Goal: Find specific page/section: Find specific page/section

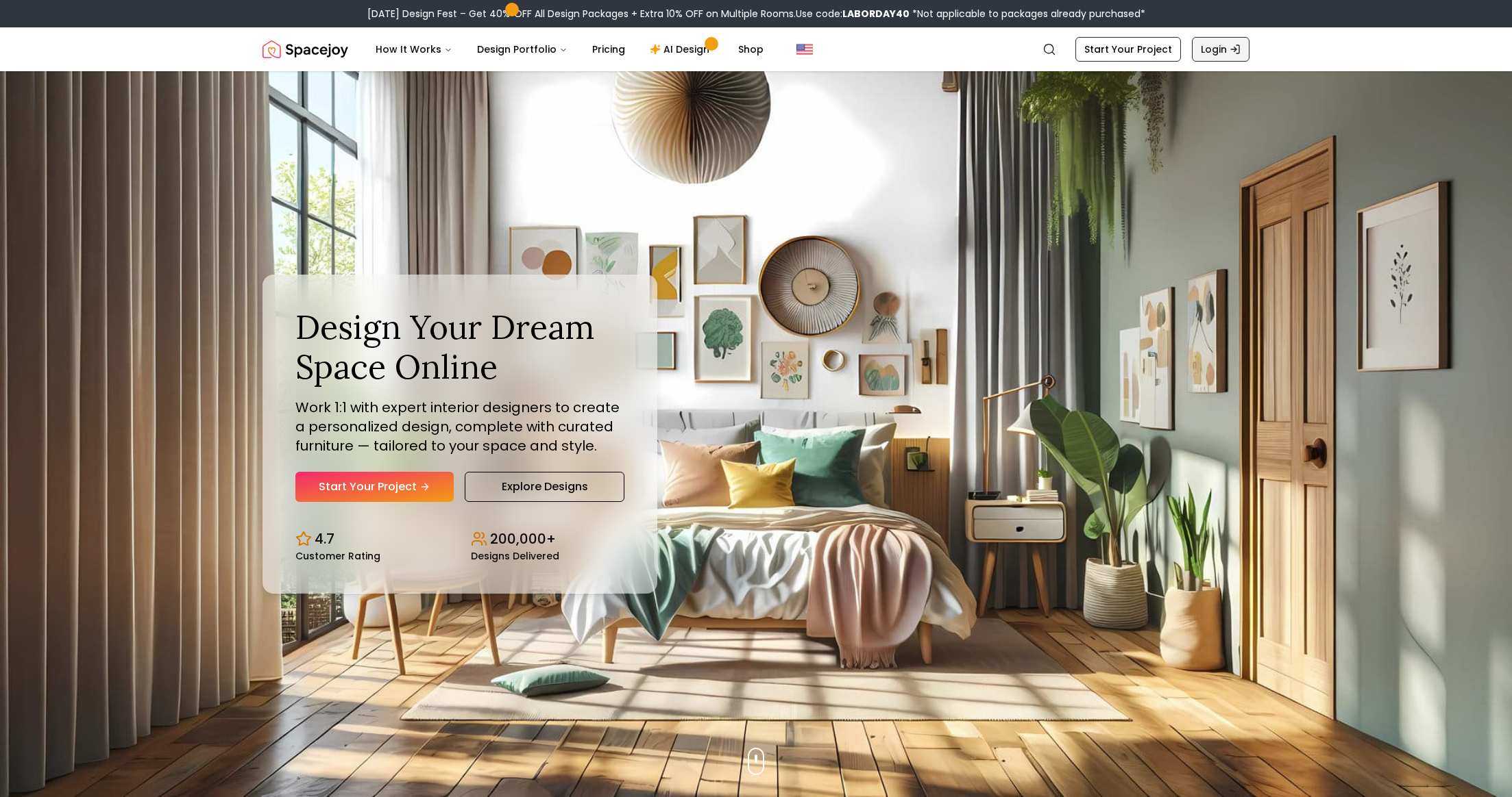
click at [1225, 50] on link "Login" at bounding box center [1220, 49] width 57 height 25
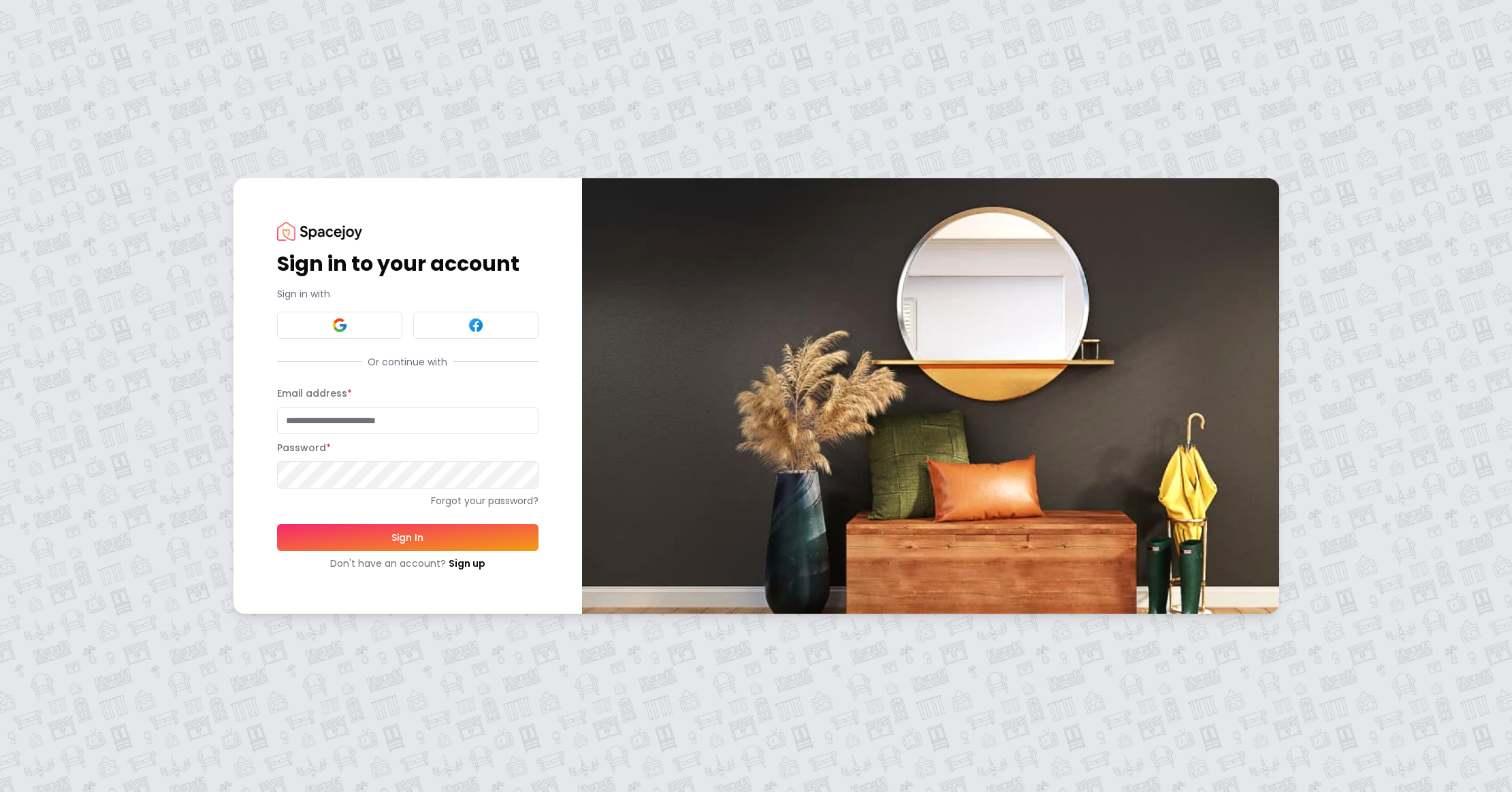
click at [330, 427] on input "Email address *" at bounding box center [408, 421] width 261 height 27
click at [321, 330] on button at bounding box center [340, 326] width 126 height 27
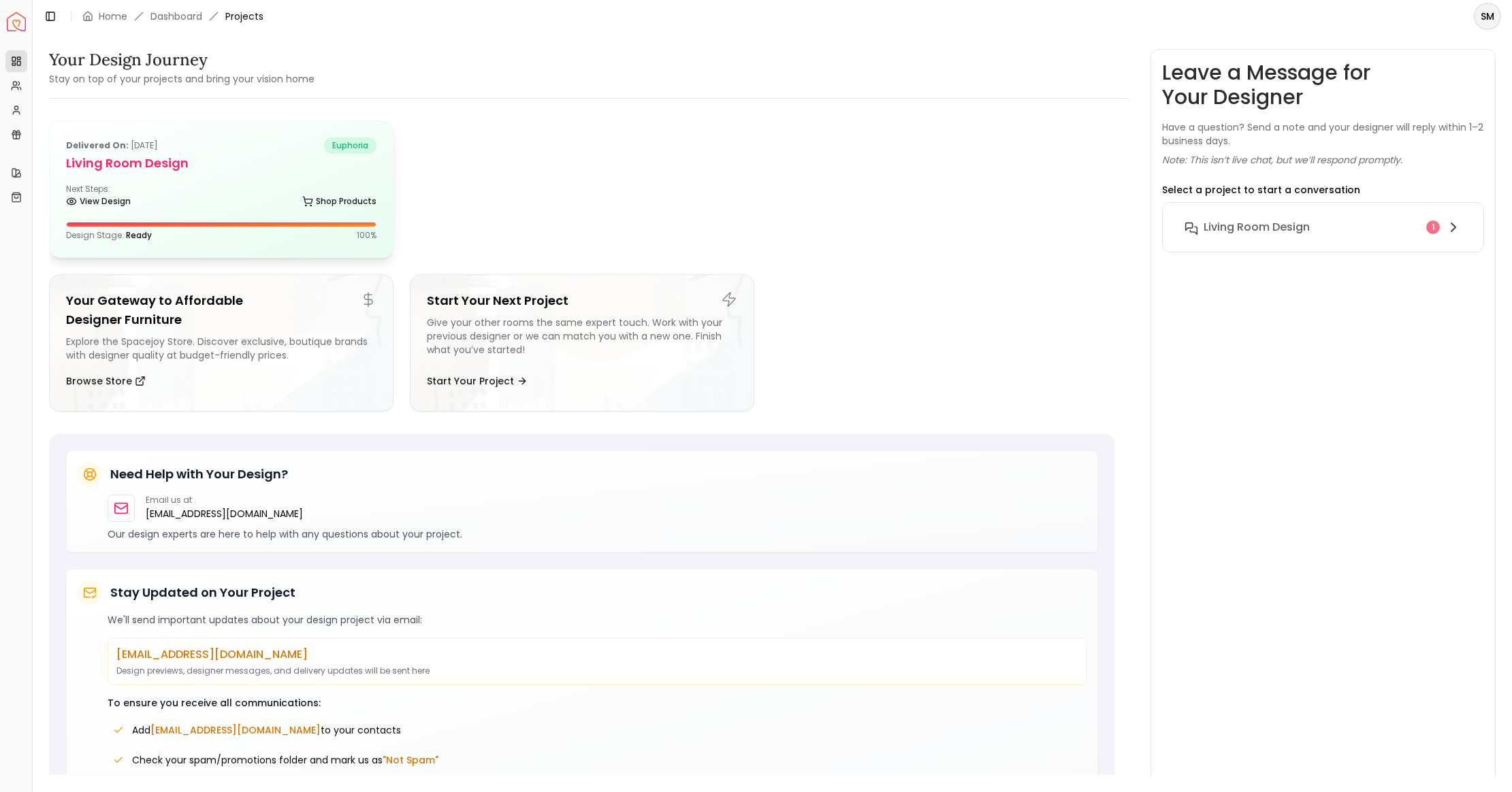
click at [98, 170] on h5 "Living Room design" at bounding box center [221, 163] width 310 height 19
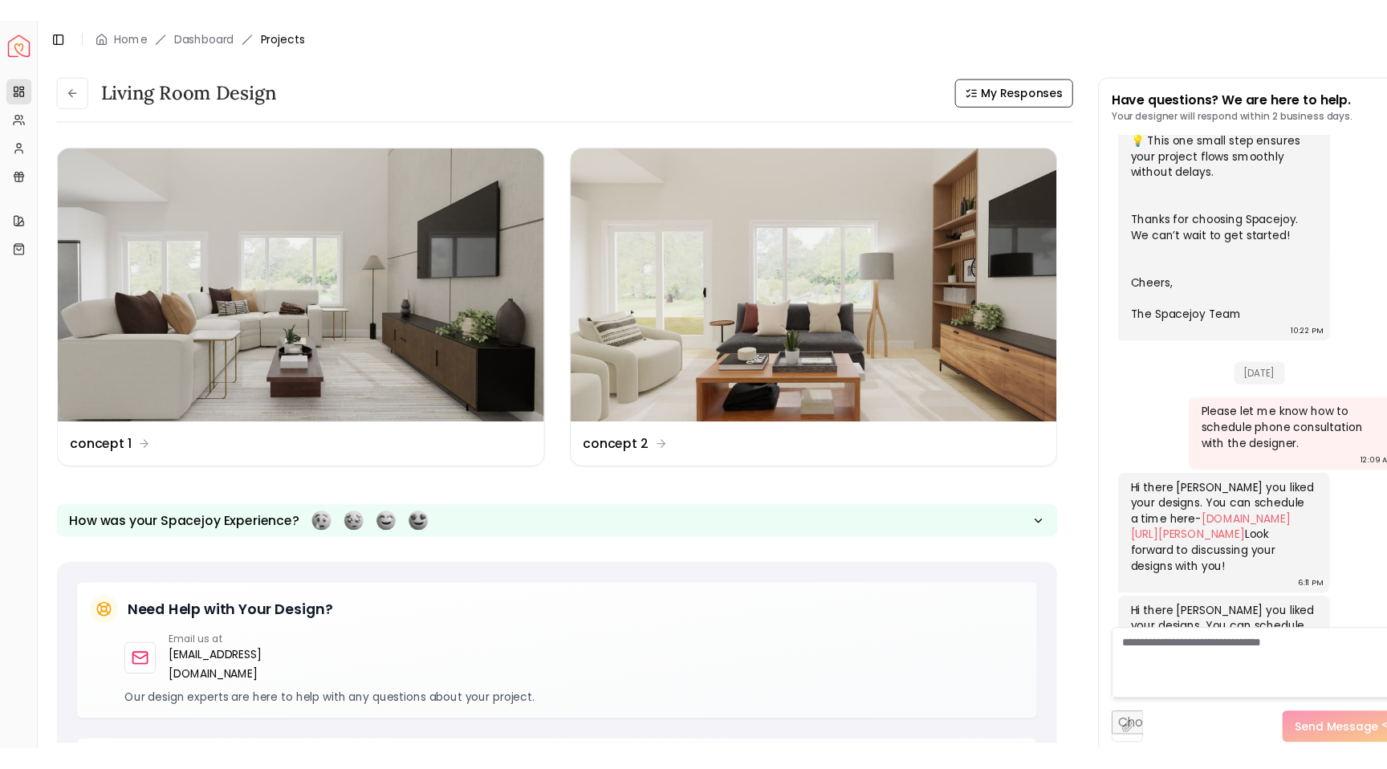
scroll to position [601, 0]
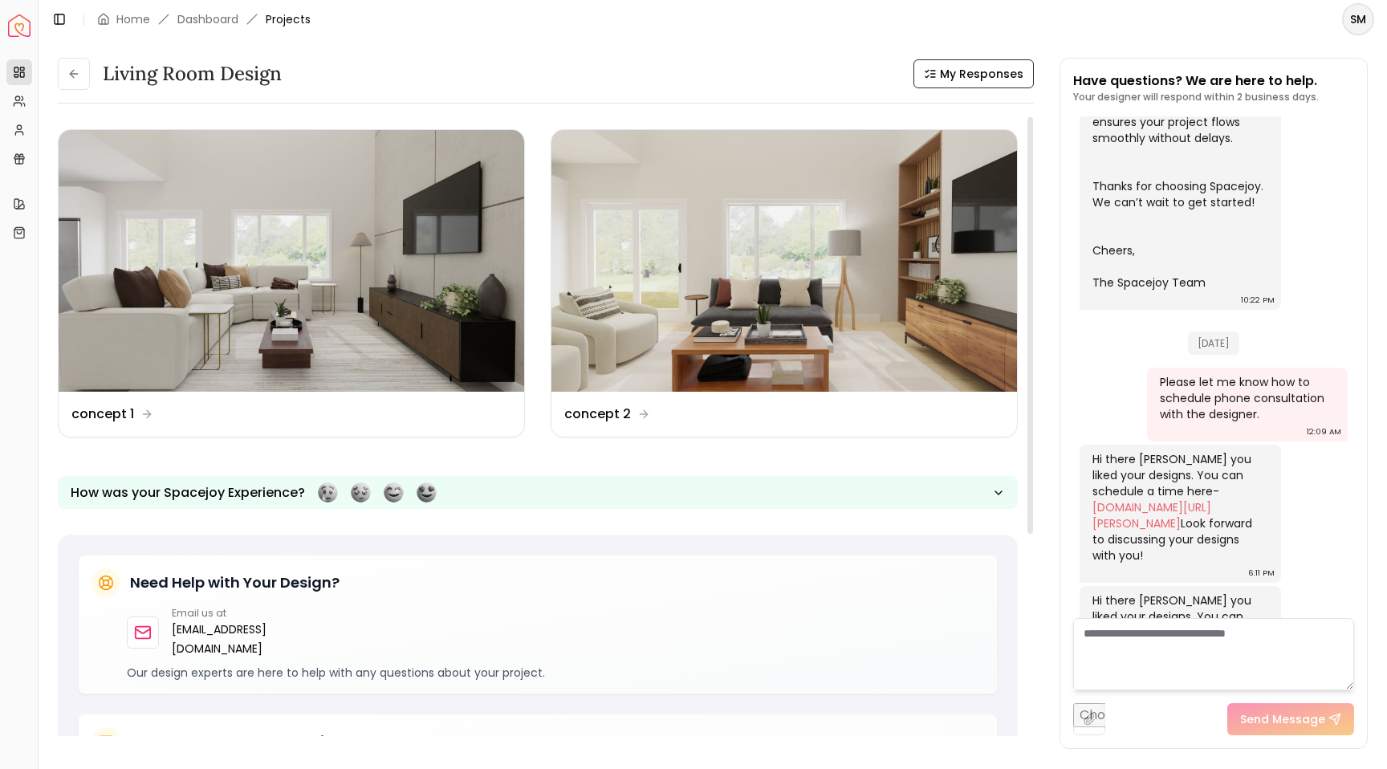
click at [310, 234] on img at bounding box center [292, 261] width 466 height 262
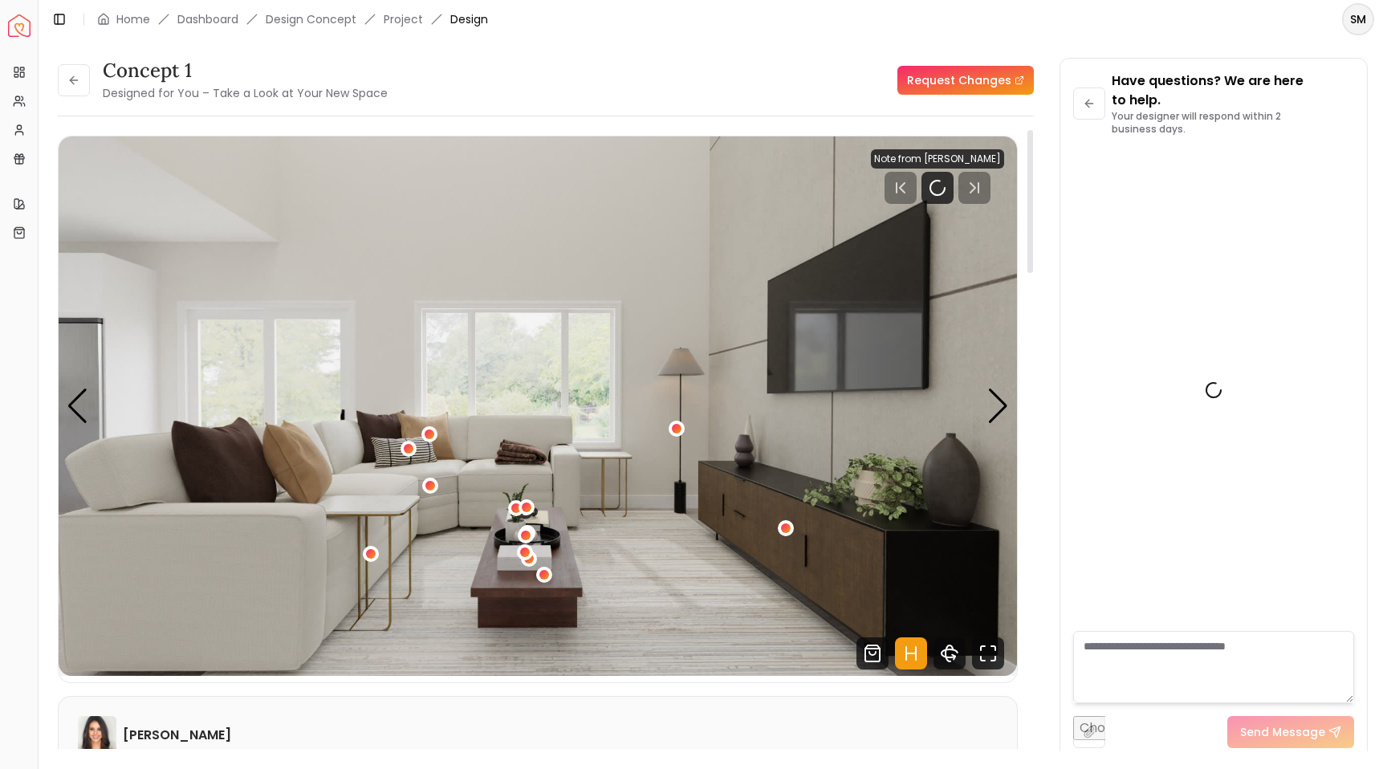
scroll to position [866, 0]
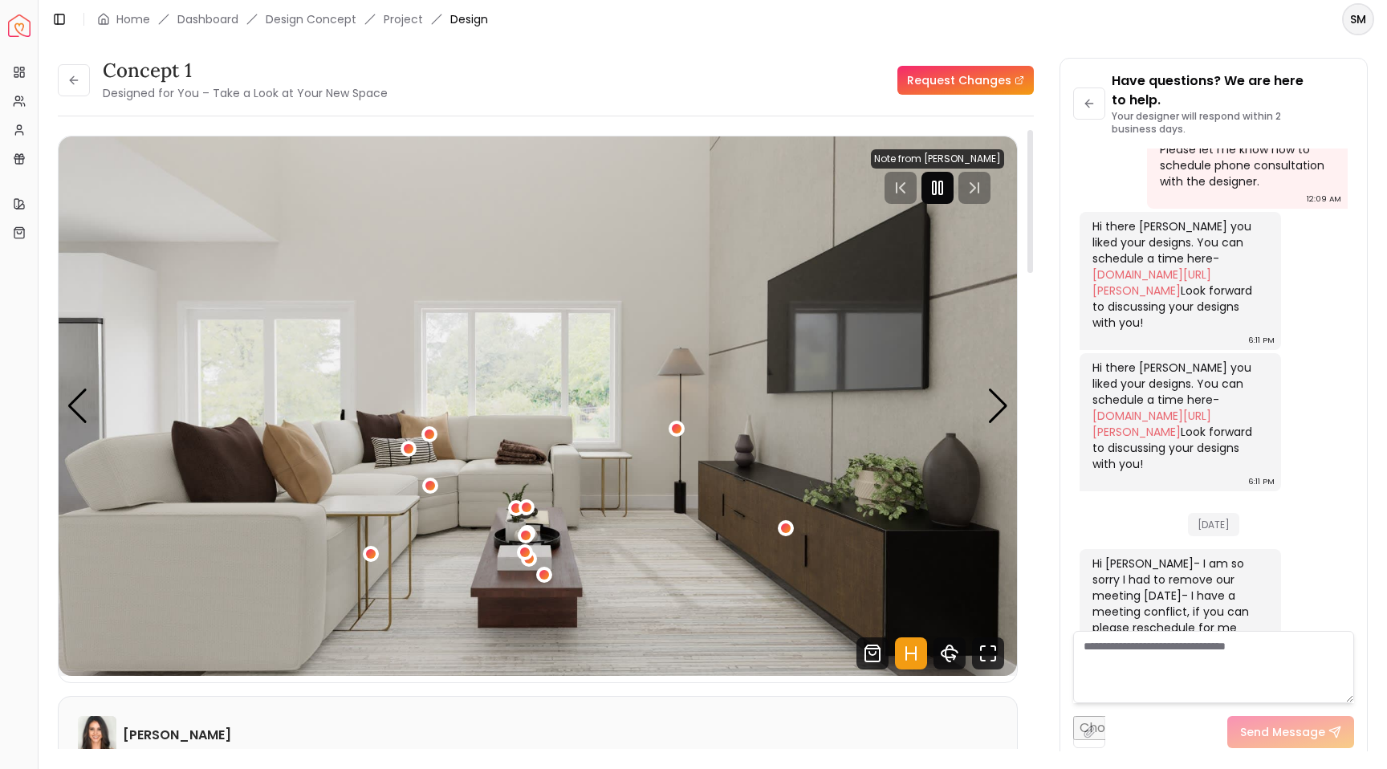
click at [936, 185] on rect "Pause" at bounding box center [934, 187] width 3 height 13
click at [1002, 401] on div "Next slide" at bounding box center [998, 406] width 22 height 35
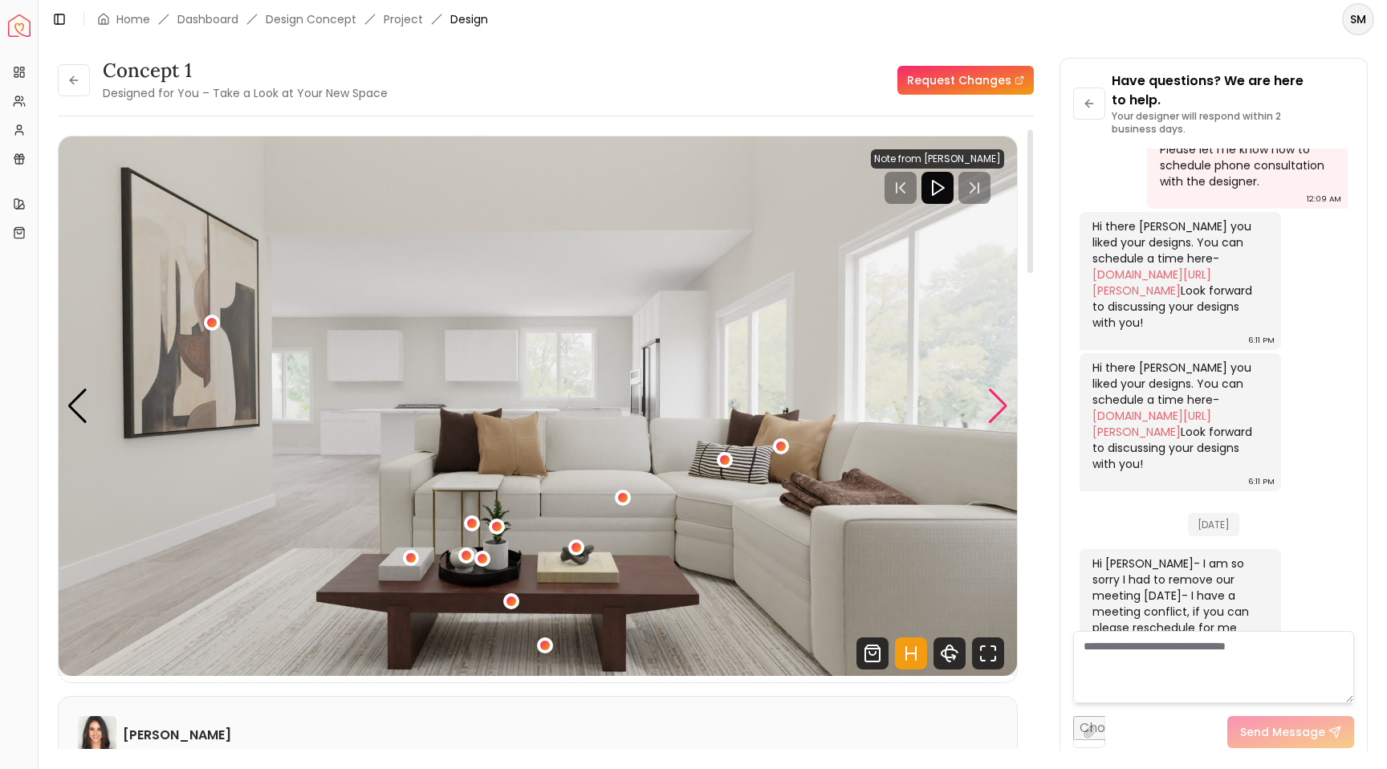
click at [1002, 401] on div "Next slide" at bounding box center [998, 406] width 22 height 35
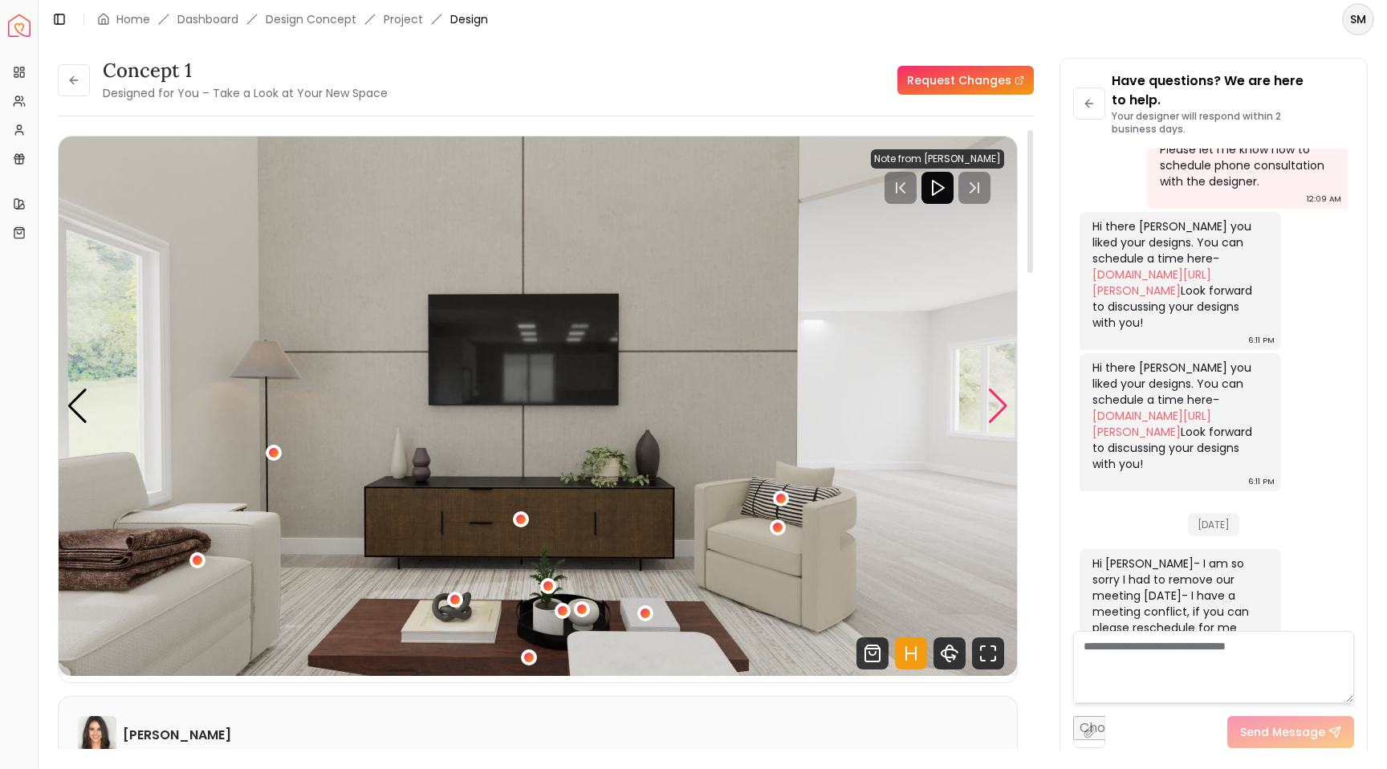
click at [1002, 401] on div "Next slide" at bounding box center [998, 406] width 22 height 35
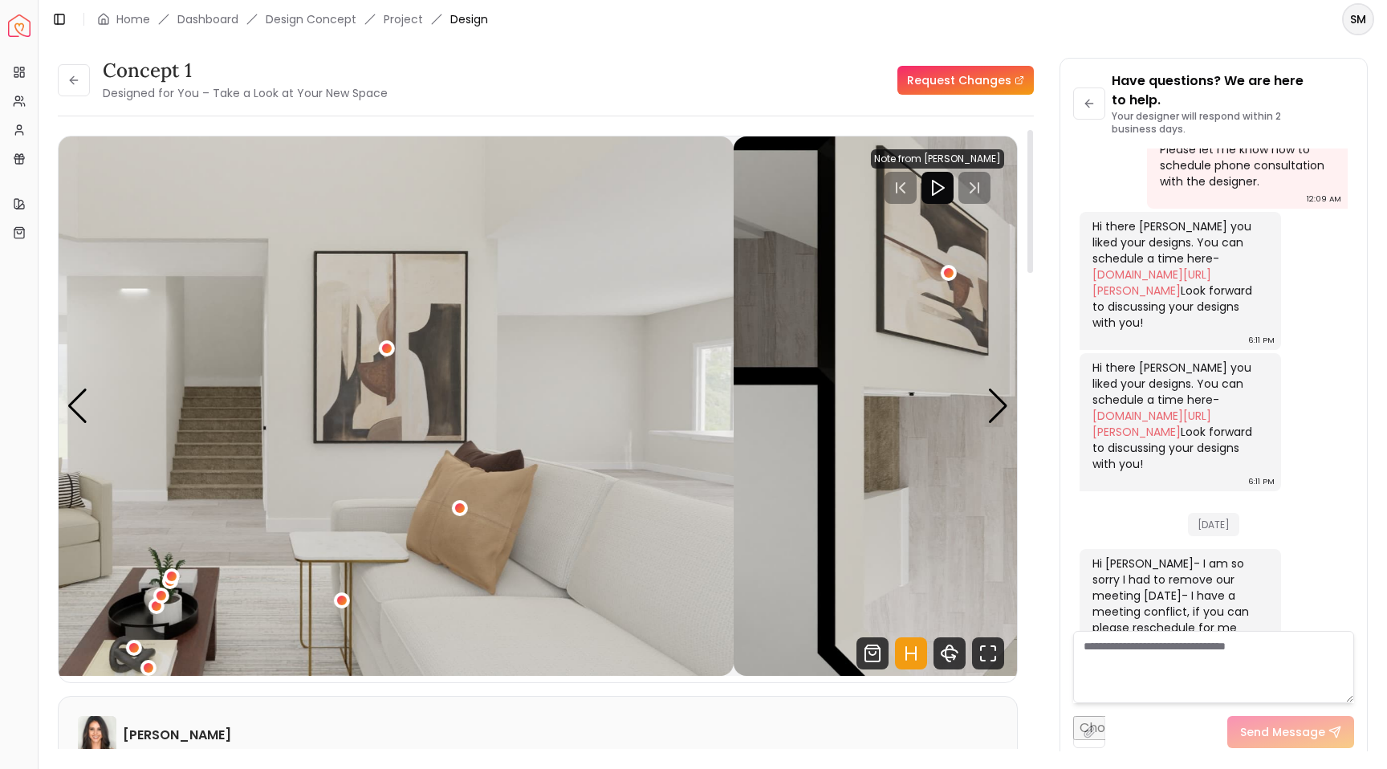
click at [505, 366] on img "4 / 5" at bounding box center [254, 405] width 958 height 539
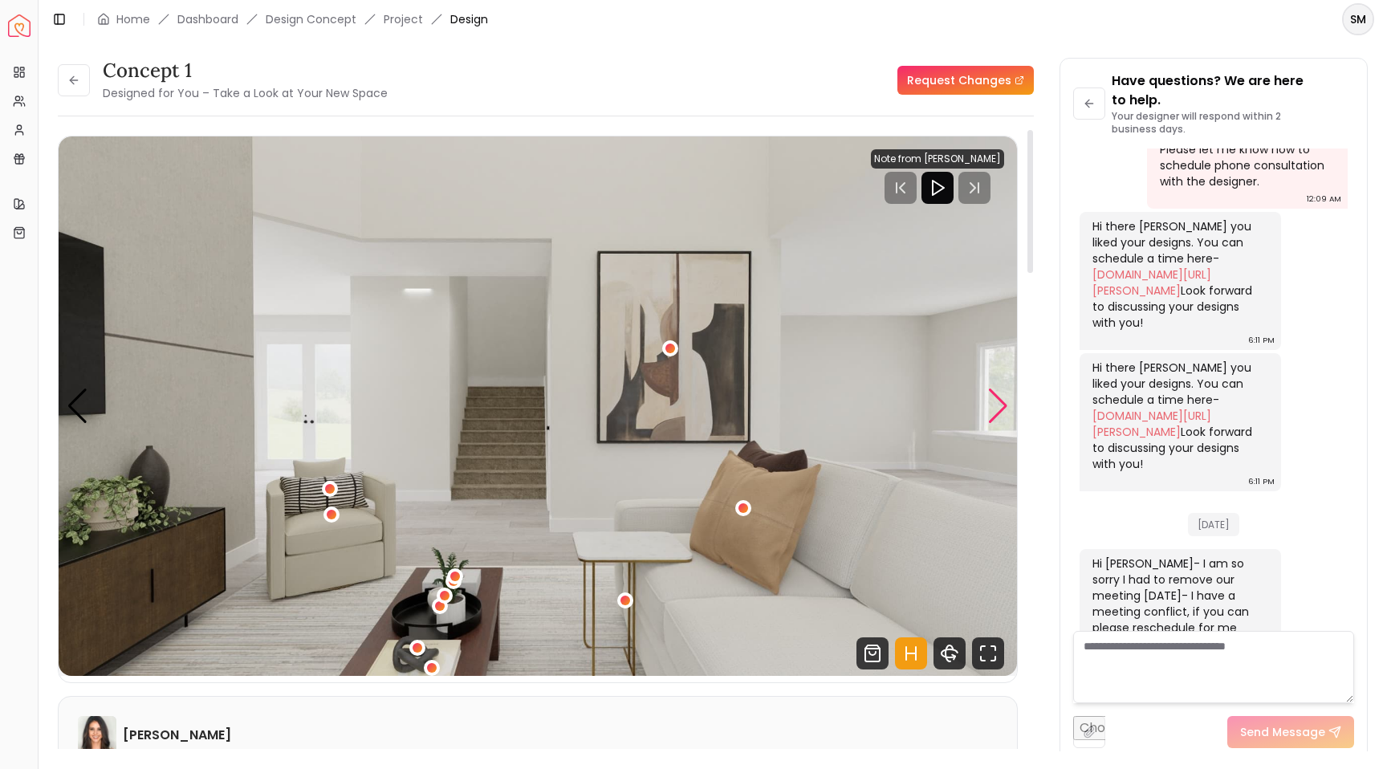
click at [999, 403] on div "Next slide" at bounding box center [998, 406] width 22 height 35
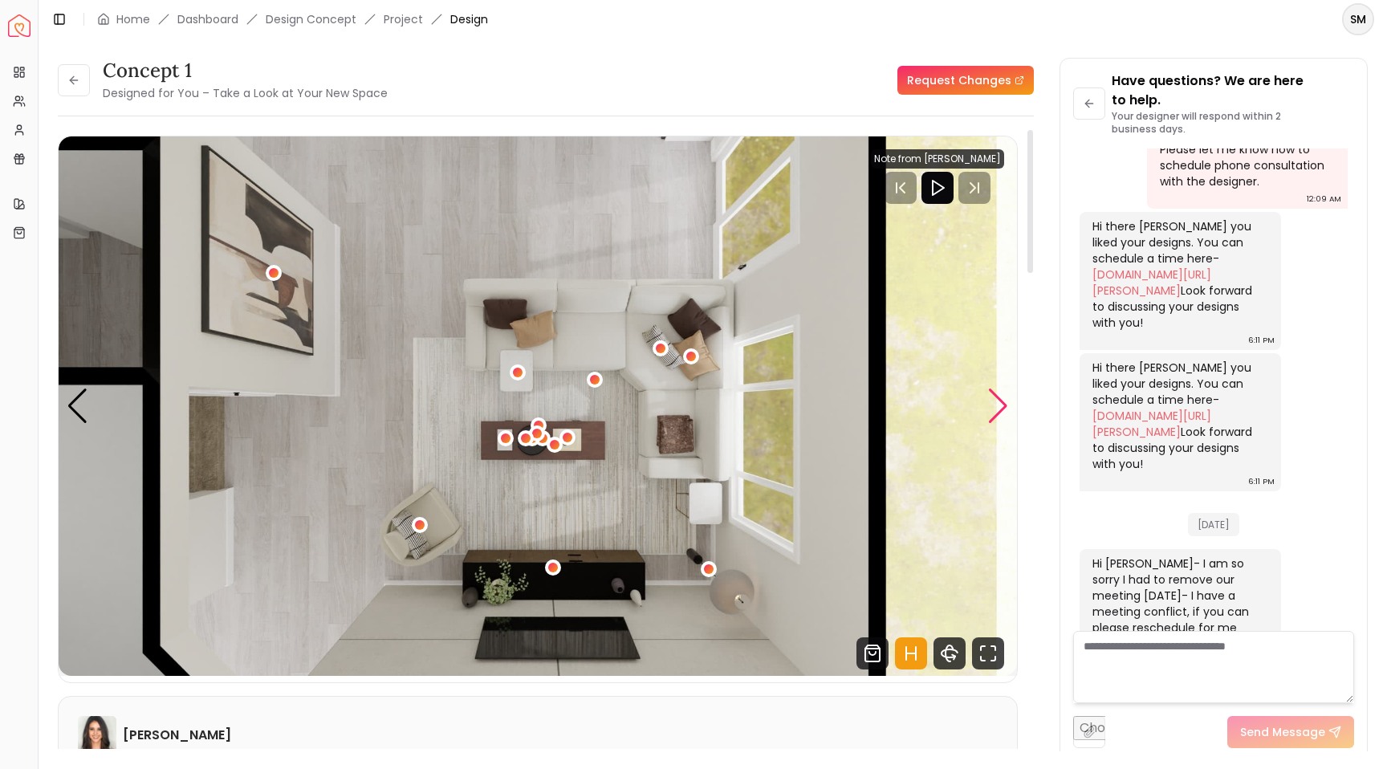
click at [999, 403] on div "Next slide" at bounding box center [998, 406] width 22 height 35
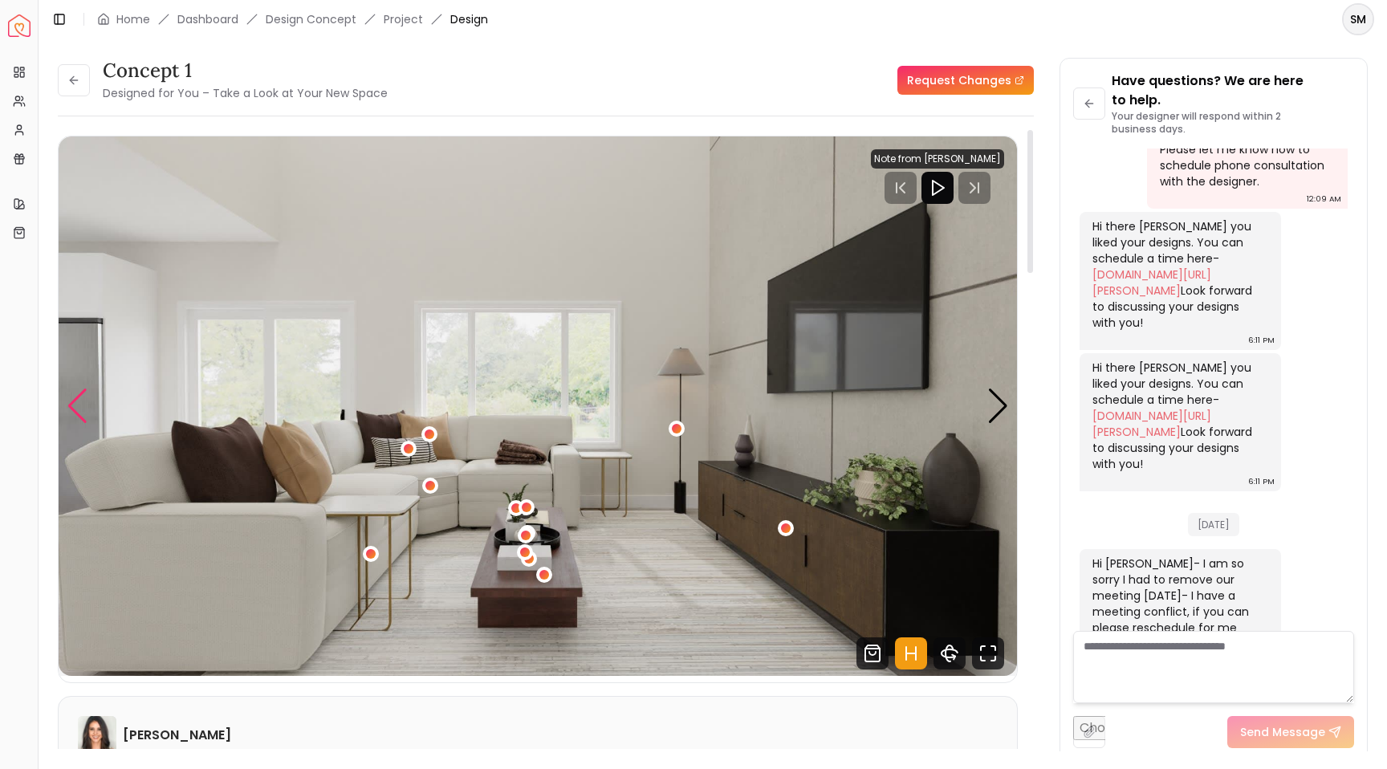
click at [84, 396] on div "Previous slide" at bounding box center [78, 406] width 22 height 35
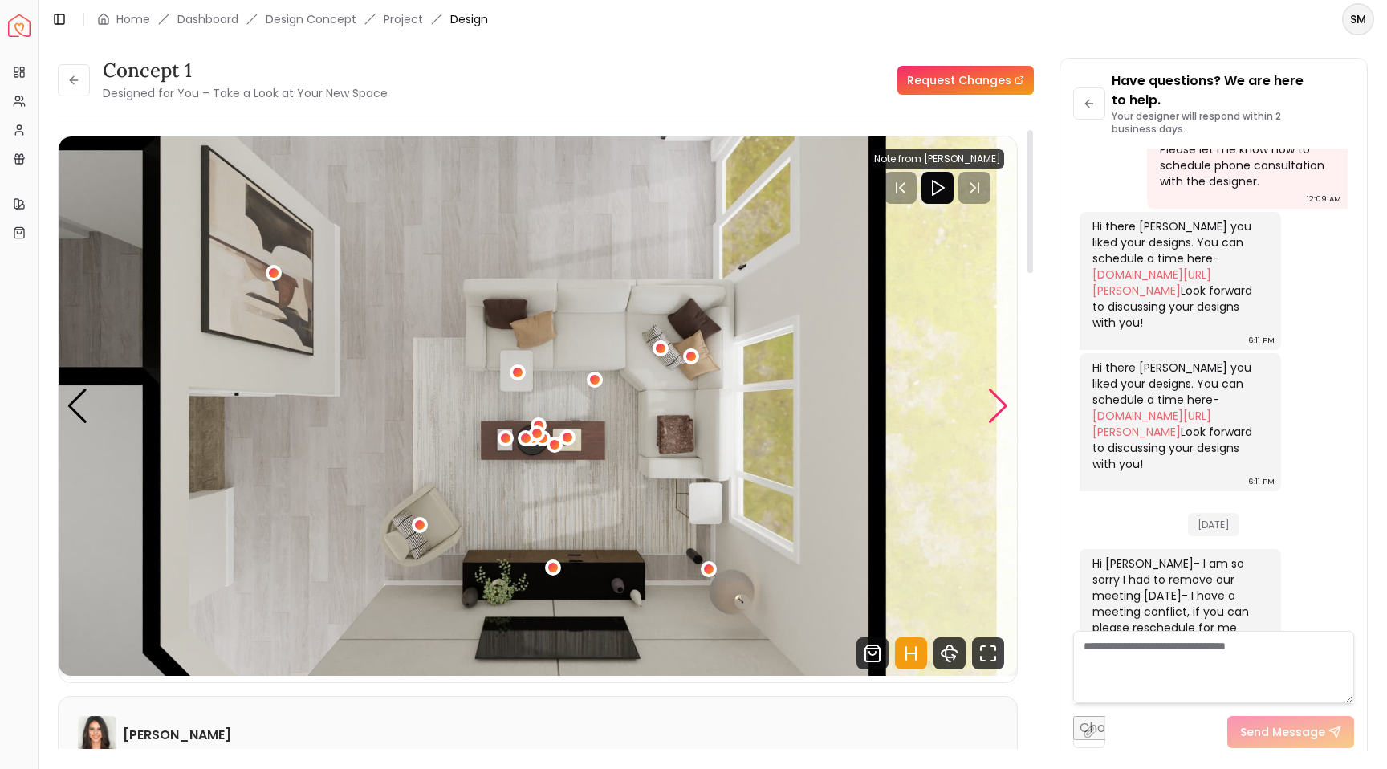
click at [999, 407] on div "Next slide" at bounding box center [998, 406] width 22 height 35
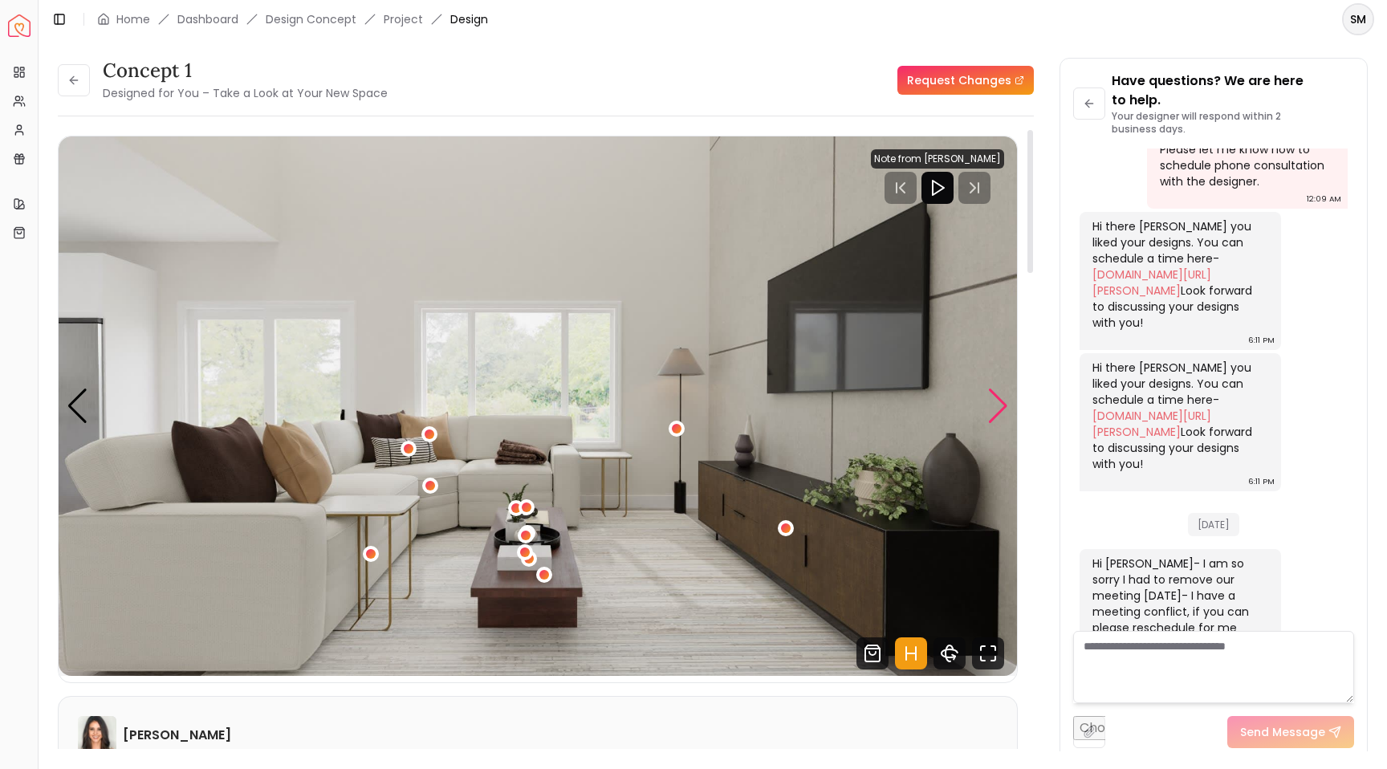
click at [999, 407] on div "Next slide" at bounding box center [998, 406] width 22 height 35
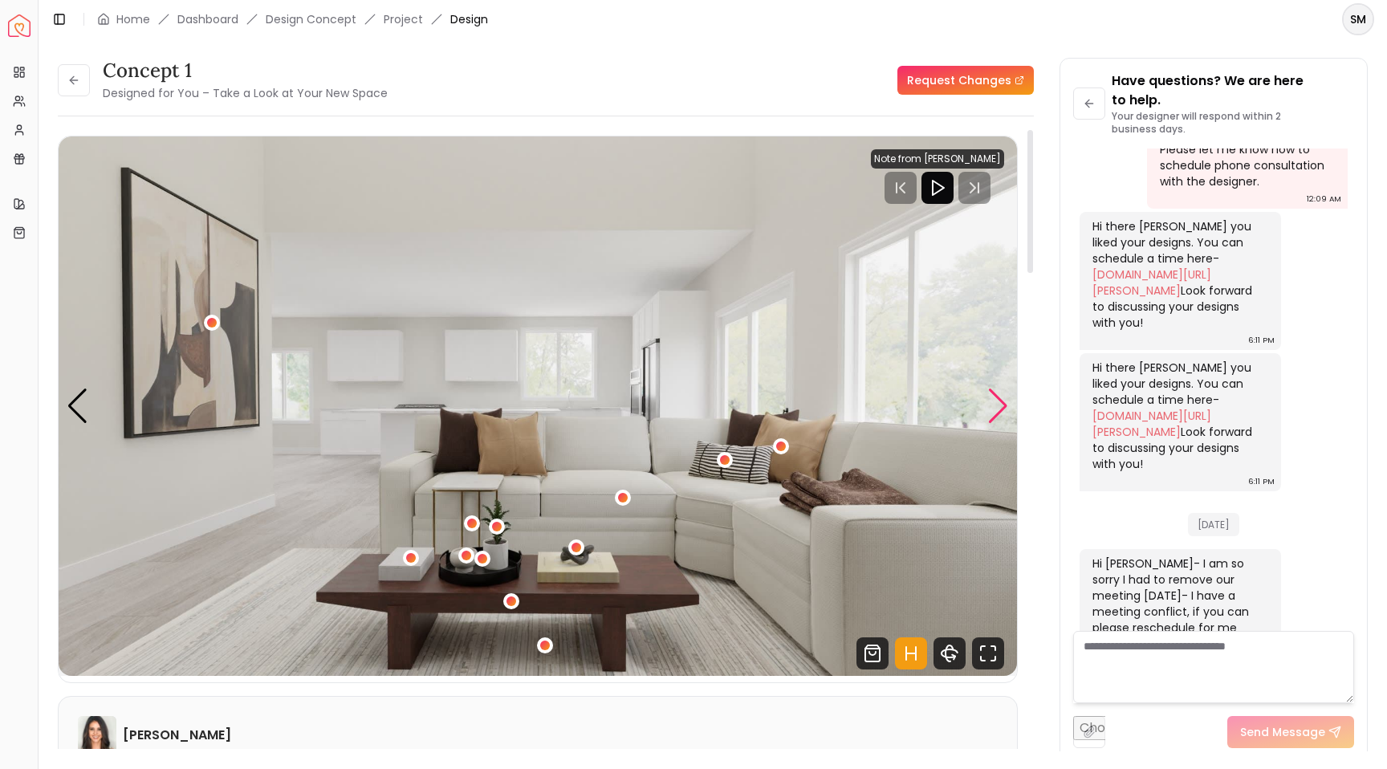
click at [999, 407] on div "Next slide" at bounding box center [998, 406] width 22 height 35
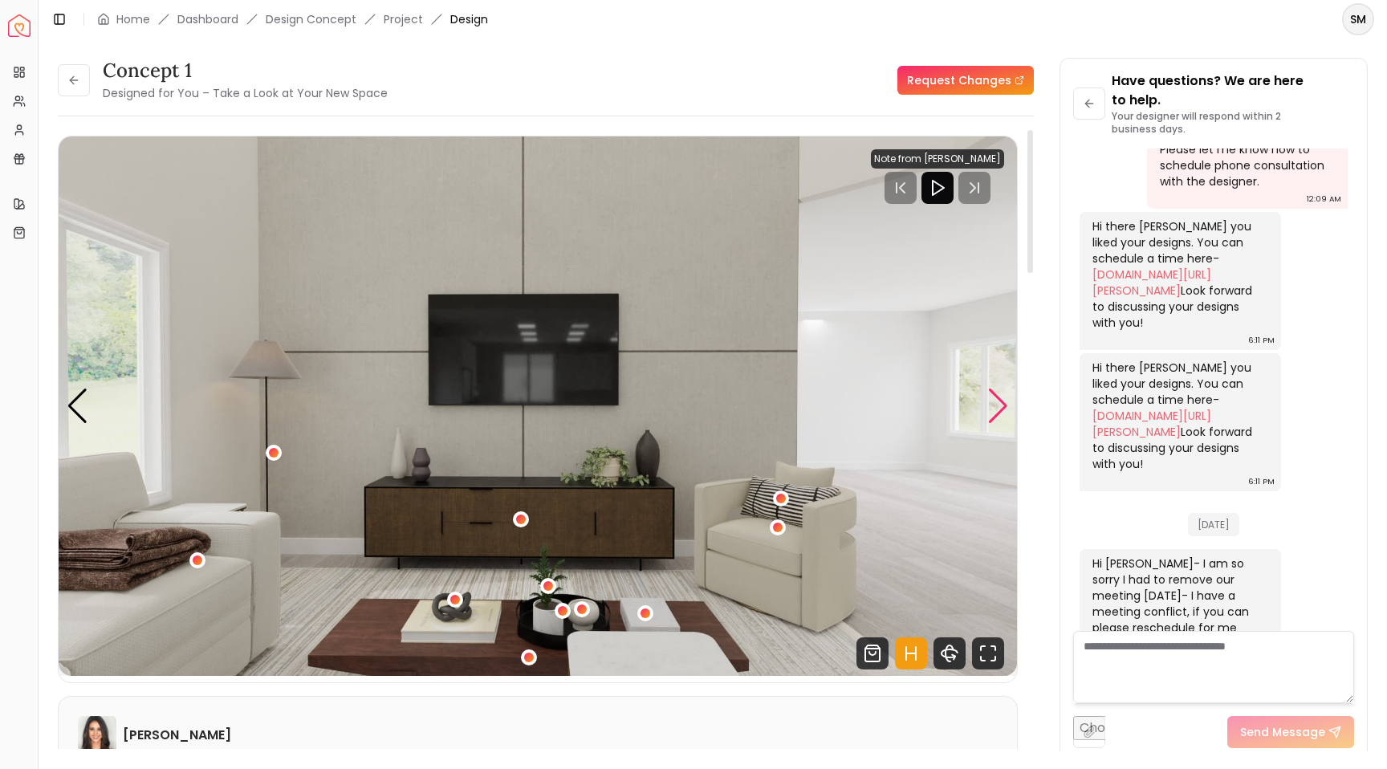
click at [999, 407] on div "Next slide" at bounding box center [998, 406] width 22 height 35
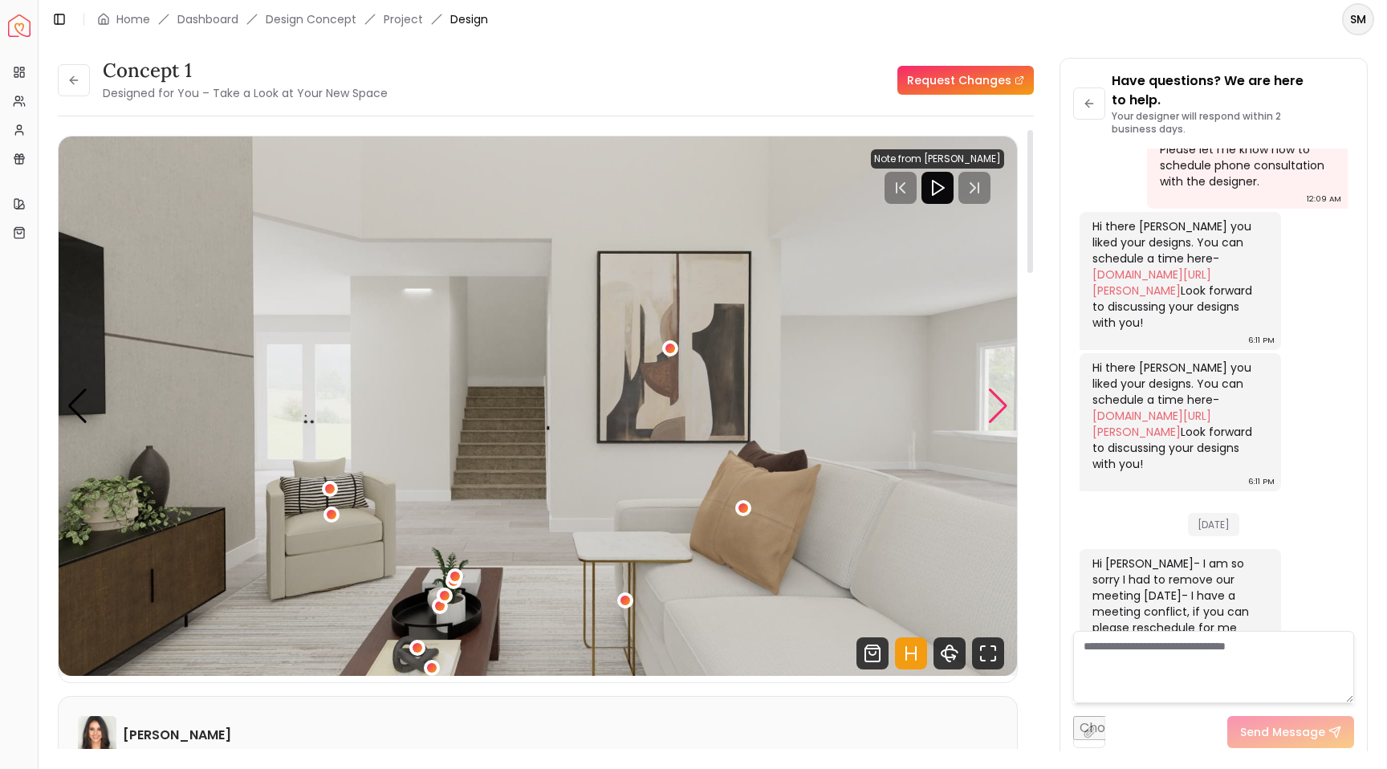
click at [999, 407] on div "Next slide" at bounding box center [998, 406] width 22 height 35
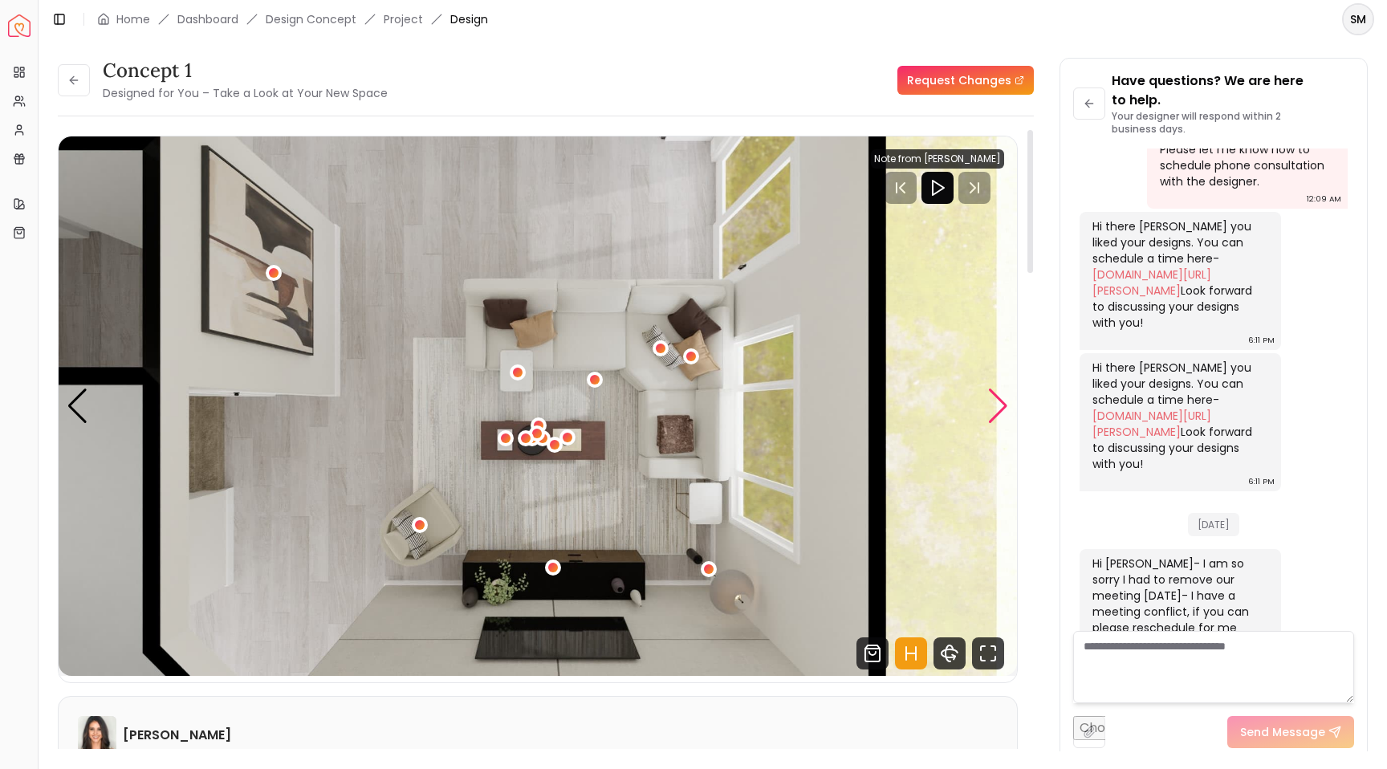
click at [999, 407] on div "Next slide" at bounding box center [998, 406] width 22 height 35
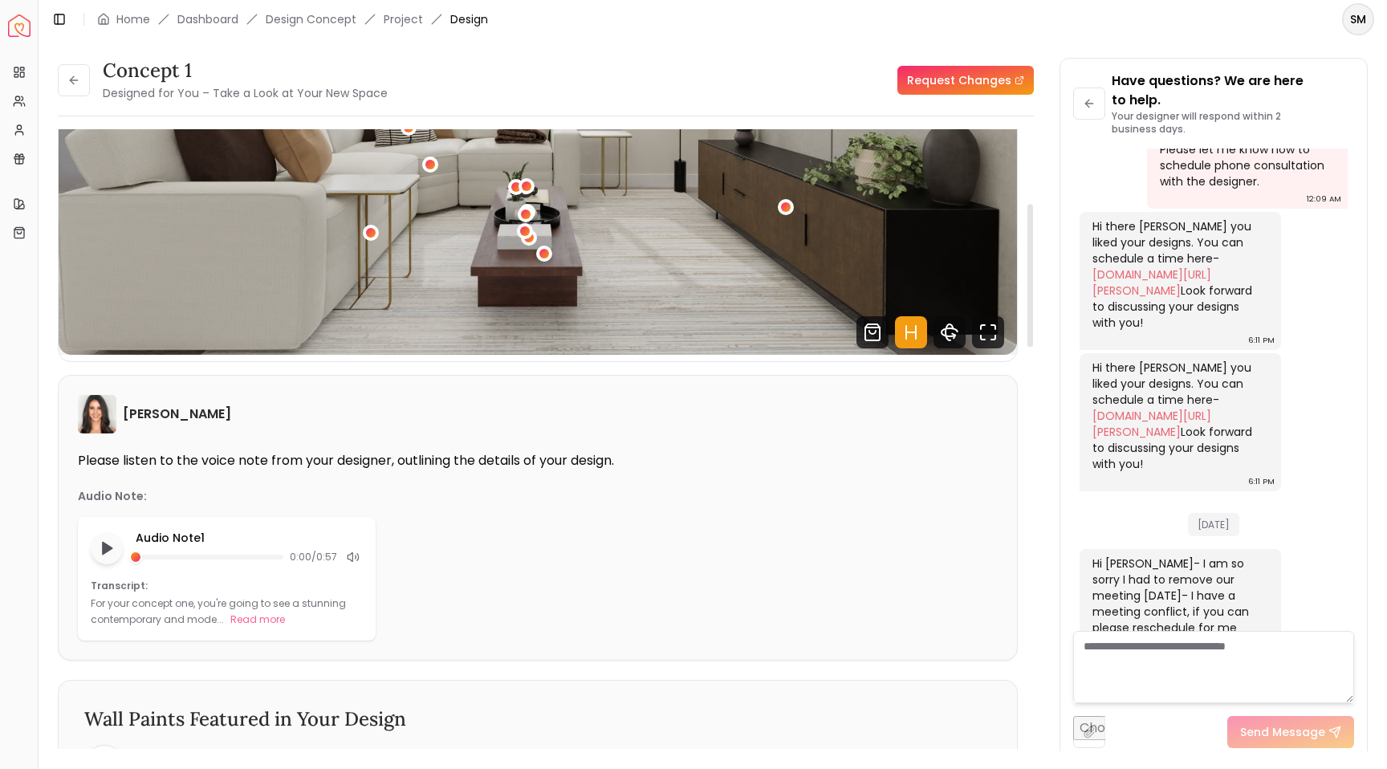
scroll to position [0, 0]
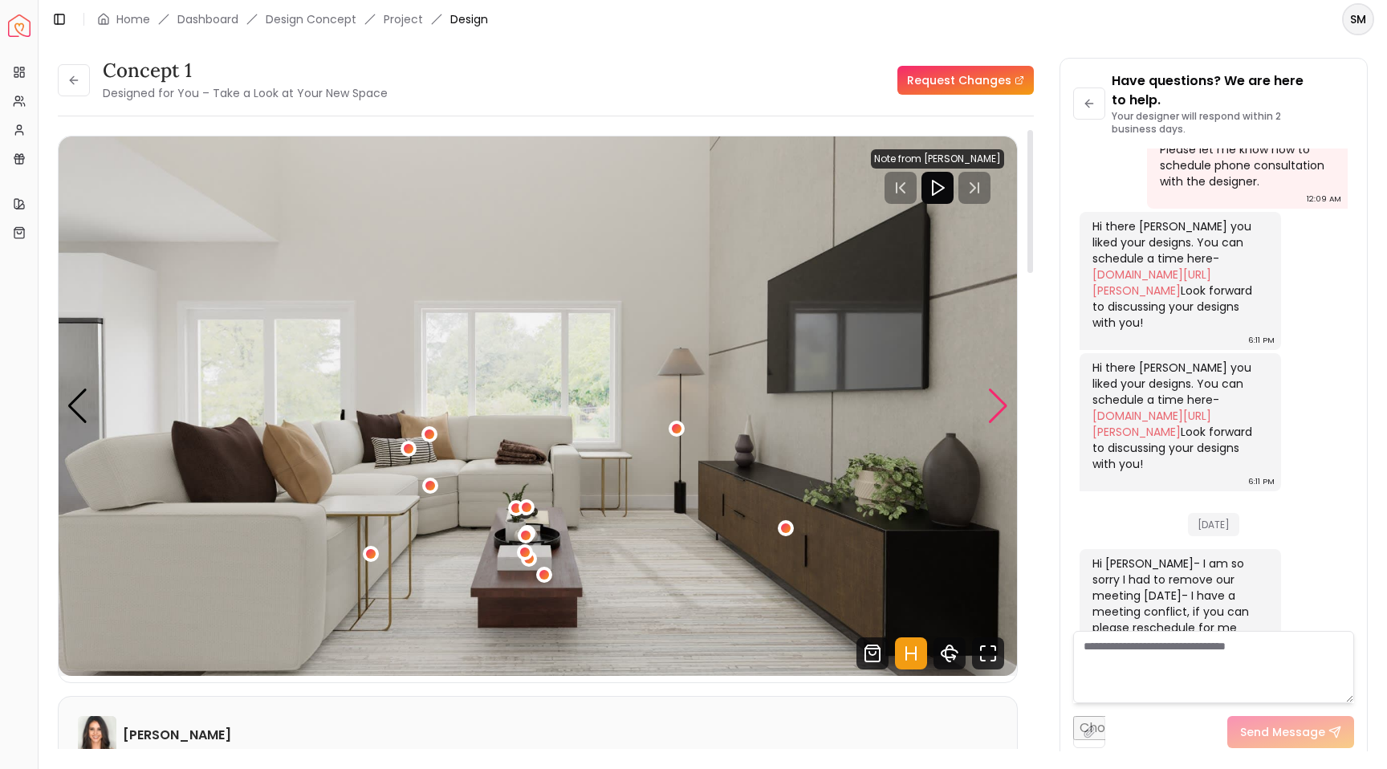
click at [1000, 406] on div "Next slide" at bounding box center [998, 406] width 22 height 35
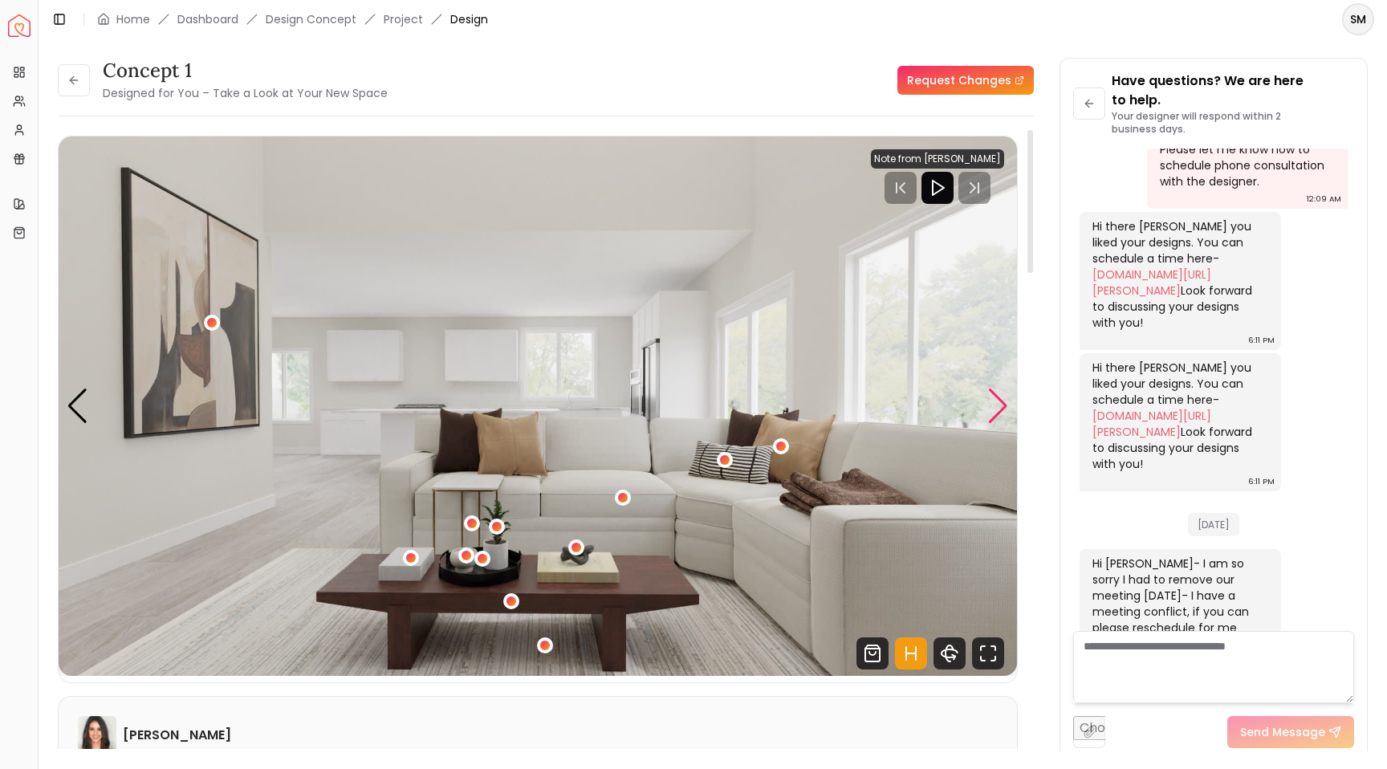
click at [1000, 406] on div "Next slide" at bounding box center [998, 406] width 22 height 35
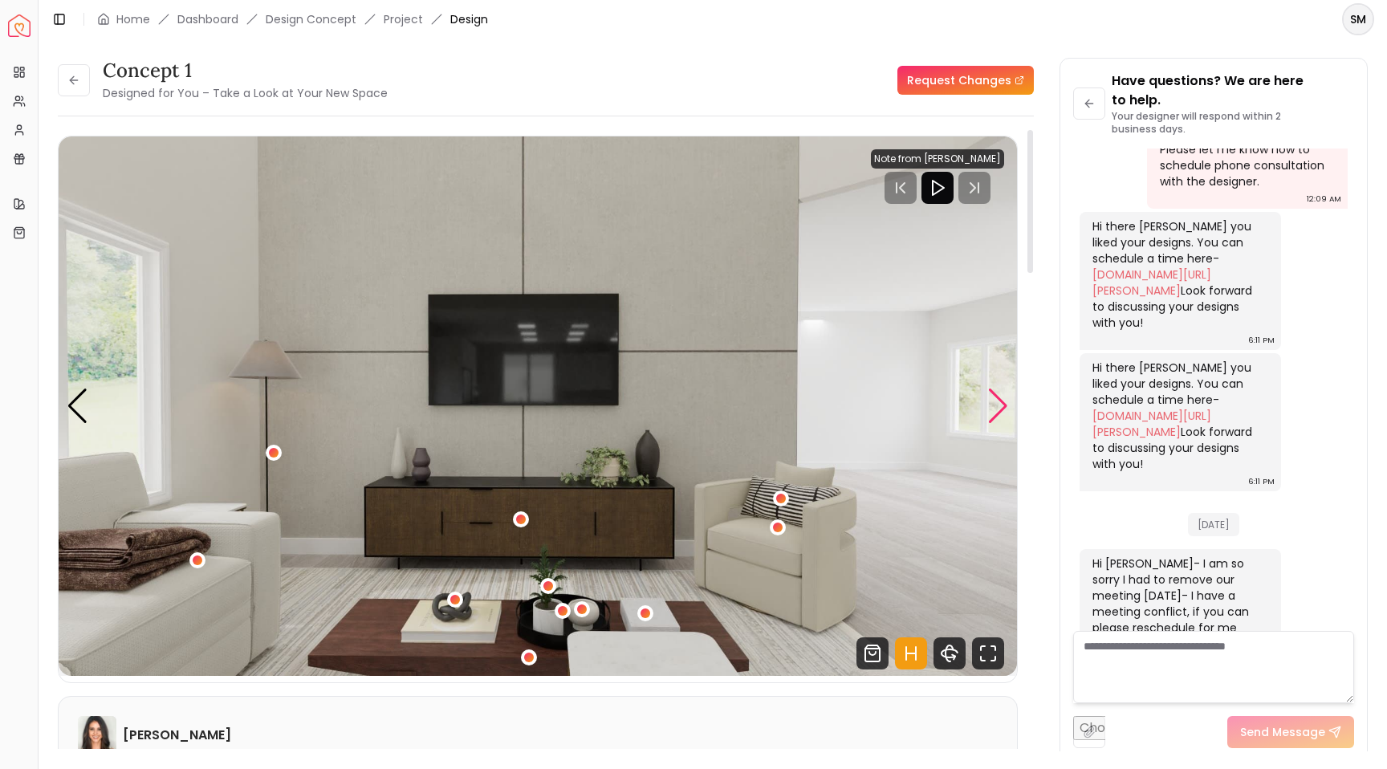
click at [1003, 409] on div "Next slide" at bounding box center [998, 406] width 22 height 35
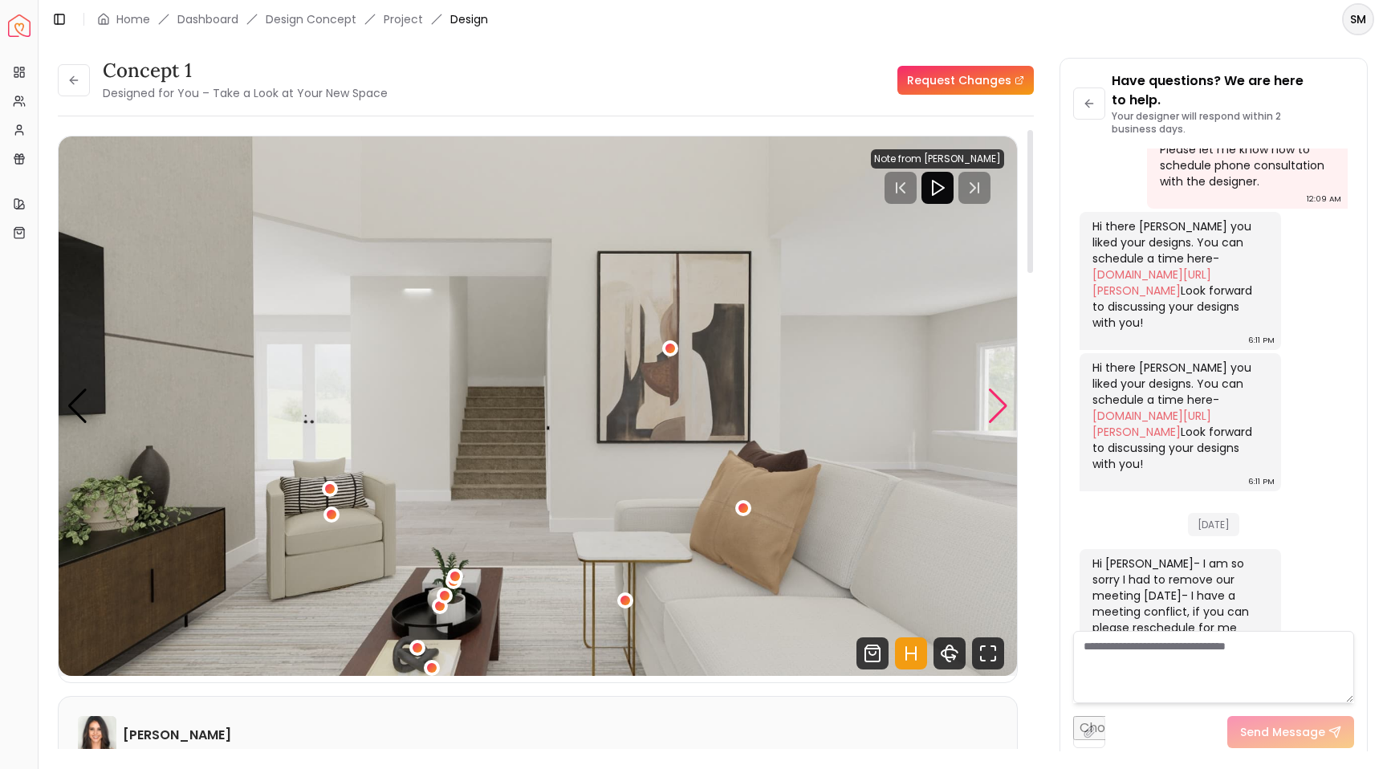
click at [1003, 409] on div "Next slide" at bounding box center [998, 406] width 22 height 35
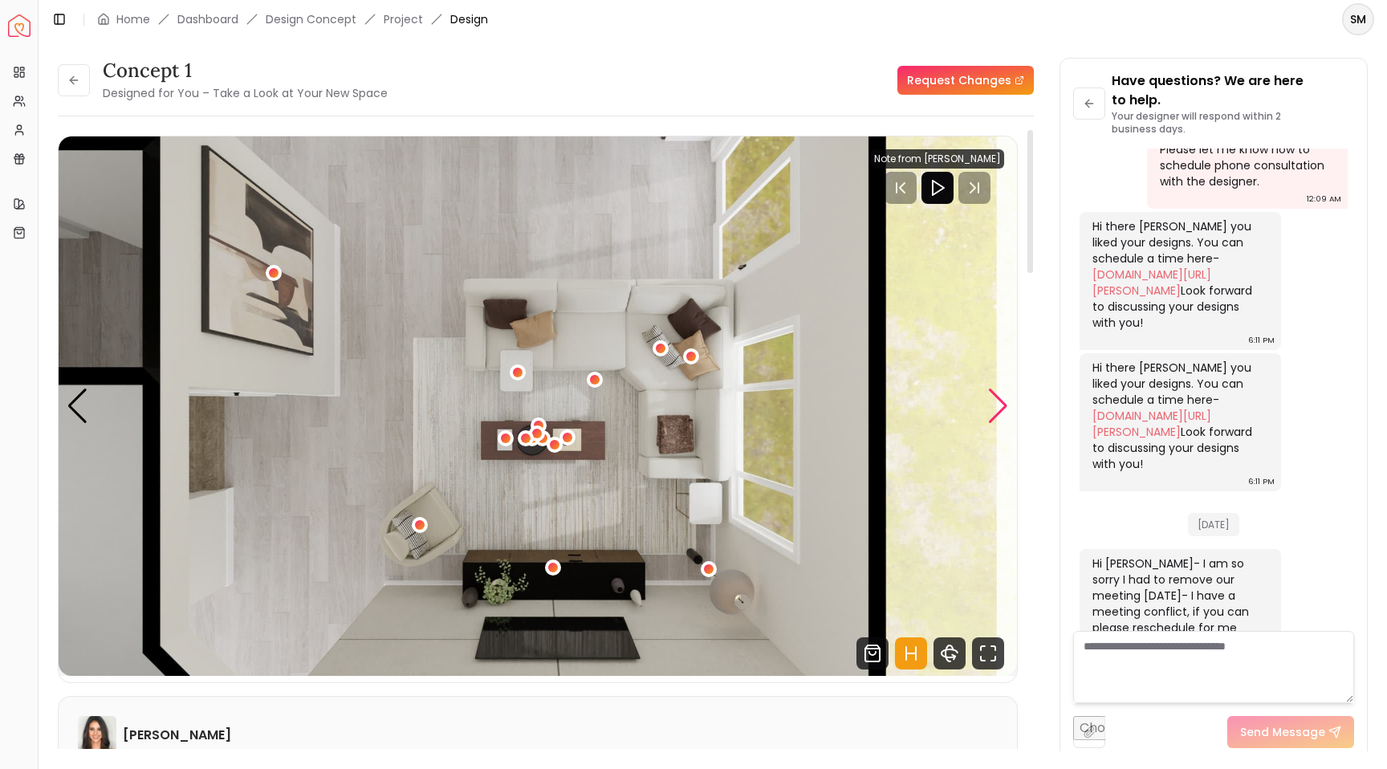
click at [1003, 409] on div "Next slide" at bounding box center [998, 406] width 22 height 35
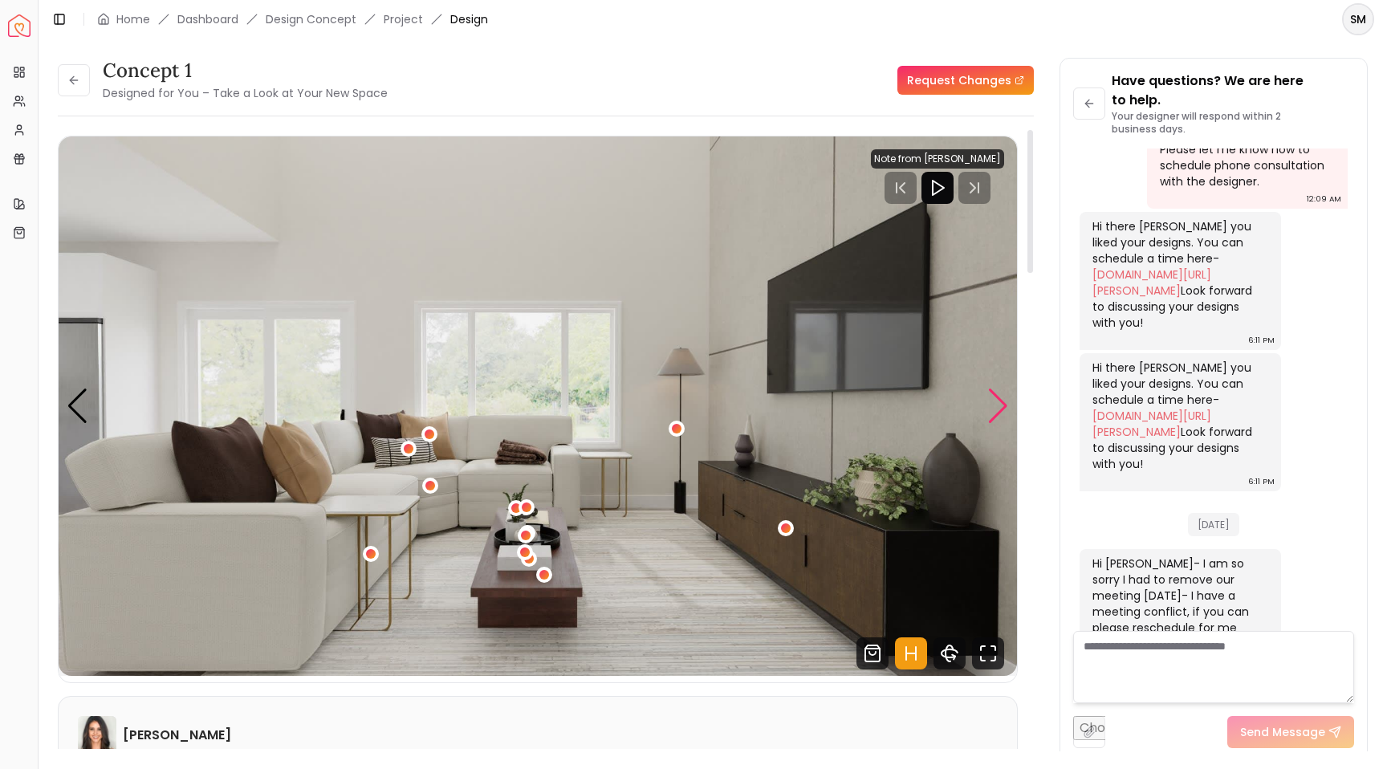
click at [1003, 409] on div "Next slide" at bounding box center [998, 406] width 22 height 35
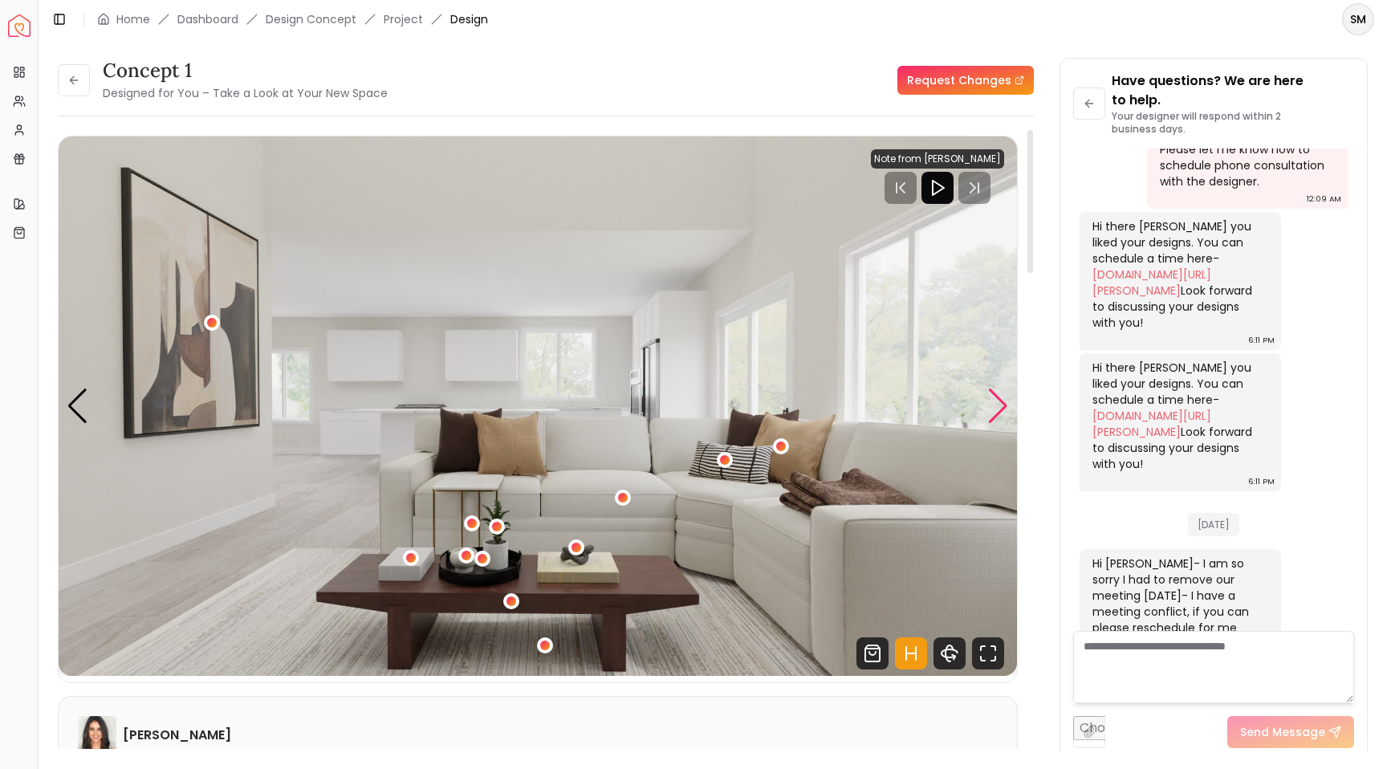
click at [1003, 409] on div "Next slide" at bounding box center [998, 406] width 22 height 35
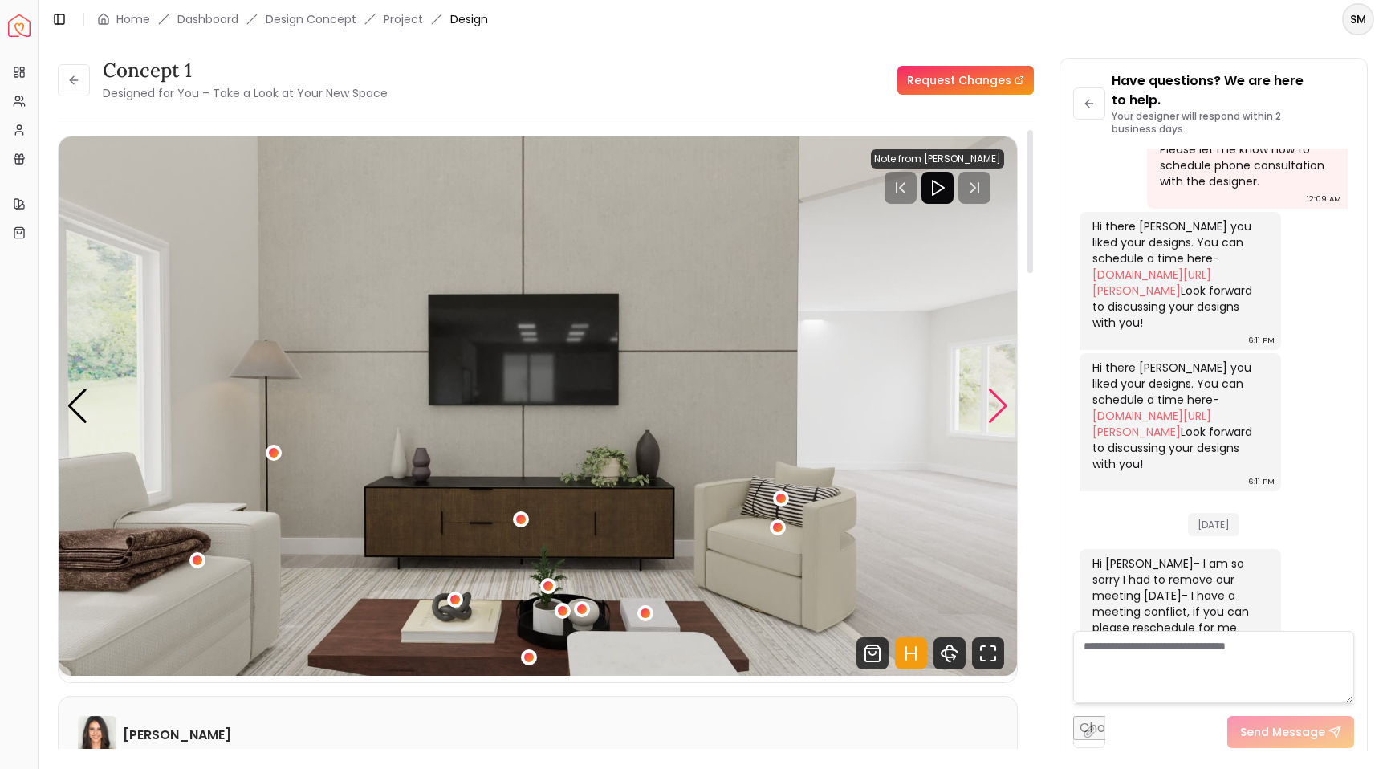
click at [1003, 409] on div "Next slide" at bounding box center [998, 406] width 22 height 35
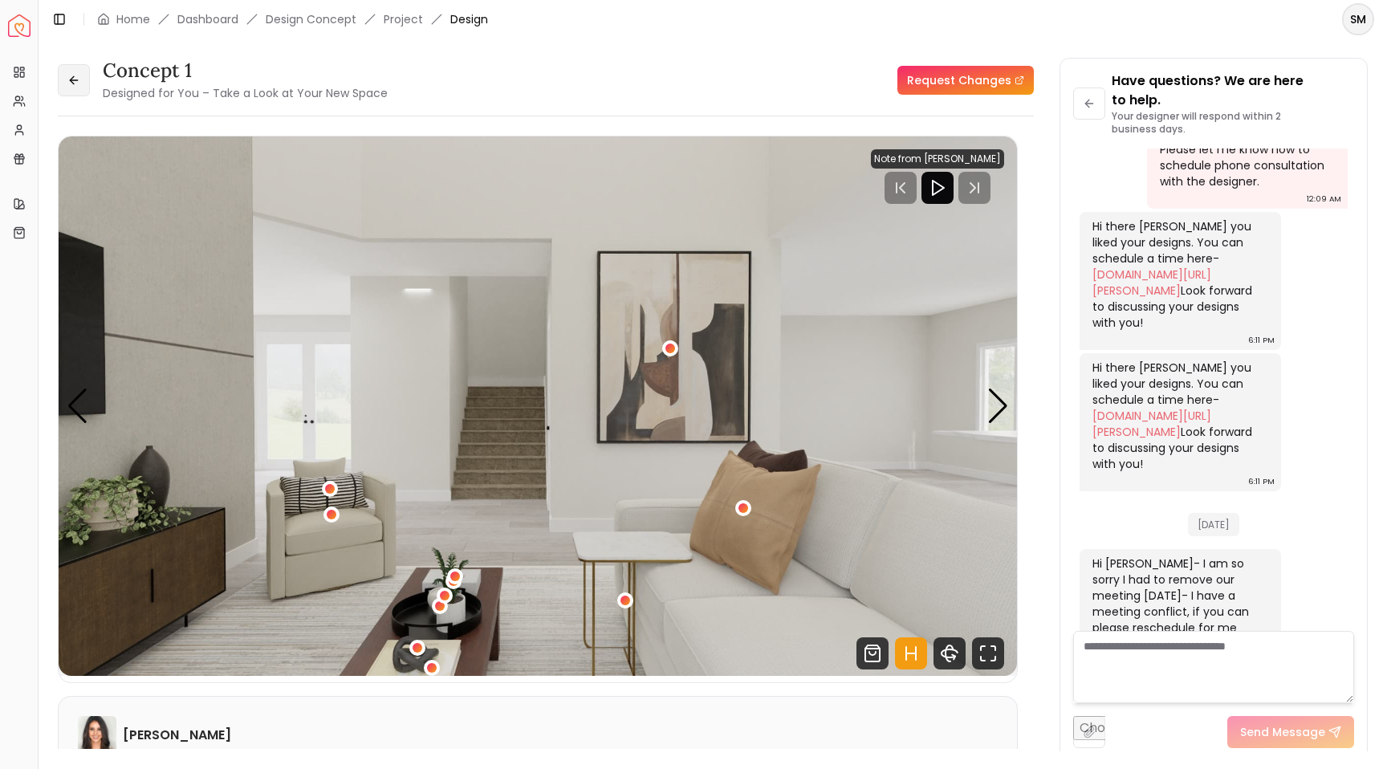
click at [72, 78] on icon at bounding box center [73, 80] width 13 height 13
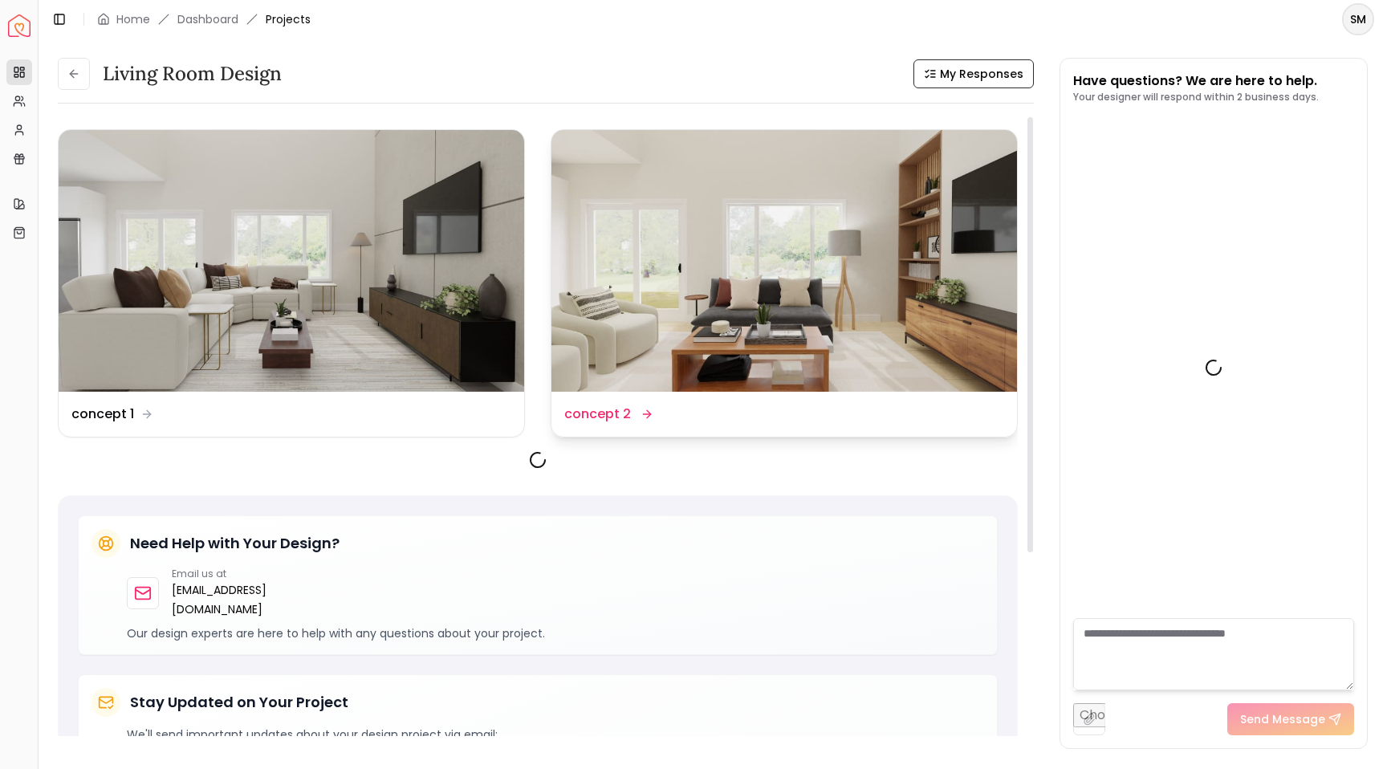
click at [738, 285] on img at bounding box center [784, 261] width 466 height 262
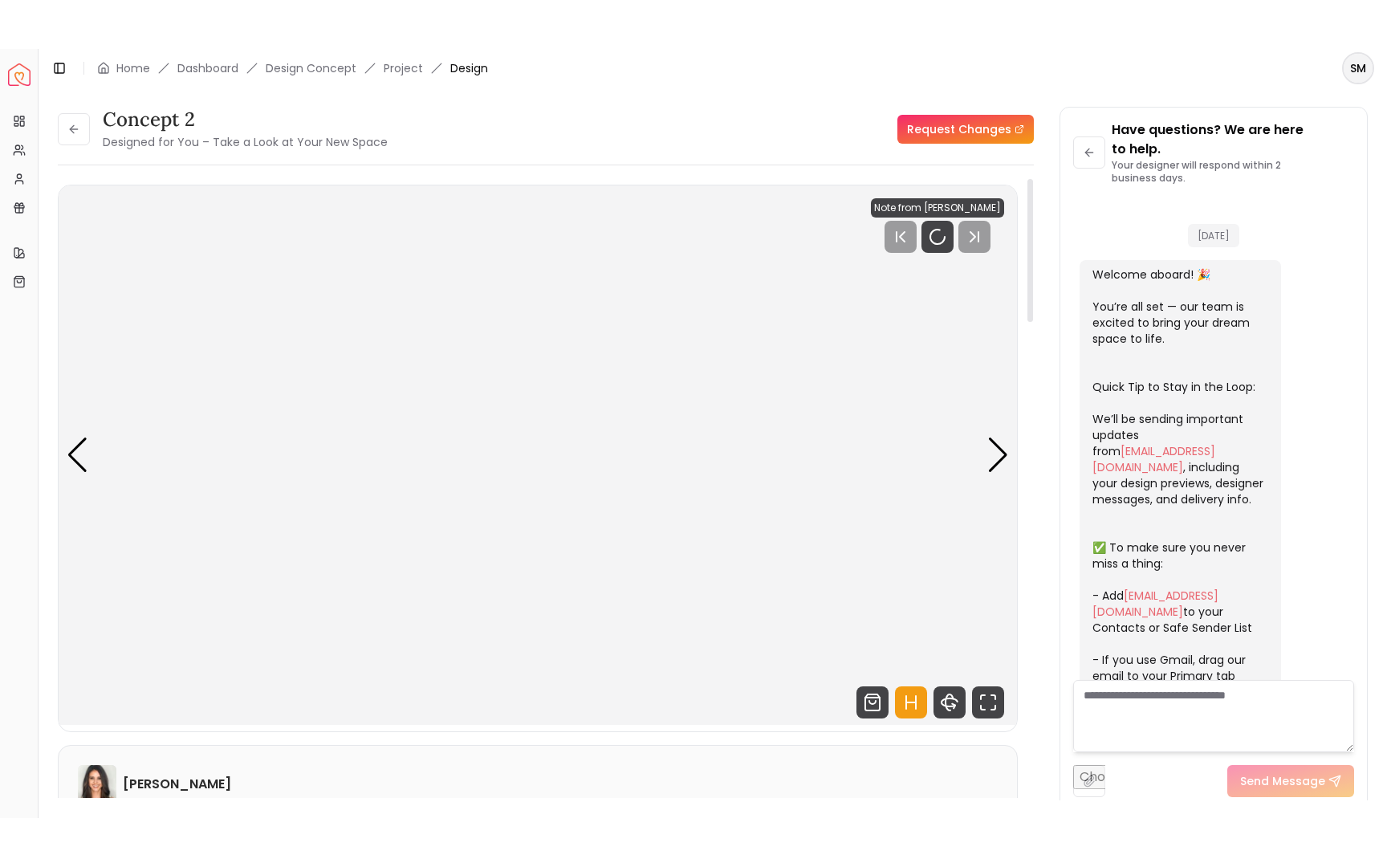
scroll to position [866, 0]
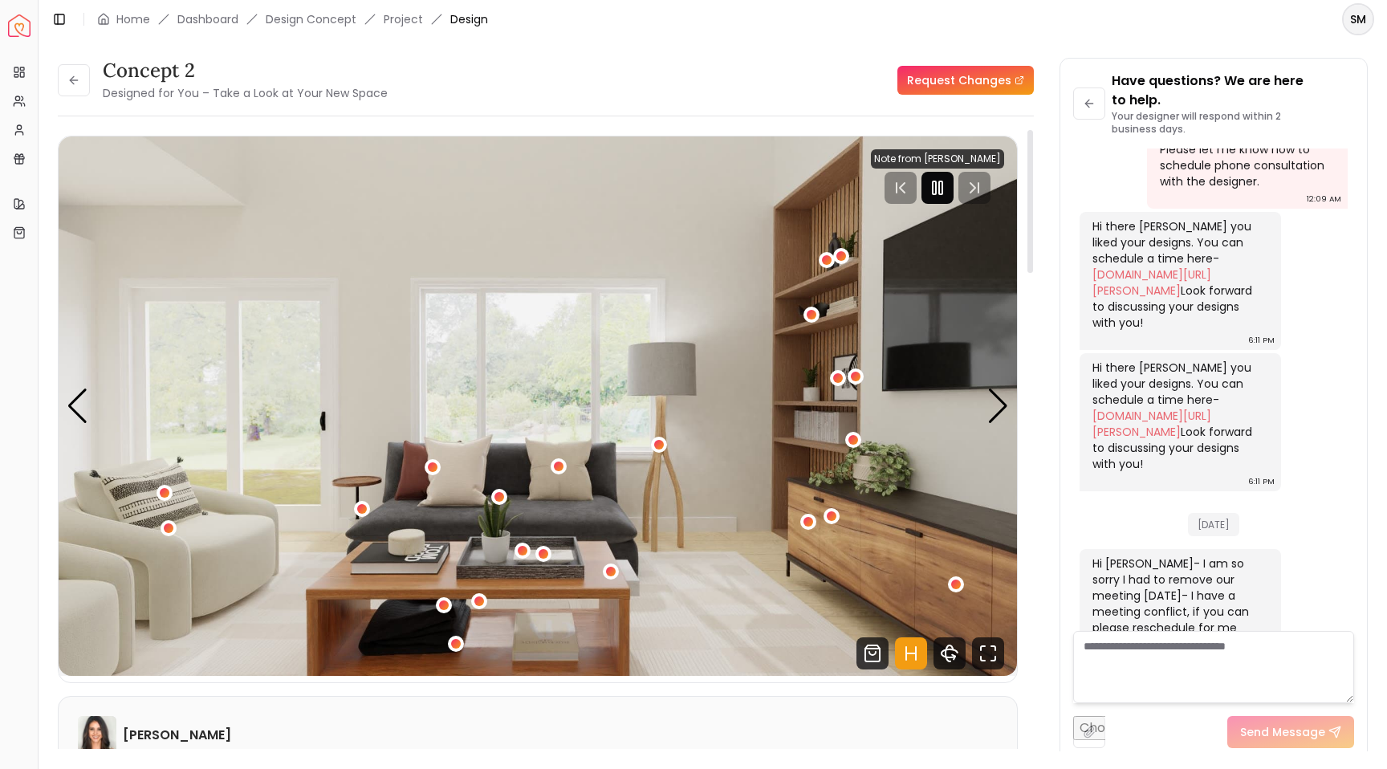
click at [944, 192] on icon "Pause" at bounding box center [937, 187] width 19 height 19
click at [999, 395] on div "Next slide" at bounding box center [998, 406] width 22 height 35
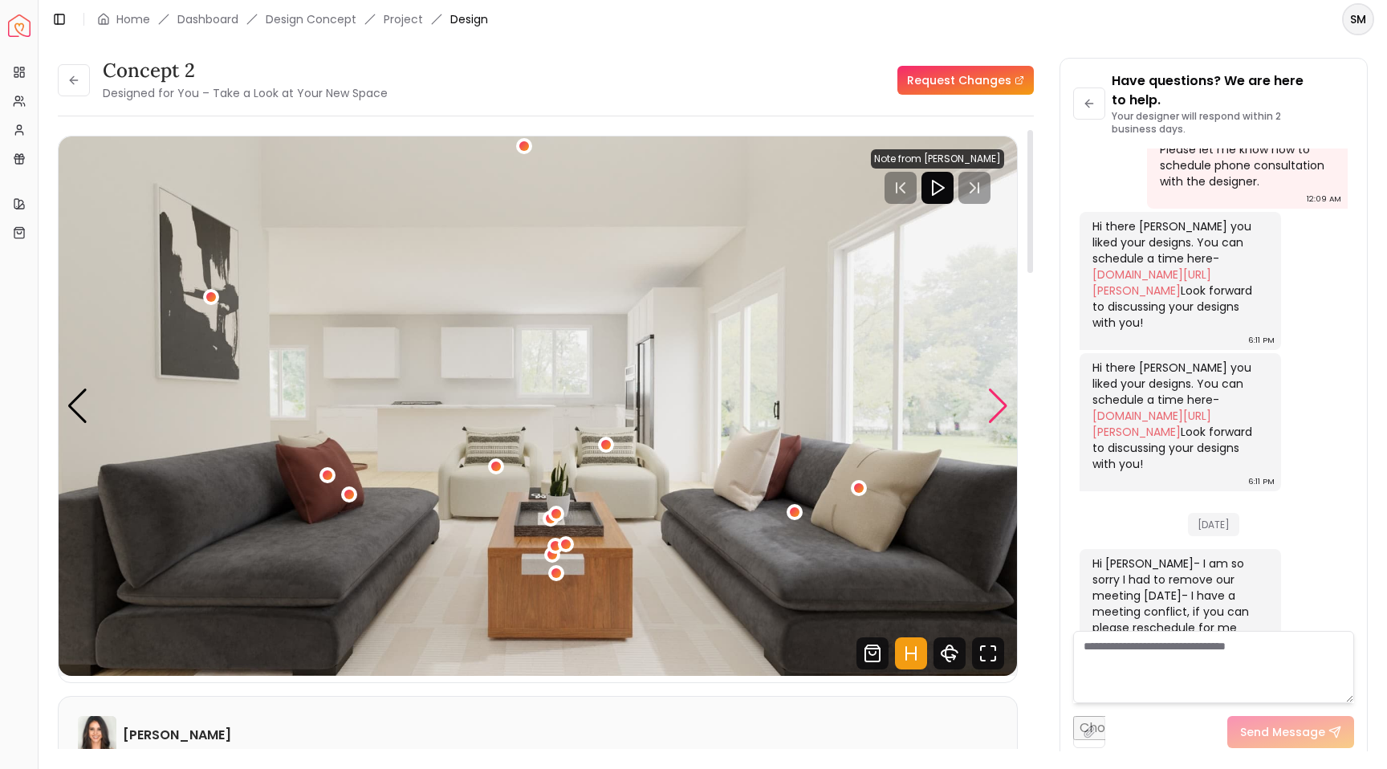
click at [999, 398] on div "Next slide" at bounding box center [998, 406] width 22 height 35
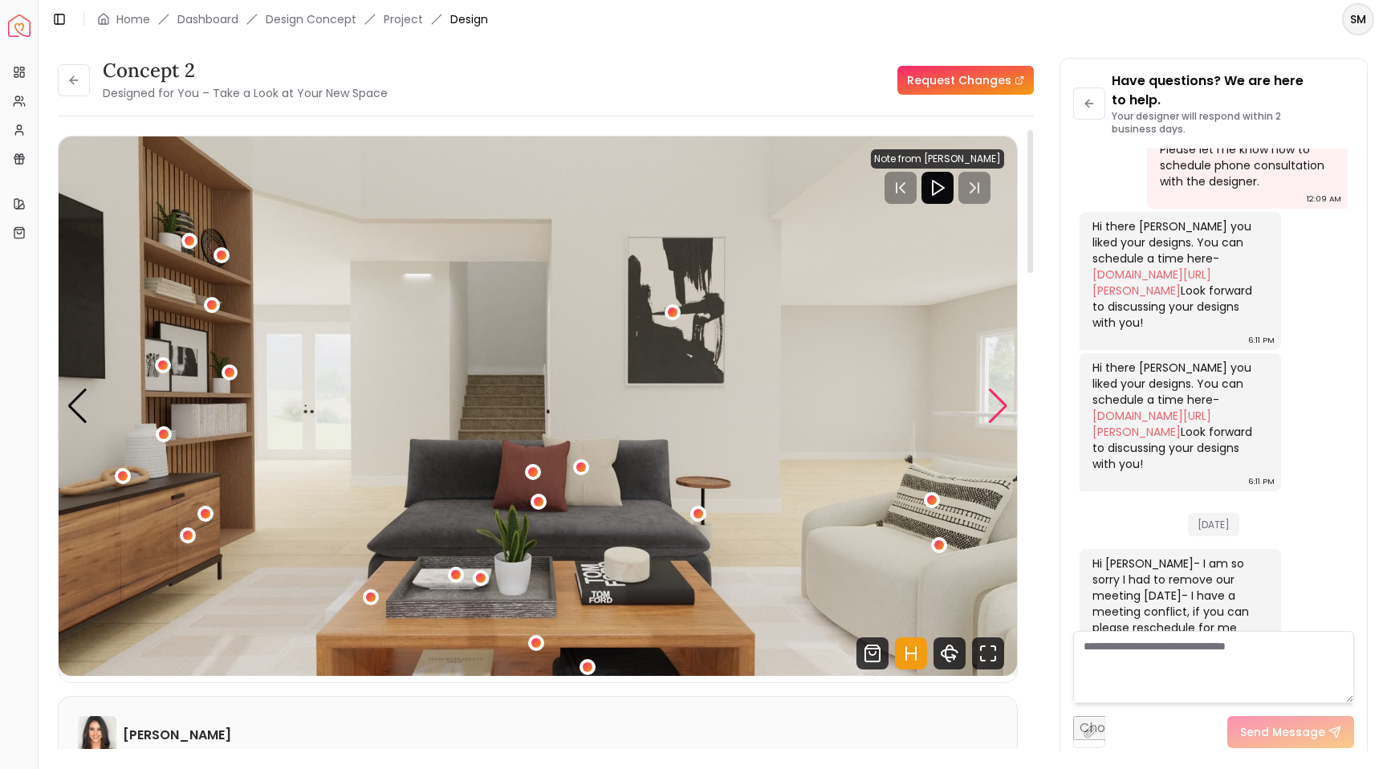
click at [999, 398] on div "Next slide" at bounding box center [998, 406] width 22 height 35
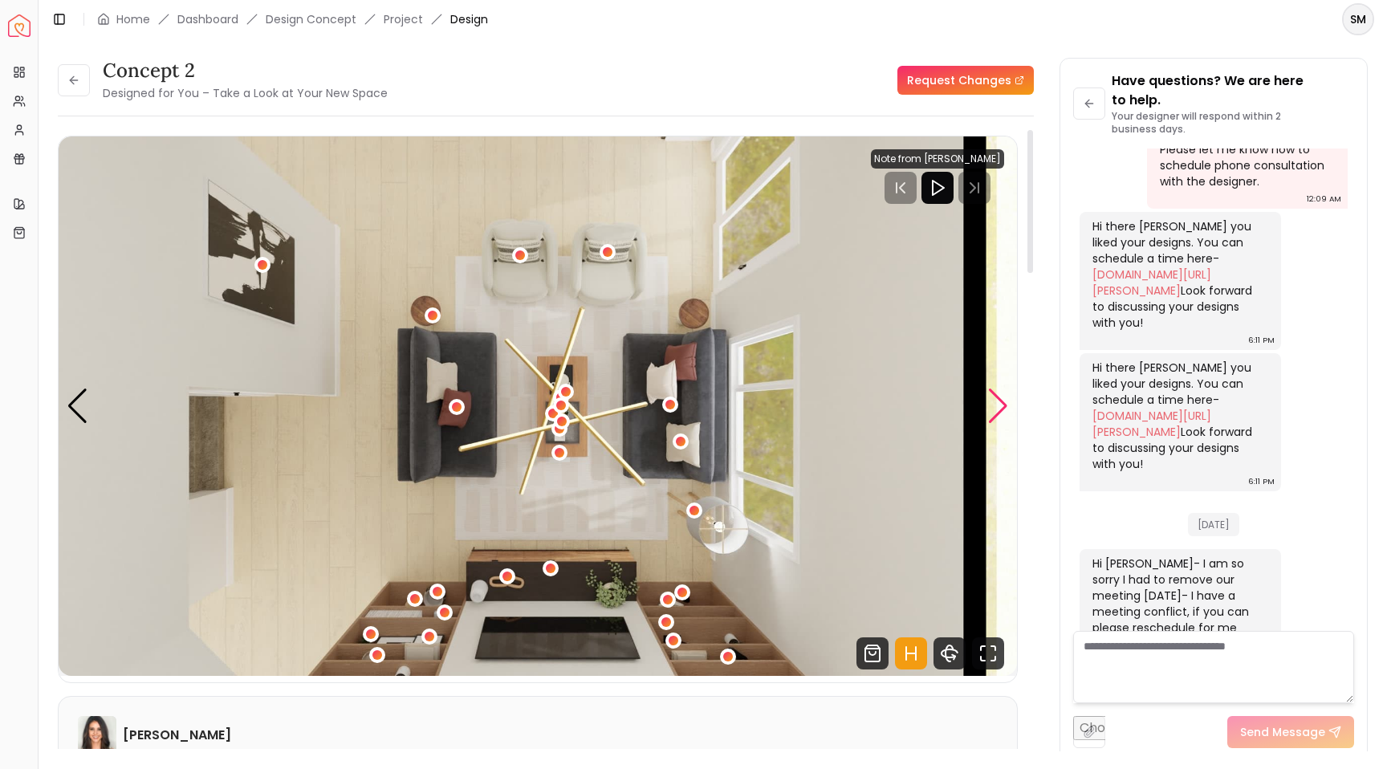
click at [999, 398] on div "Next slide" at bounding box center [998, 406] width 22 height 35
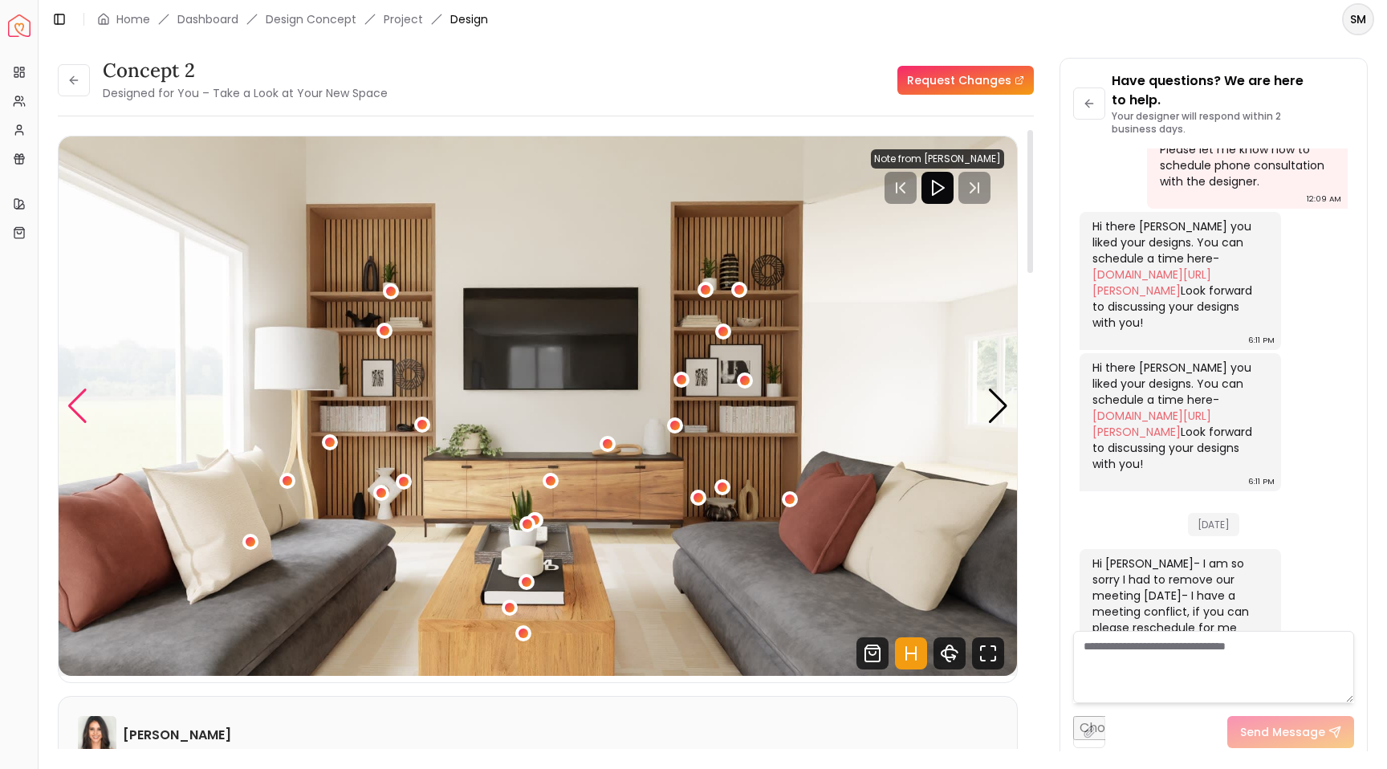
click at [76, 395] on div "Previous slide" at bounding box center [78, 406] width 22 height 35
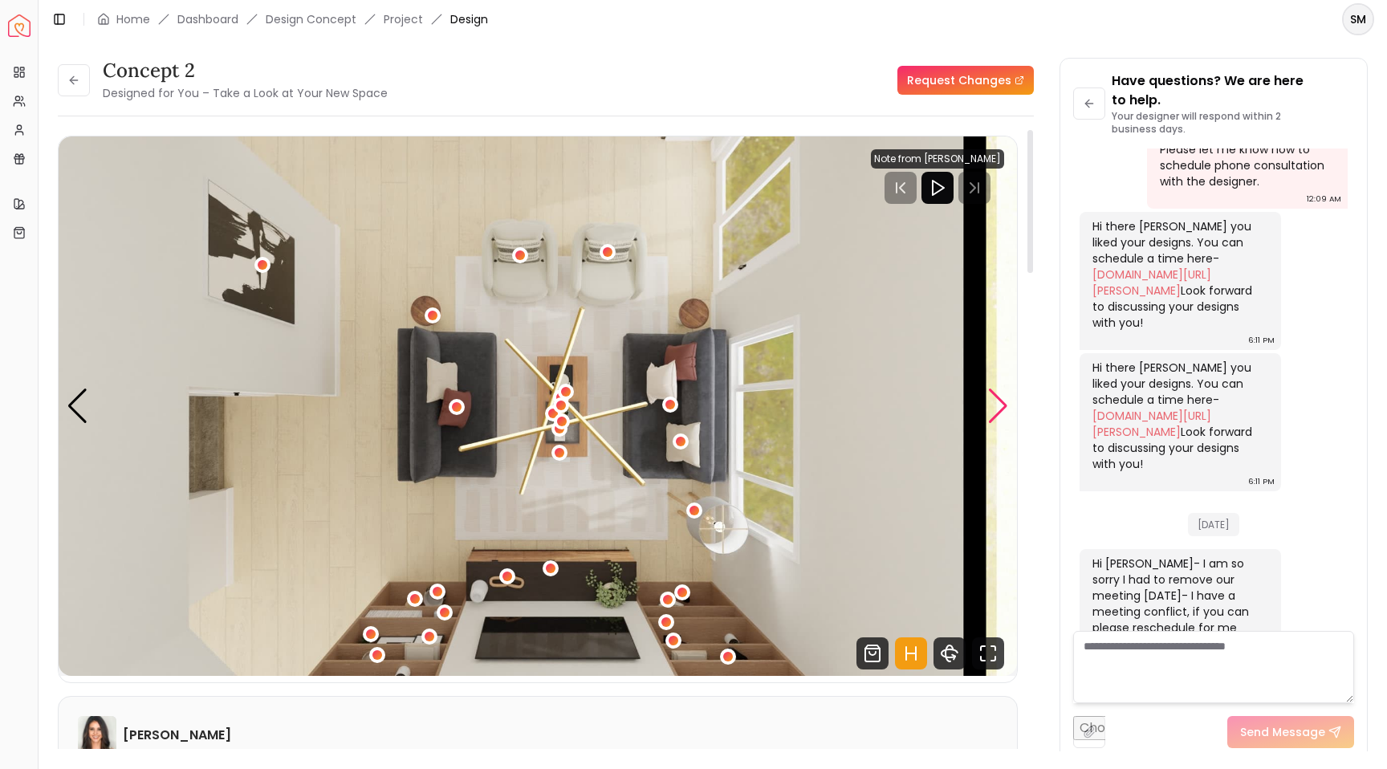
click at [996, 405] on div "Next slide" at bounding box center [998, 406] width 22 height 35
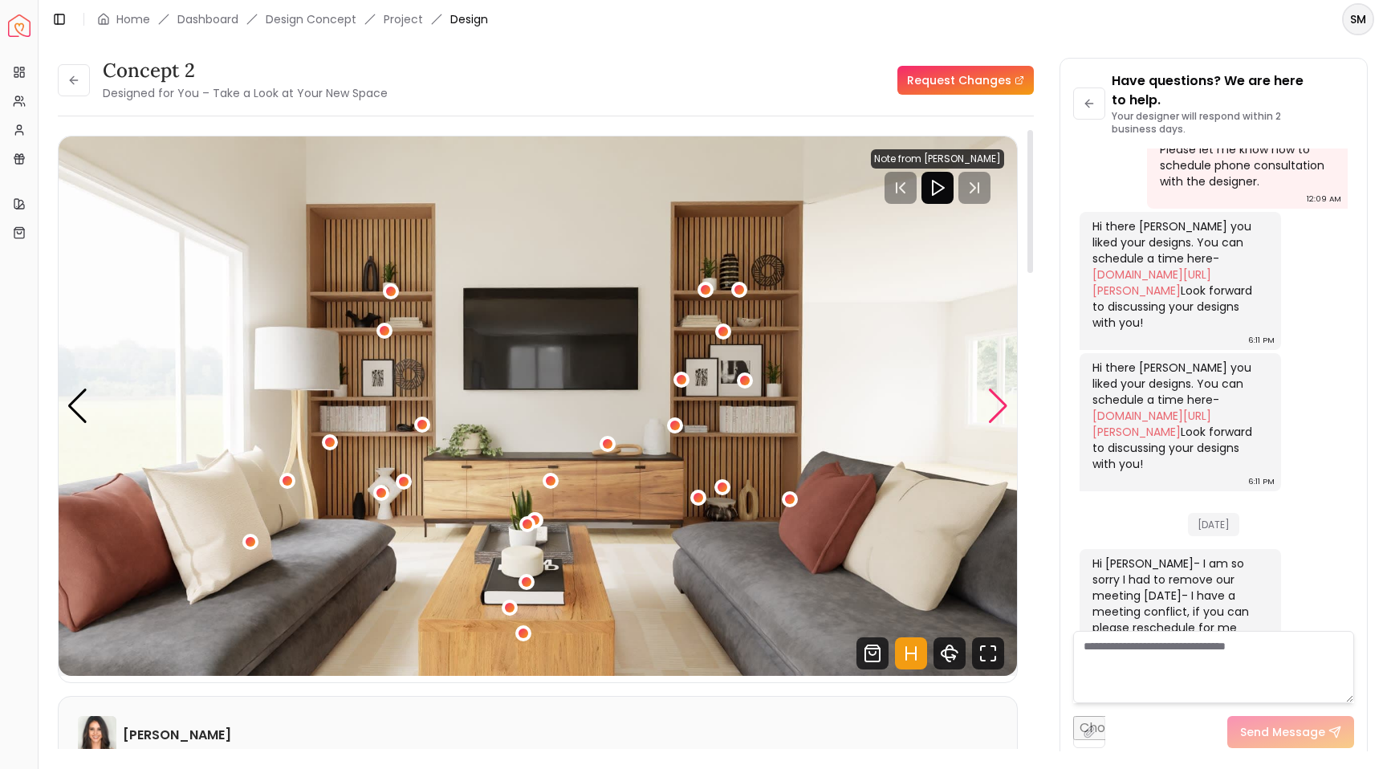
click at [996, 405] on div "Next slide" at bounding box center [998, 406] width 22 height 35
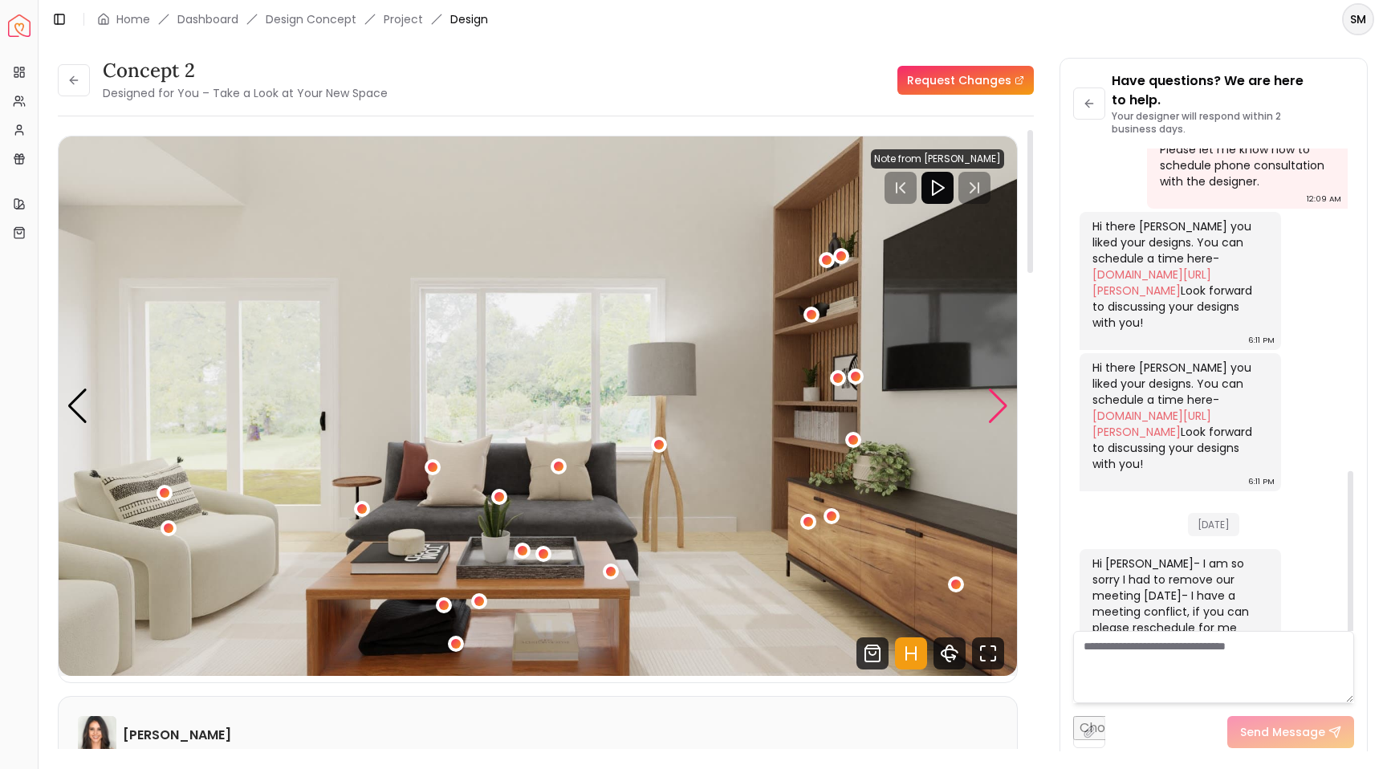
click at [998, 401] on div "Next slide" at bounding box center [998, 406] width 22 height 35
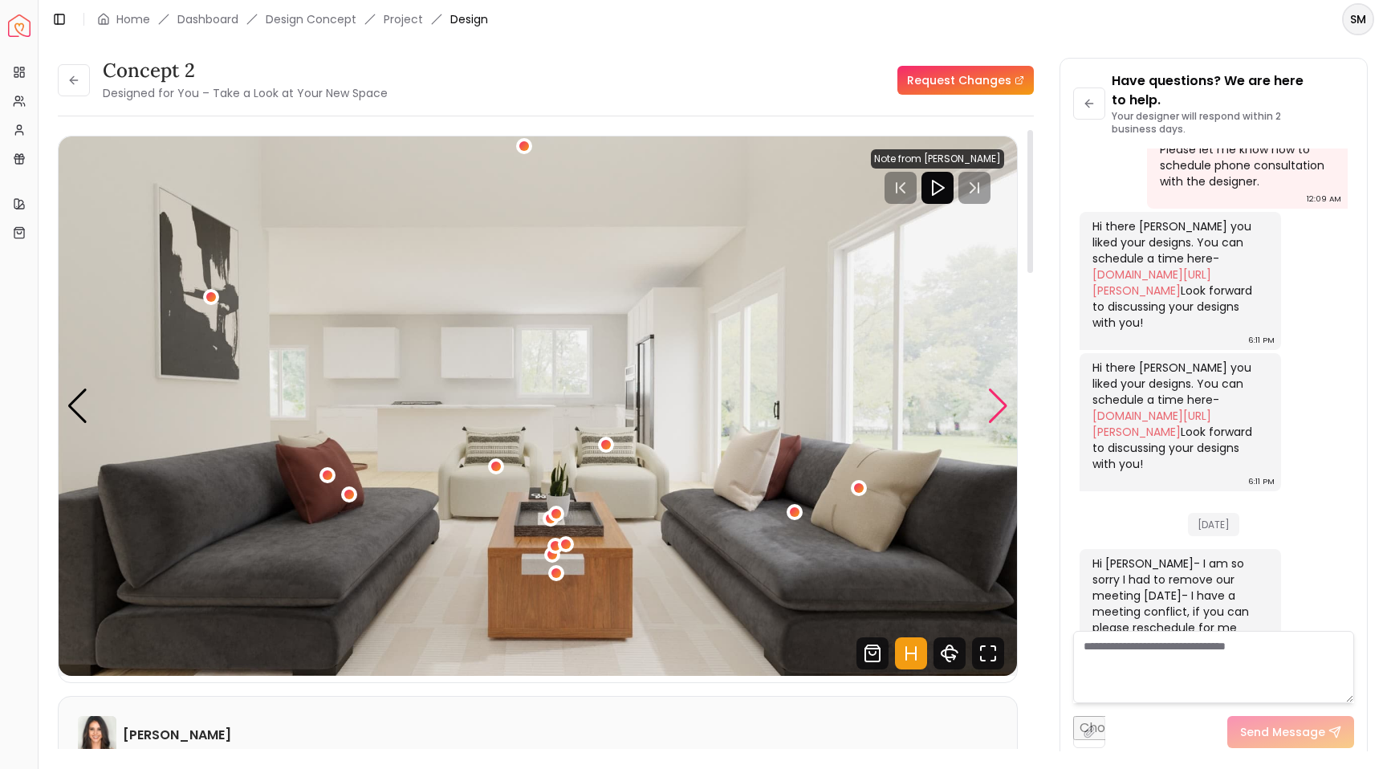
click at [998, 397] on div "Next slide" at bounding box center [998, 406] width 22 height 35
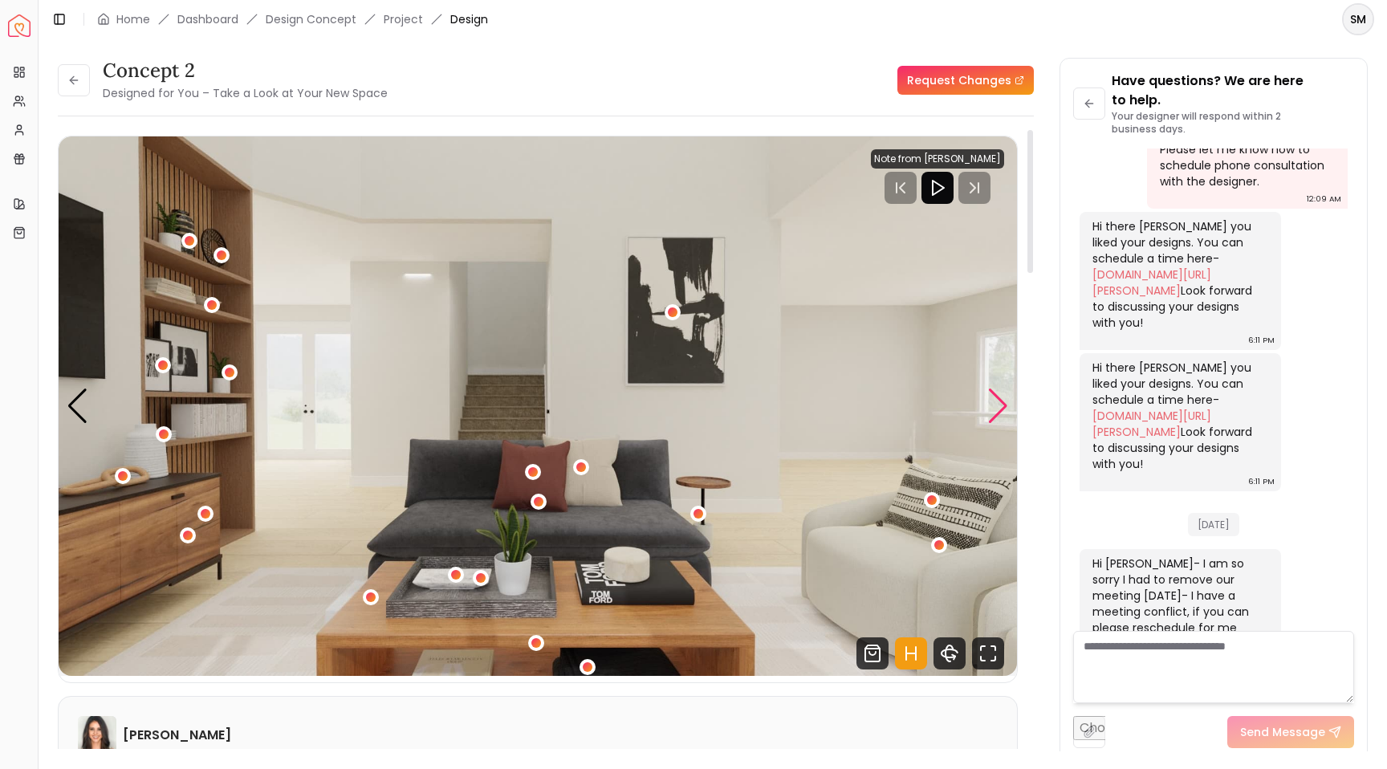
click at [999, 408] on div "Next slide" at bounding box center [998, 406] width 22 height 35
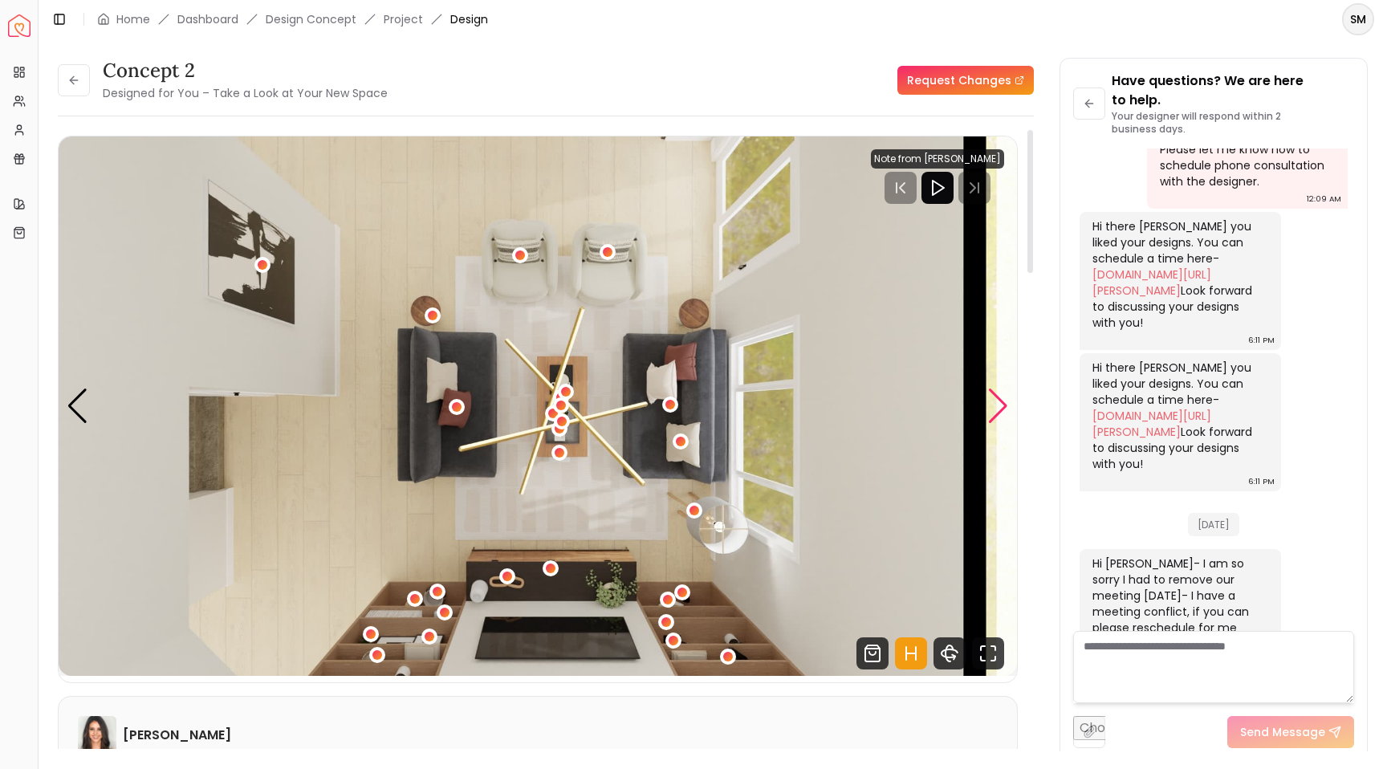
click at [999, 408] on div "Next slide" at bounding box center [998, 406] width 22 height 35
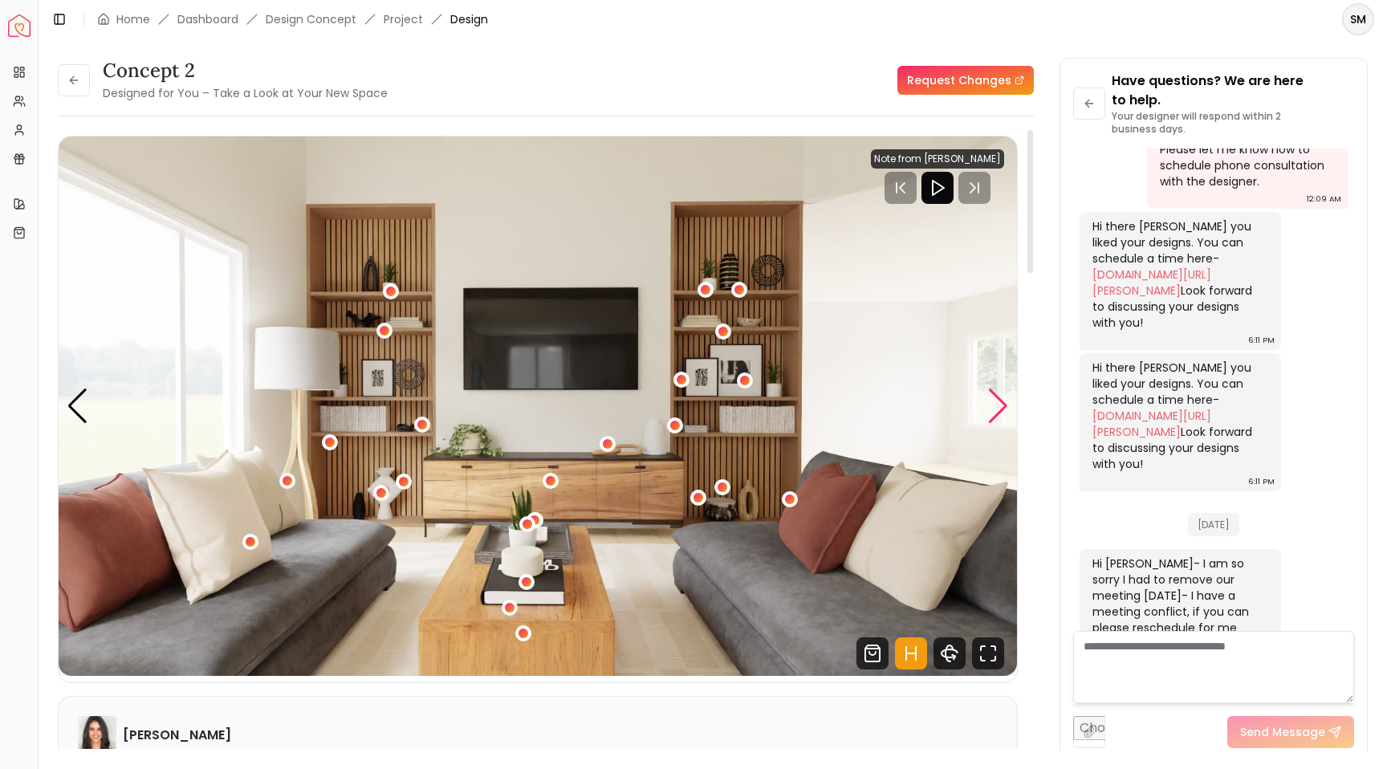
click at [999, 408] on div "Next slide" at bounding box center [998, 406] width 22 height 35
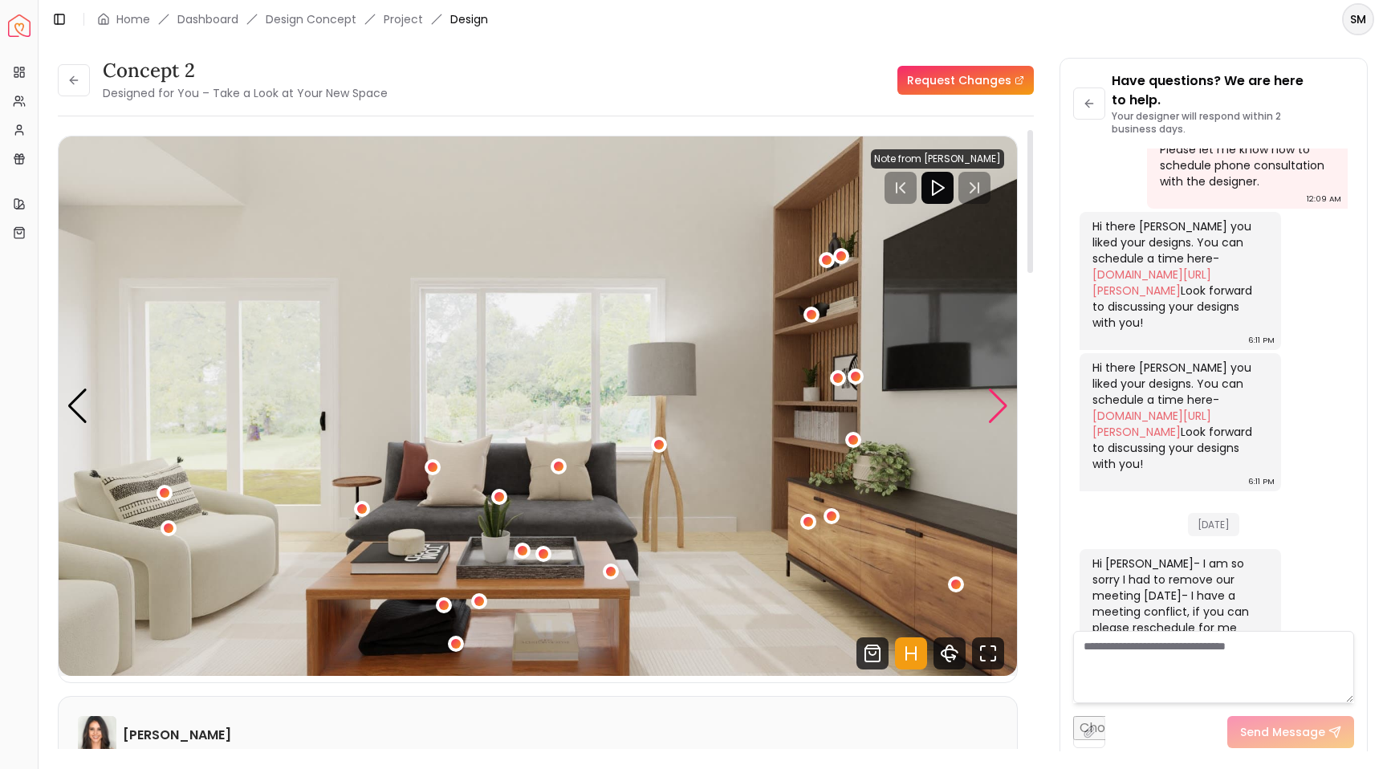
click at [999, 408] on div "Next slide" at bounding box center [998, 406] width 22 height 35
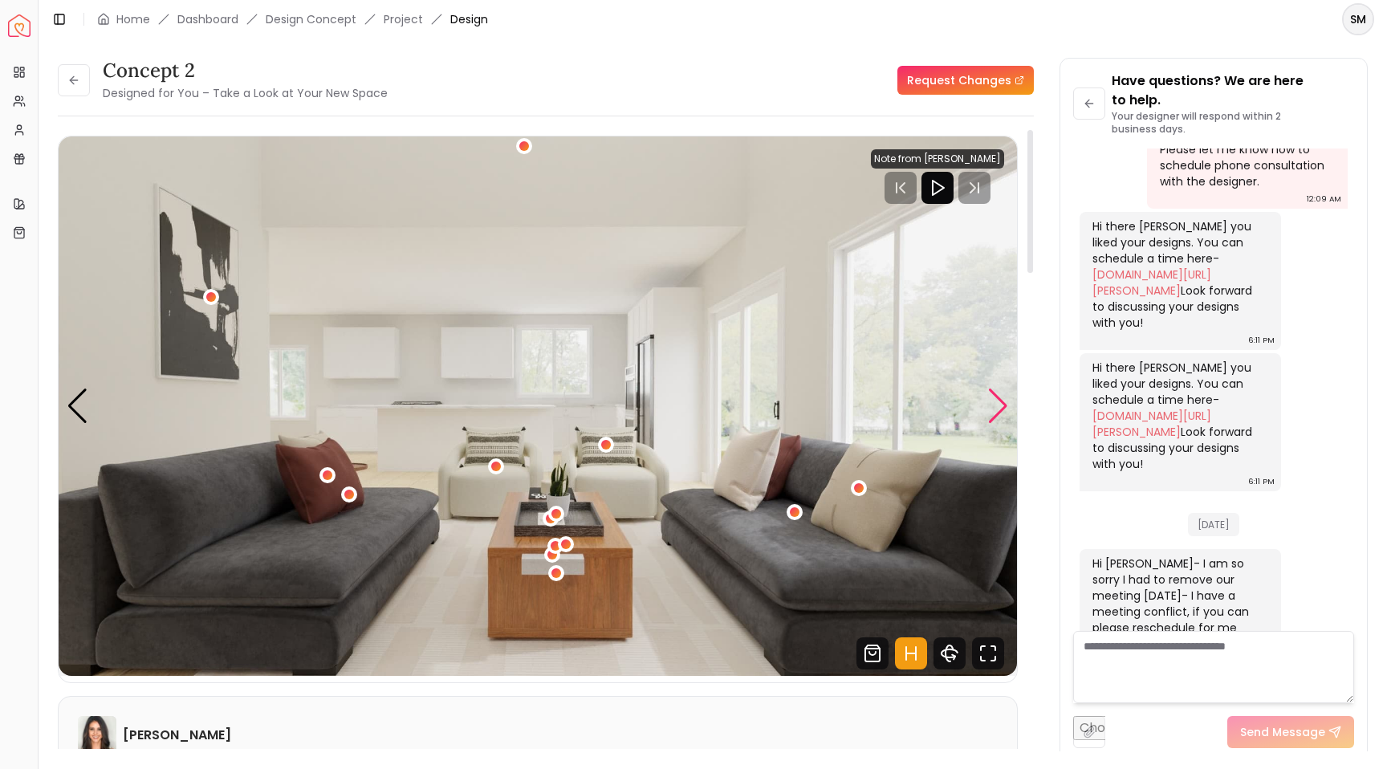
click at [999, 408] on div "Next slide" at bounding box center [998, 406] width 22 height 35
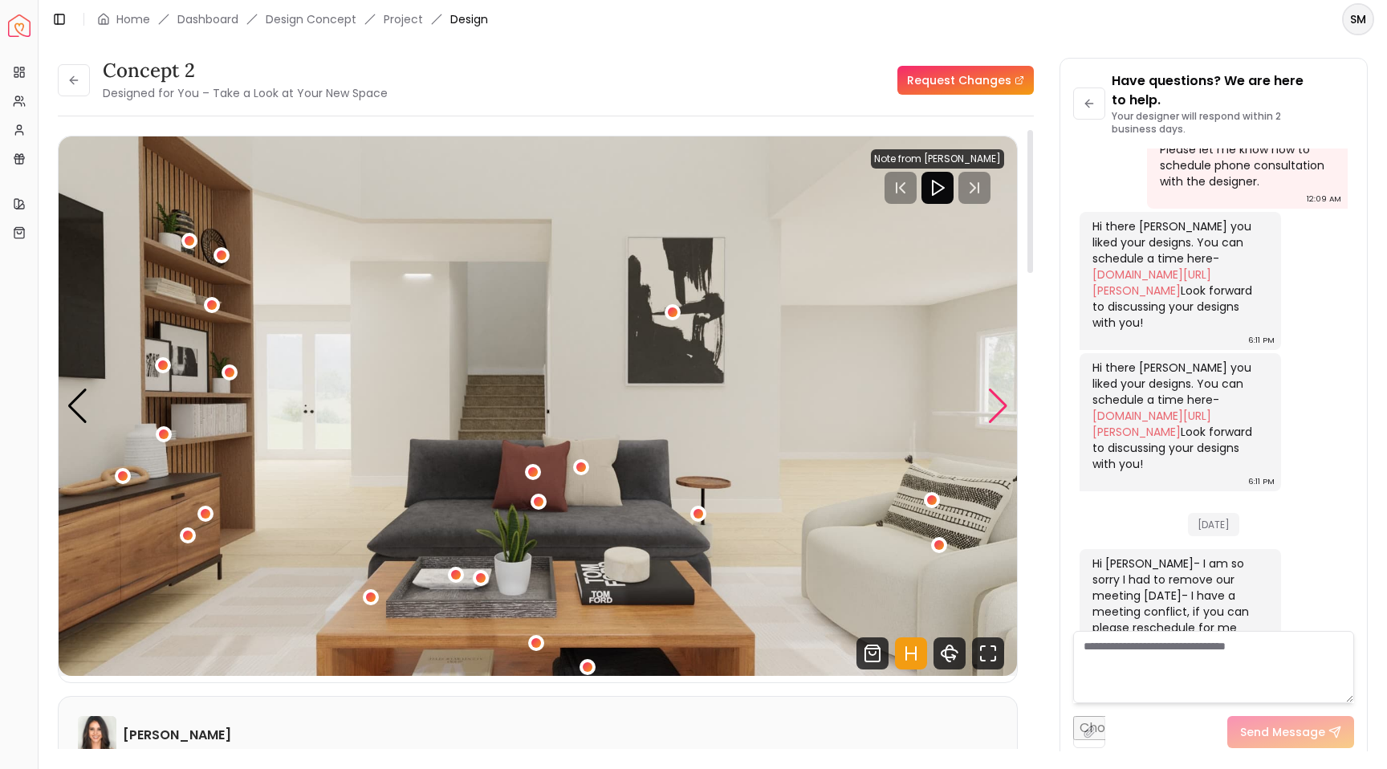
click at [999, 408] on div "Next slide" at bounding box center [998, 406] width 22 height 35
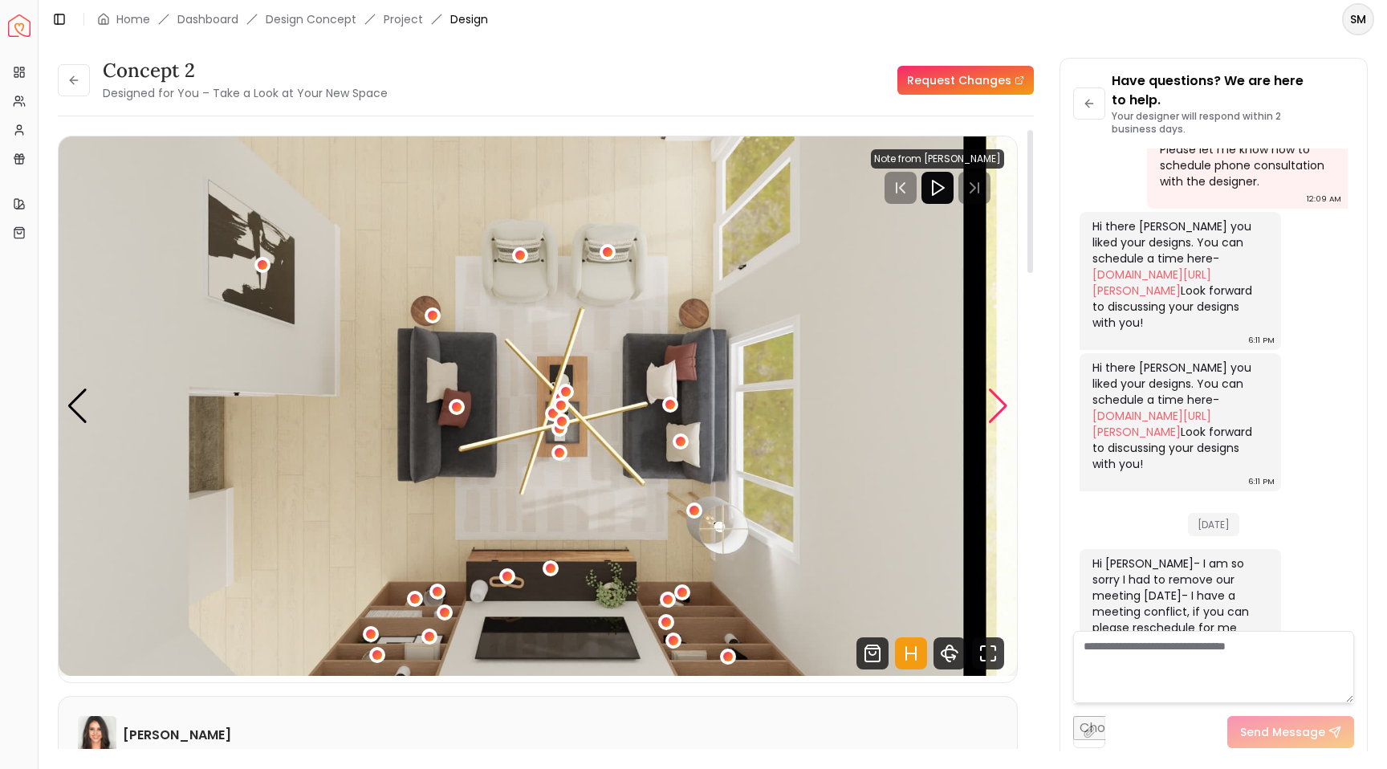
click at [999, 408] on div "Next slide" at bounding box center [998, 406] width 22 height 35
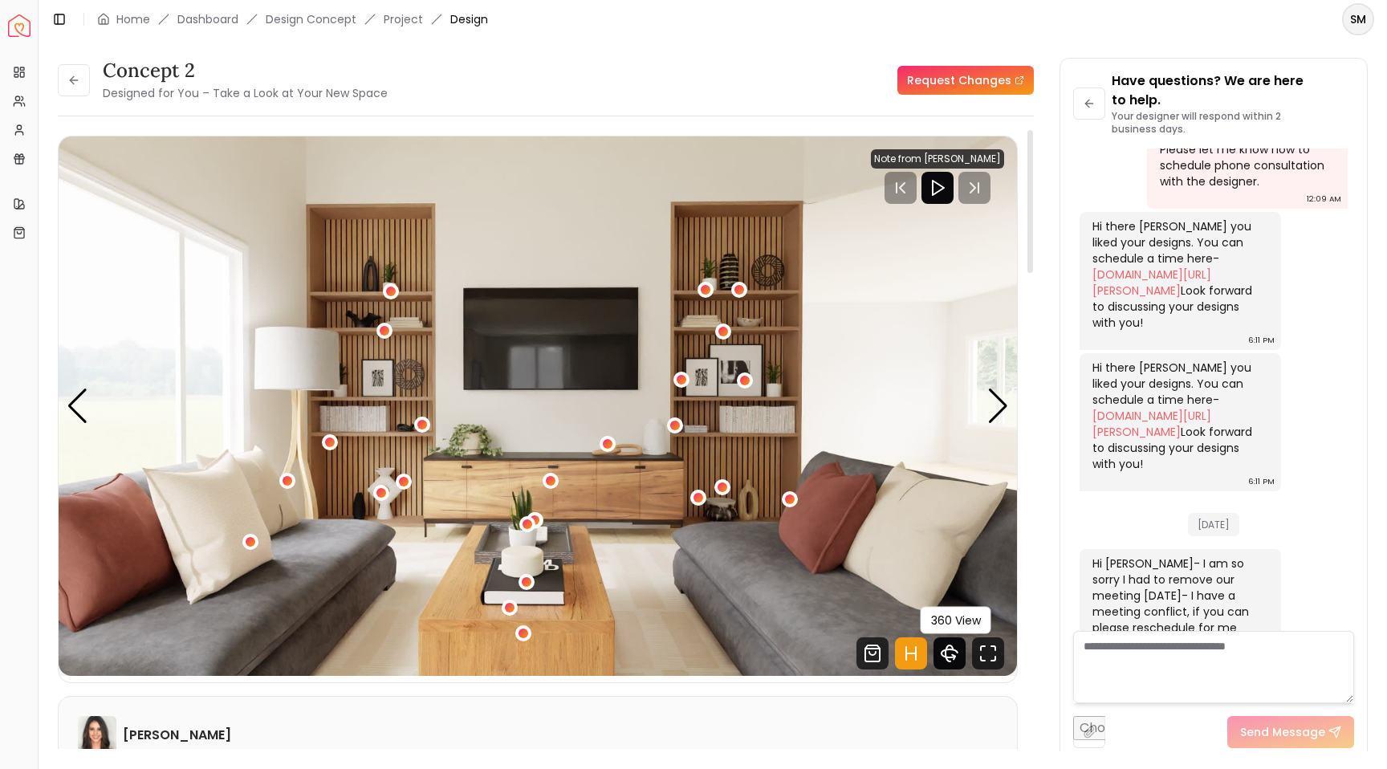
click at [954, 657] on icon "360 View" at bounding box center [953, 656] width 3 height 5
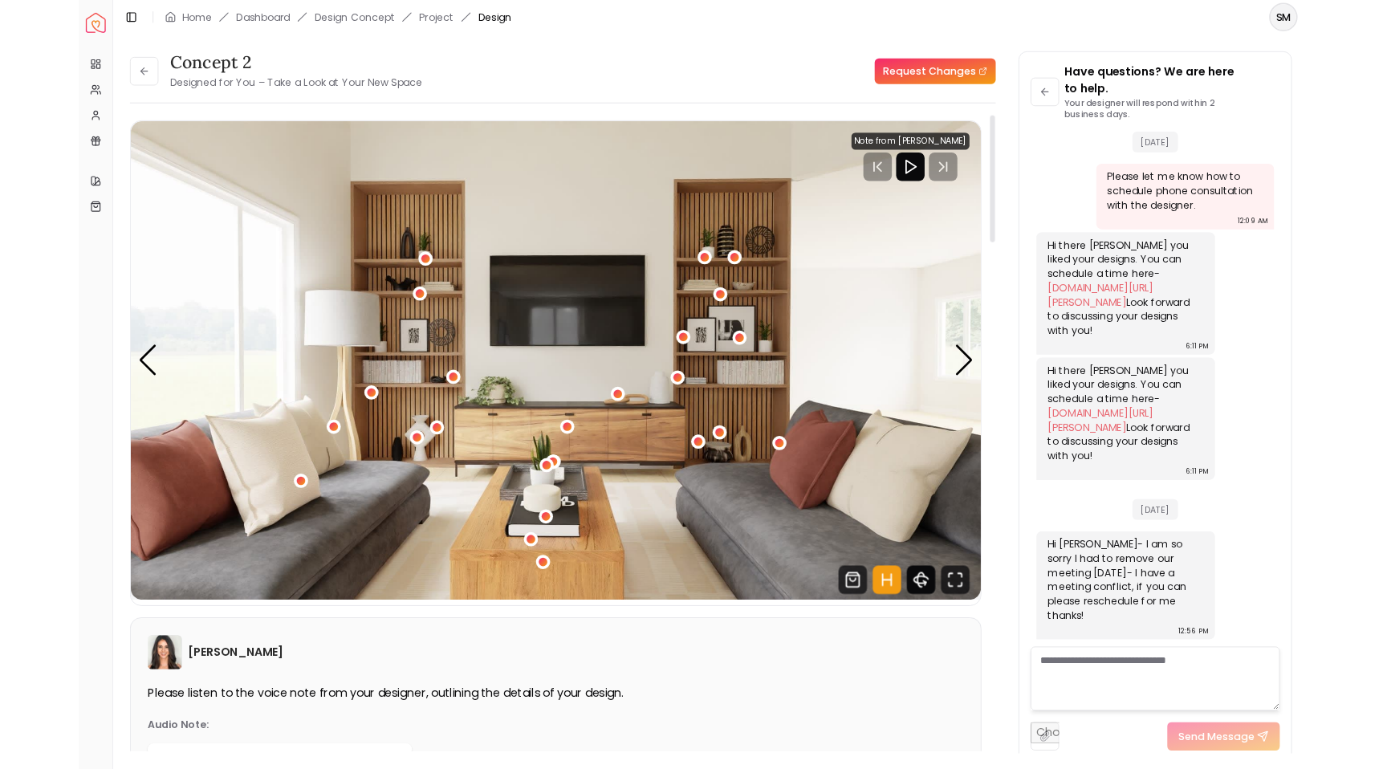
scroll to position [768, 0]
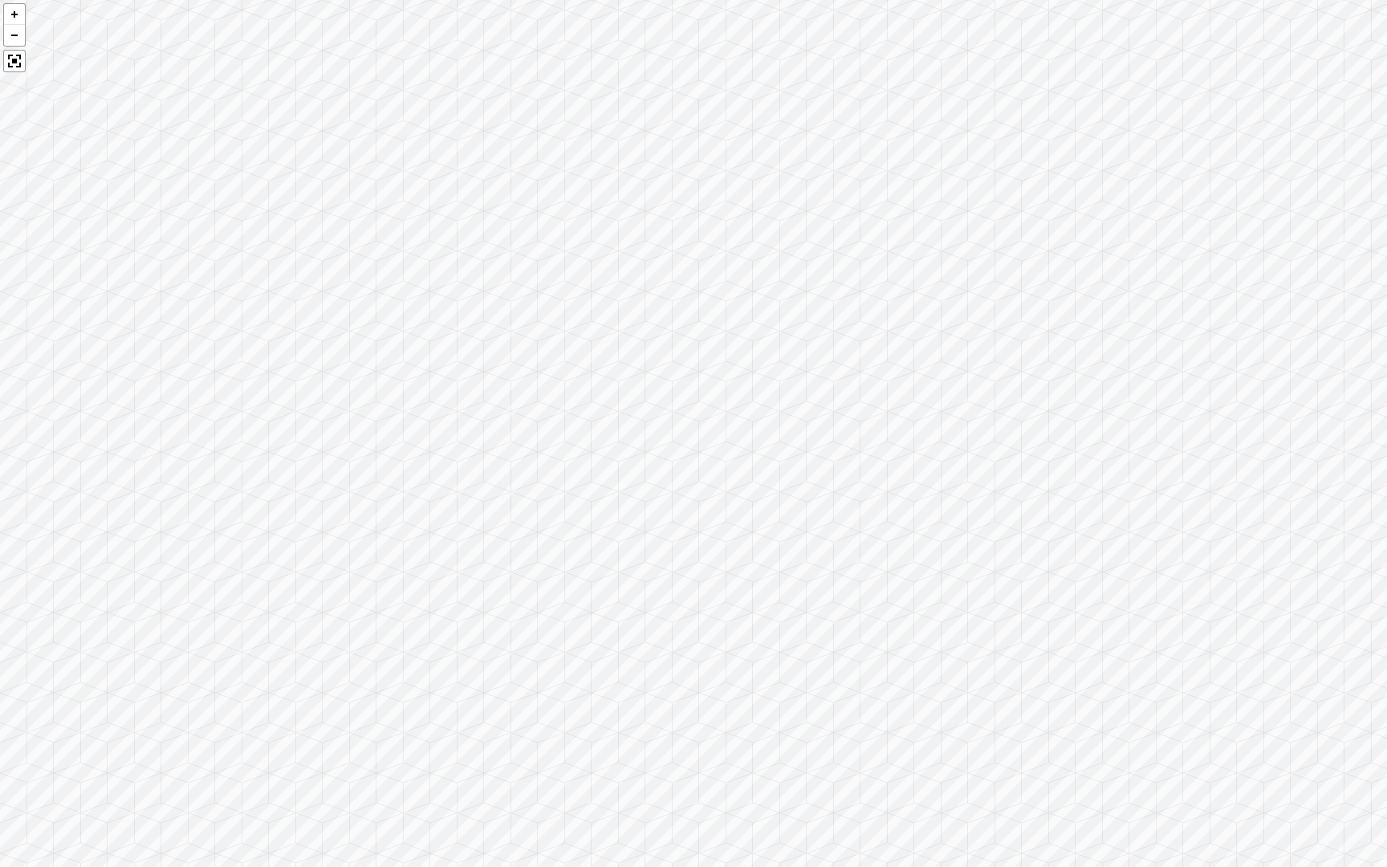
drag, startPoint x: 970, startPoint y: 340, endPoint x: 952, endPoint y: 425, distance: 86.9
click at [888, 854] on div at bounding box center [693, 433] width 1387 height 867
drag, startPoint x: 960, startPoint y: 246, endPoint x: 946, endPoint y: 688, distance: 442.5
click at [946, 688] on div at bounding box center [693, 433] width 1387 height 867
click at [13, 64] on div at bounding box center [14, 61] width 22 height 22
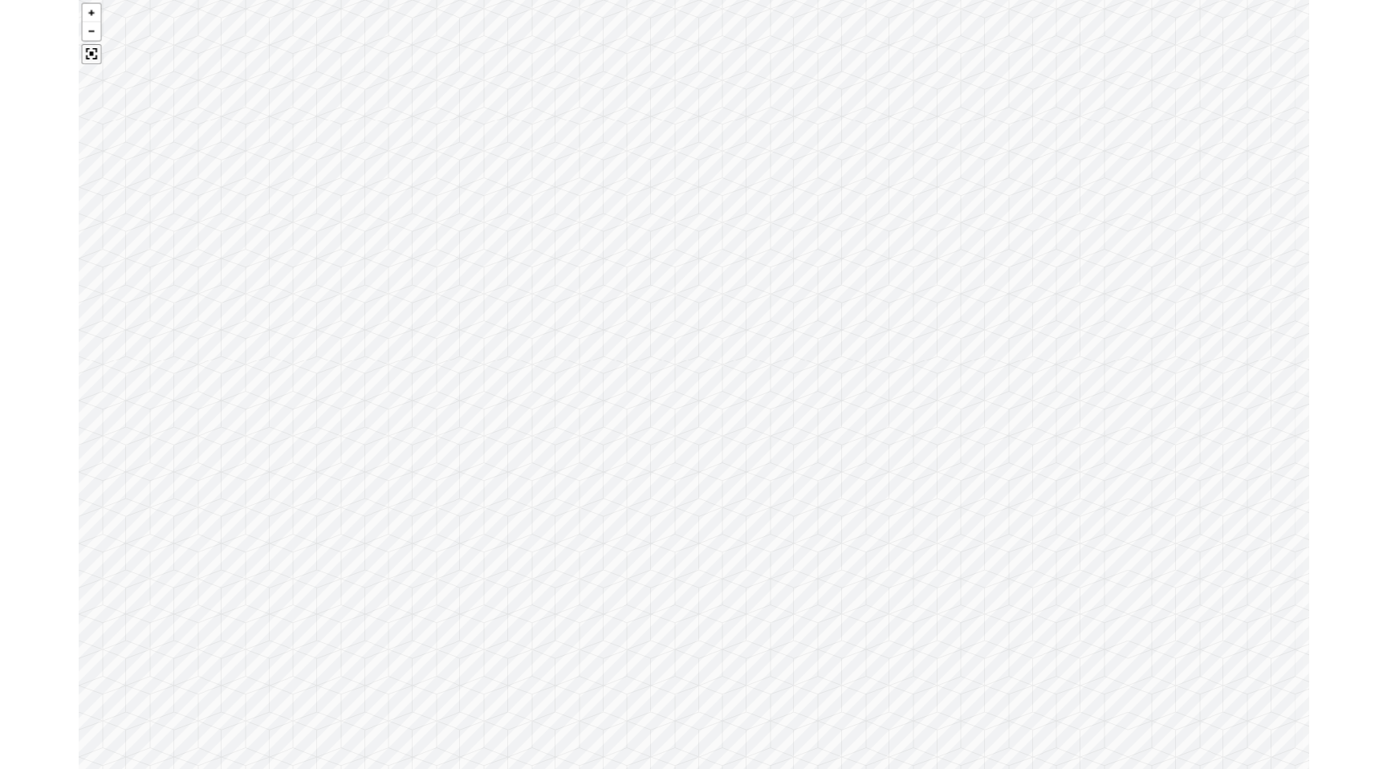
scroll to position [866, 0]
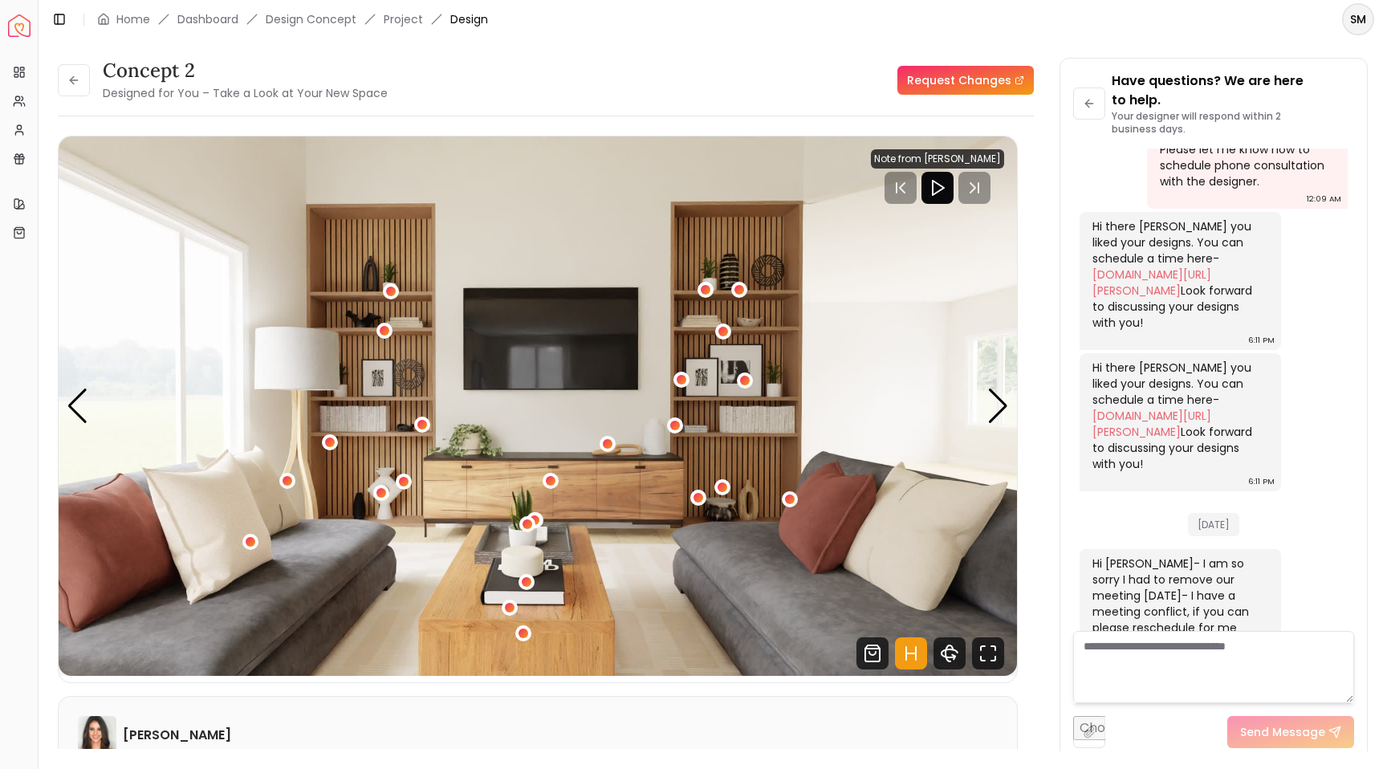
click at [1155, 654] on textarea at bounding box center [1213, 667] width 281 height 72
click at [747, 18] on header "Toggle Sidebar Home Dashboard Design Concept Project Design SM" at bounding box center [713, 19] width 1349 height 39
click at [1005, 401] on div "Next slide" at bounding box center [998, 406] width 22 height 35
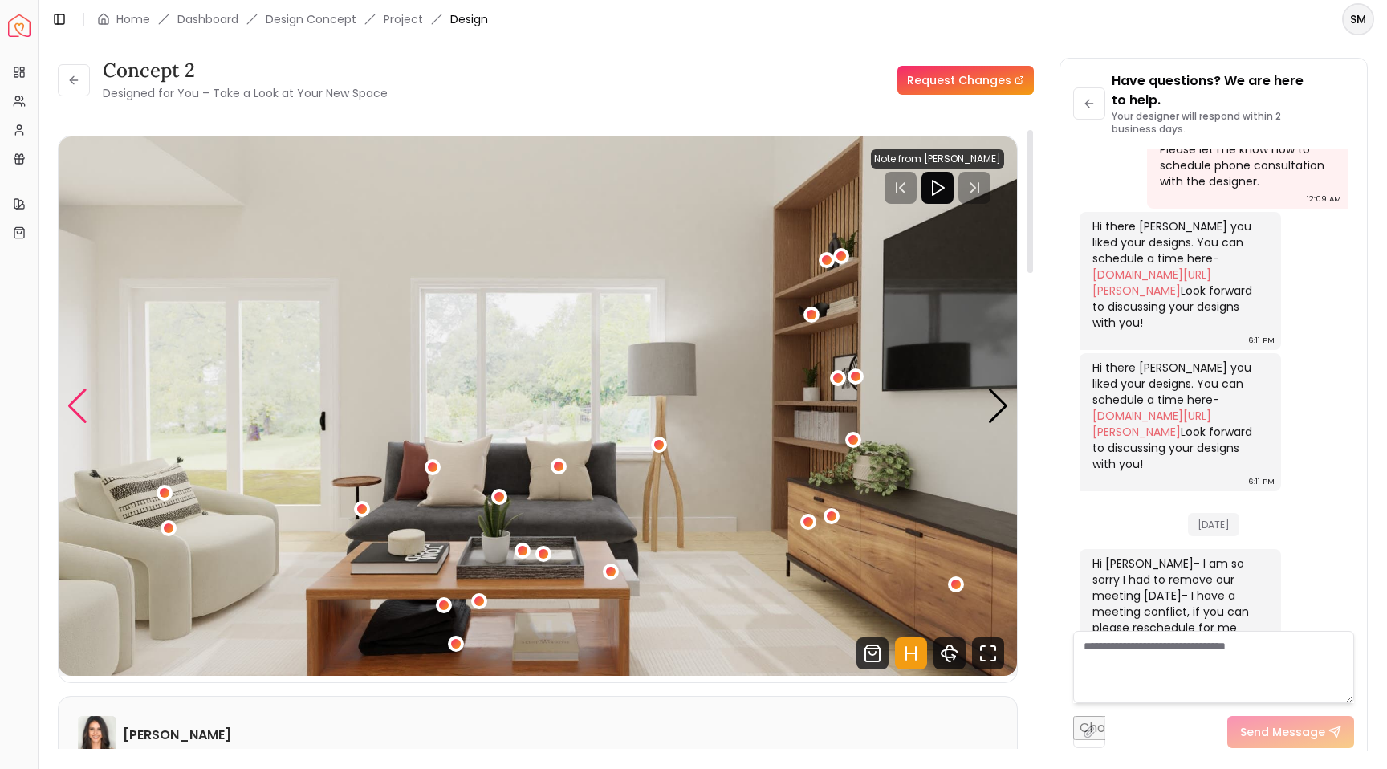
click at [85, 406] on div "Previous slide" at bounding box center [78, 406] width 22 height 35
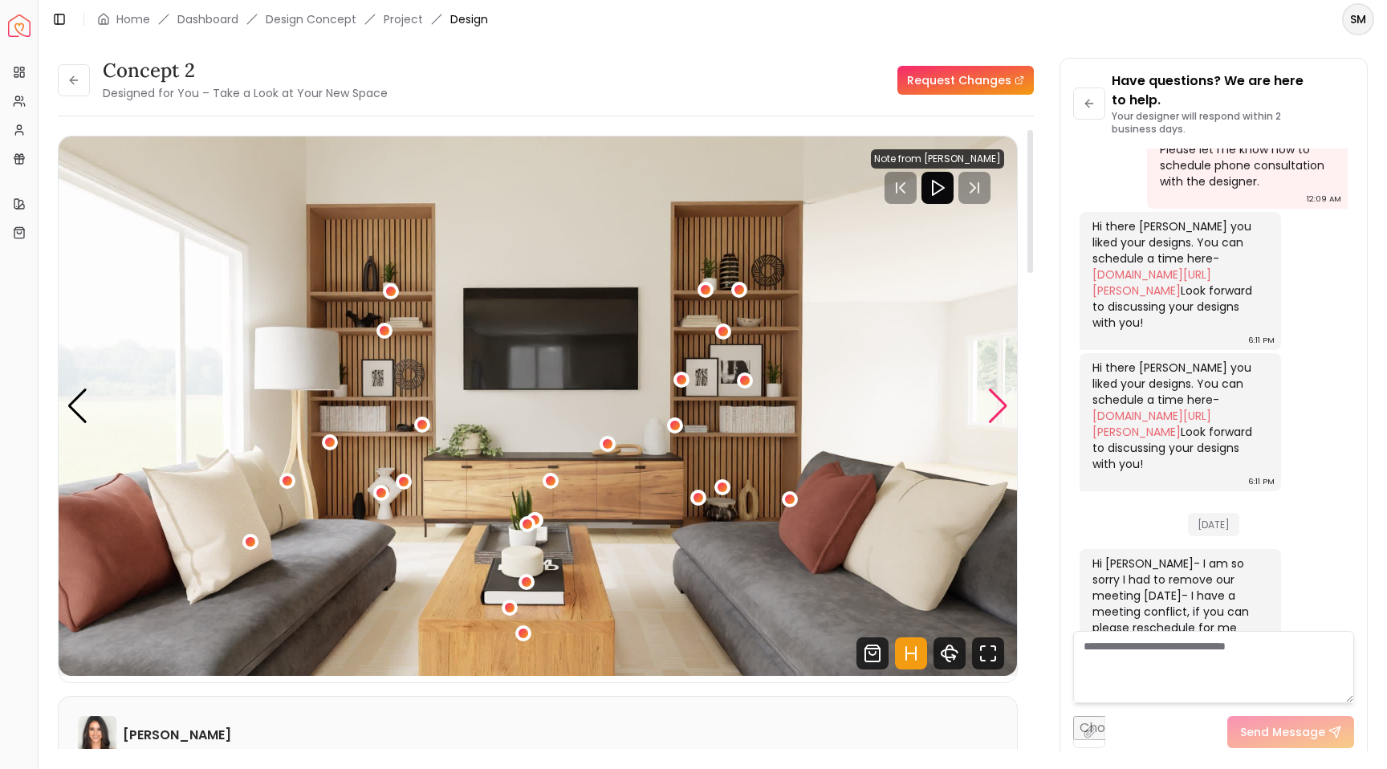
click at [991, 400] on div "Next slide" at bounding box center [998, 406] width 22 height 35
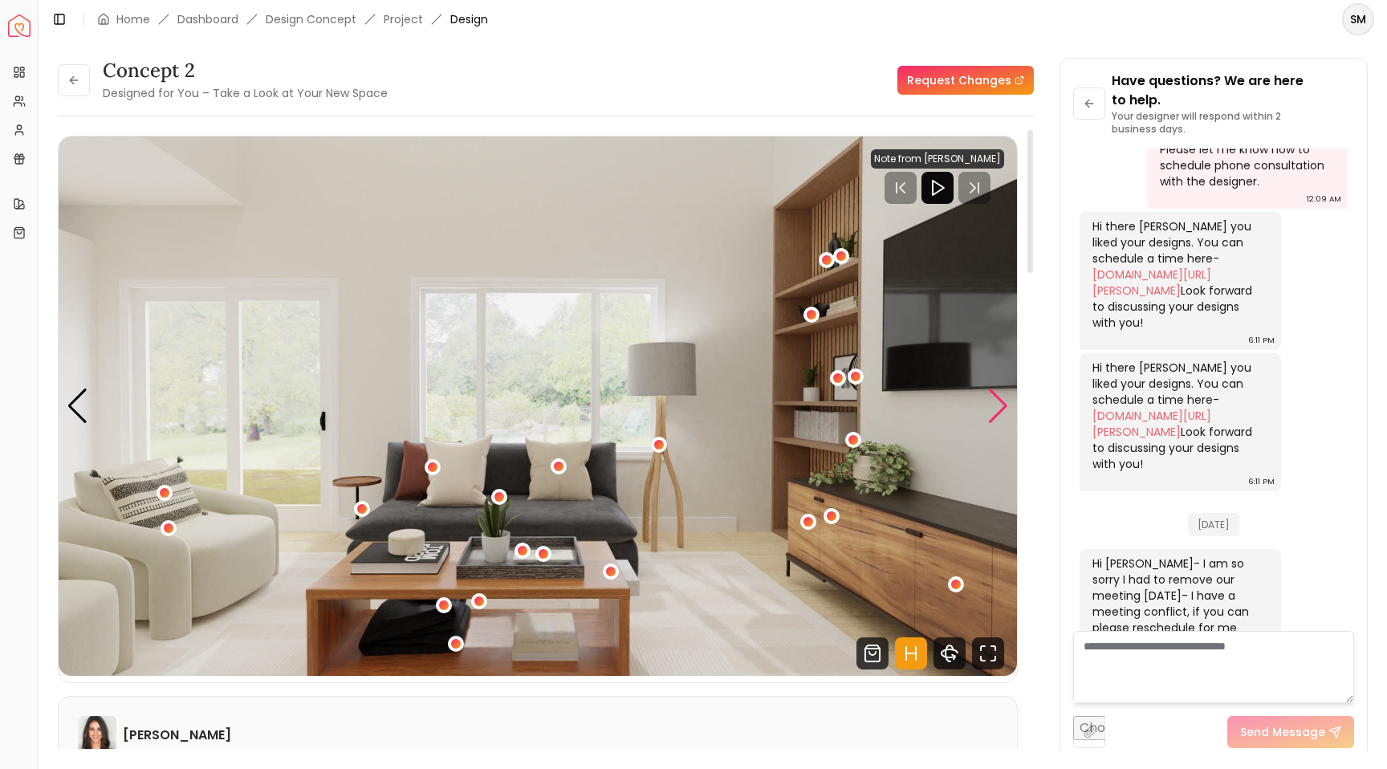
click at [1000, 404] on div "Next slide" at bounding box center [998, 406] width 22 height 35
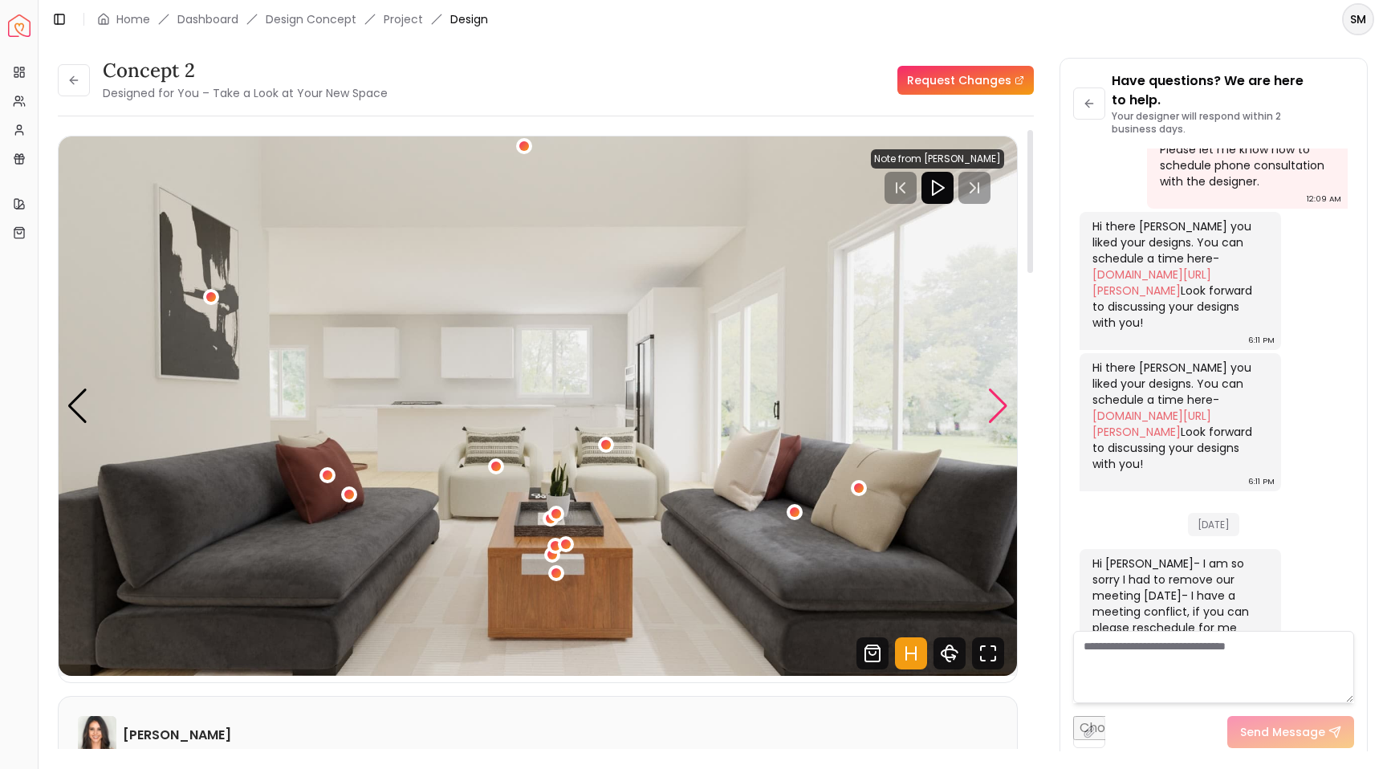
click at [1003, 405] on div "Next slide" at bounding box center [998, 406] width 22 height 35
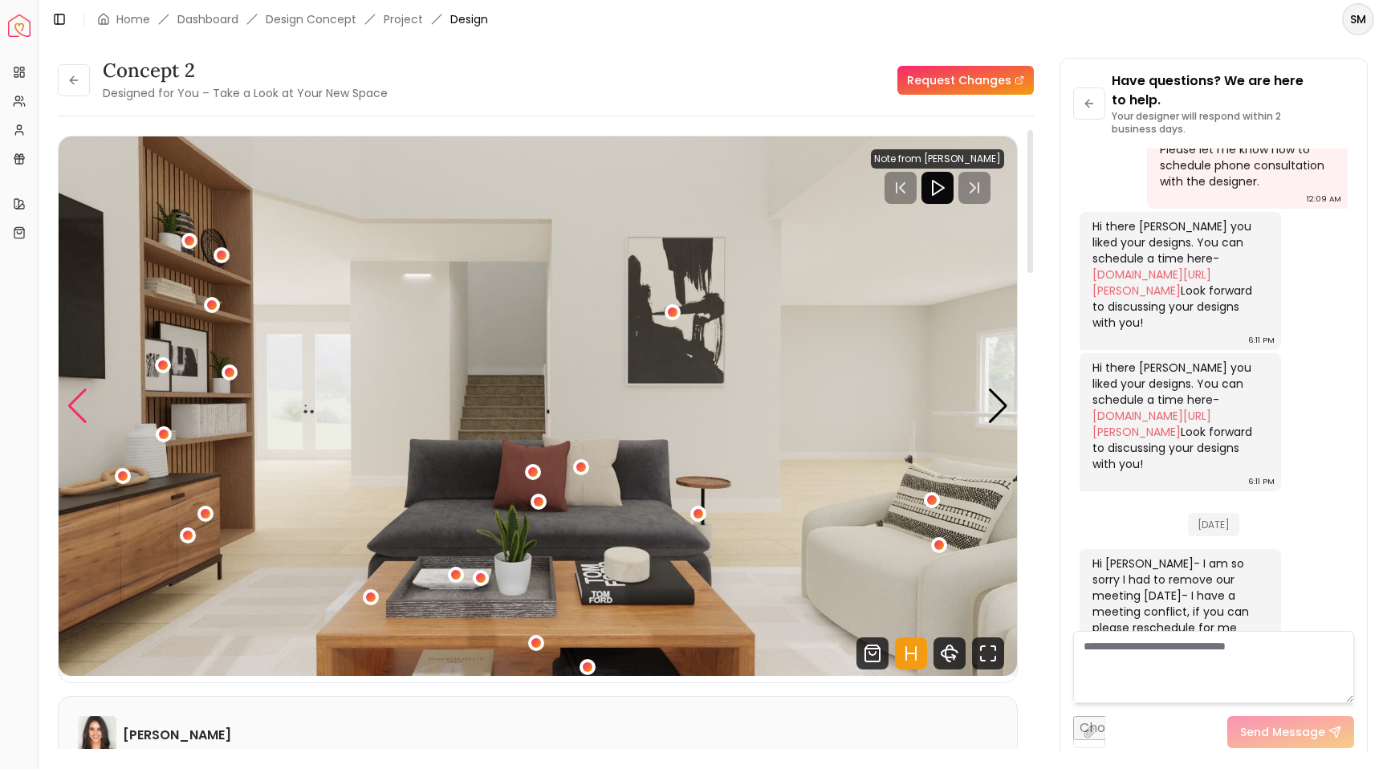
click at [78, 409] on div "Previous slide" at bounding box center [78, 406] width 22 height 35
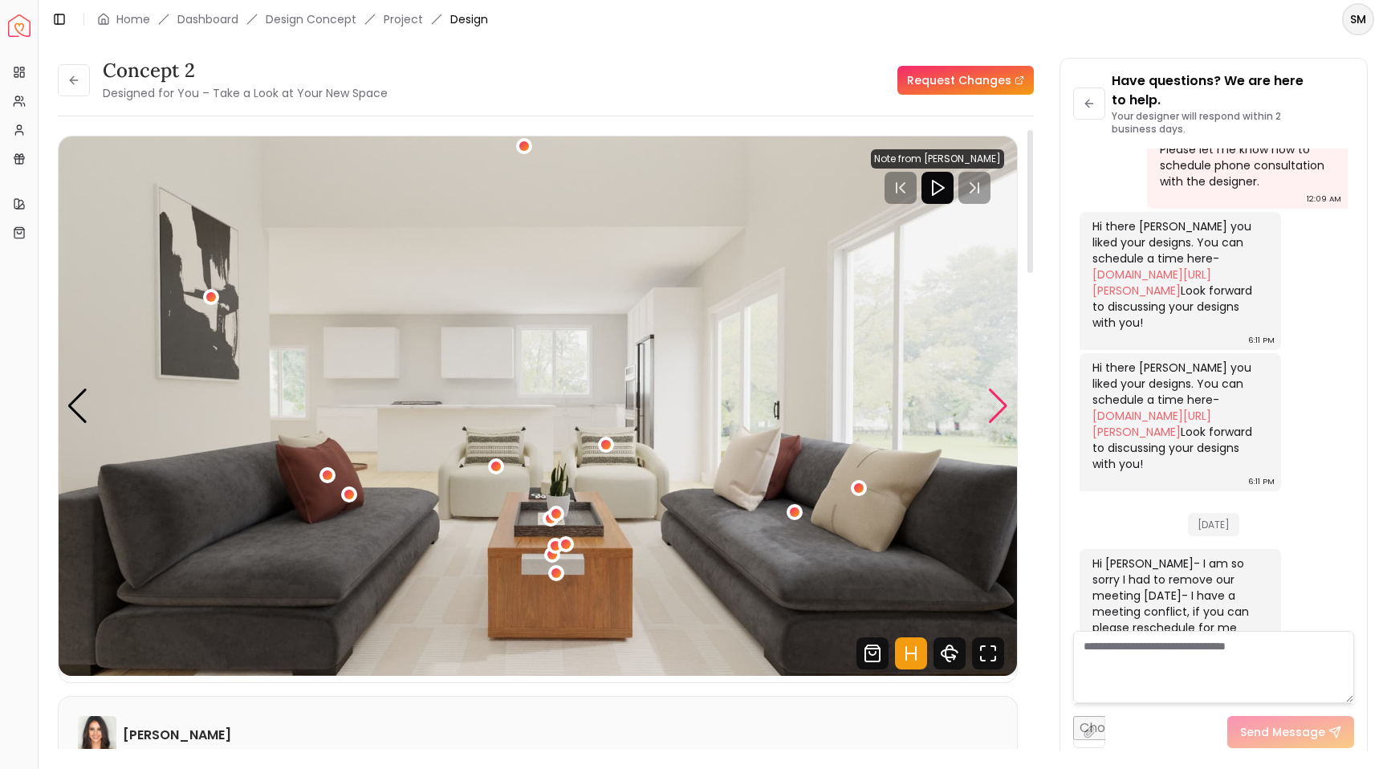
click at [998, 405] on div "Next slide" at bounding box center [998, 406] width 22 height 35
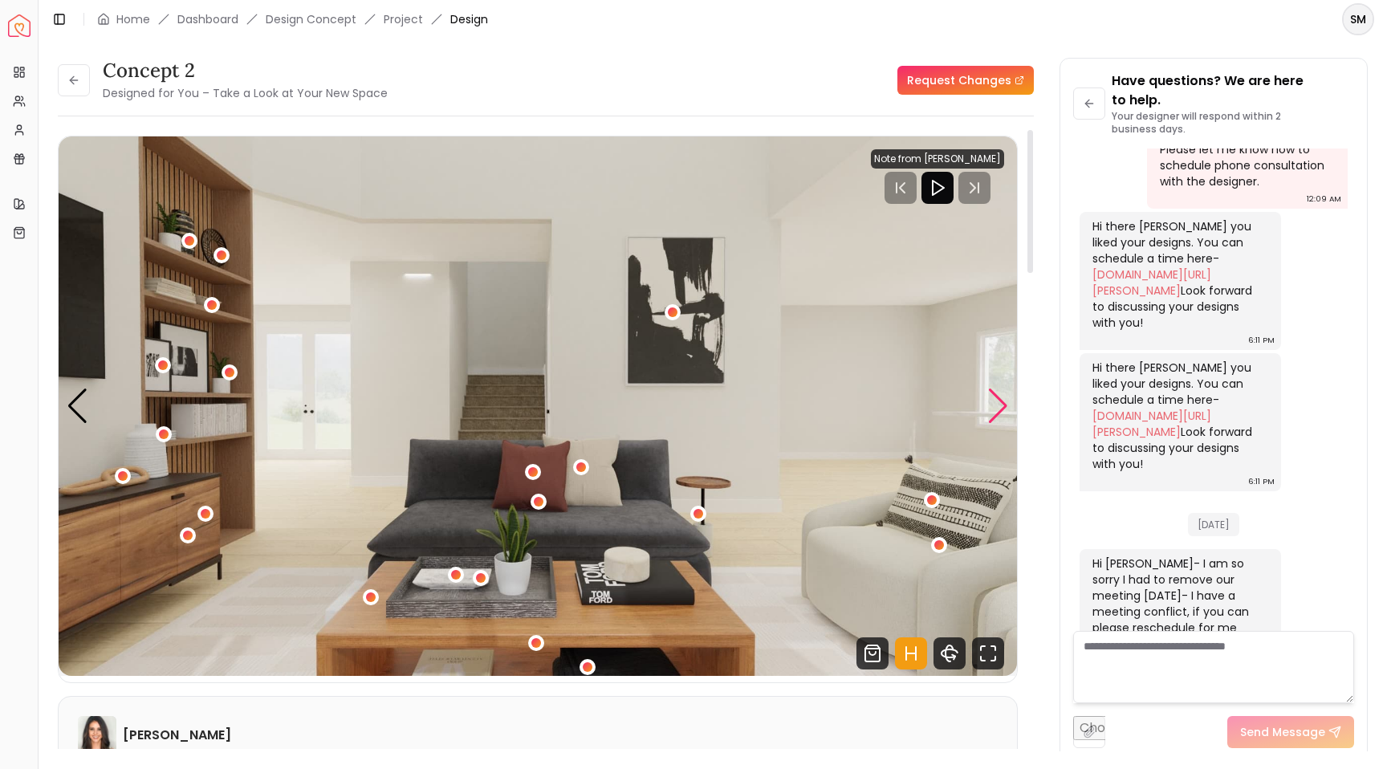
click at [997, 405] on div "Next slide" at bounding box center [998, 406] width 22 height 35
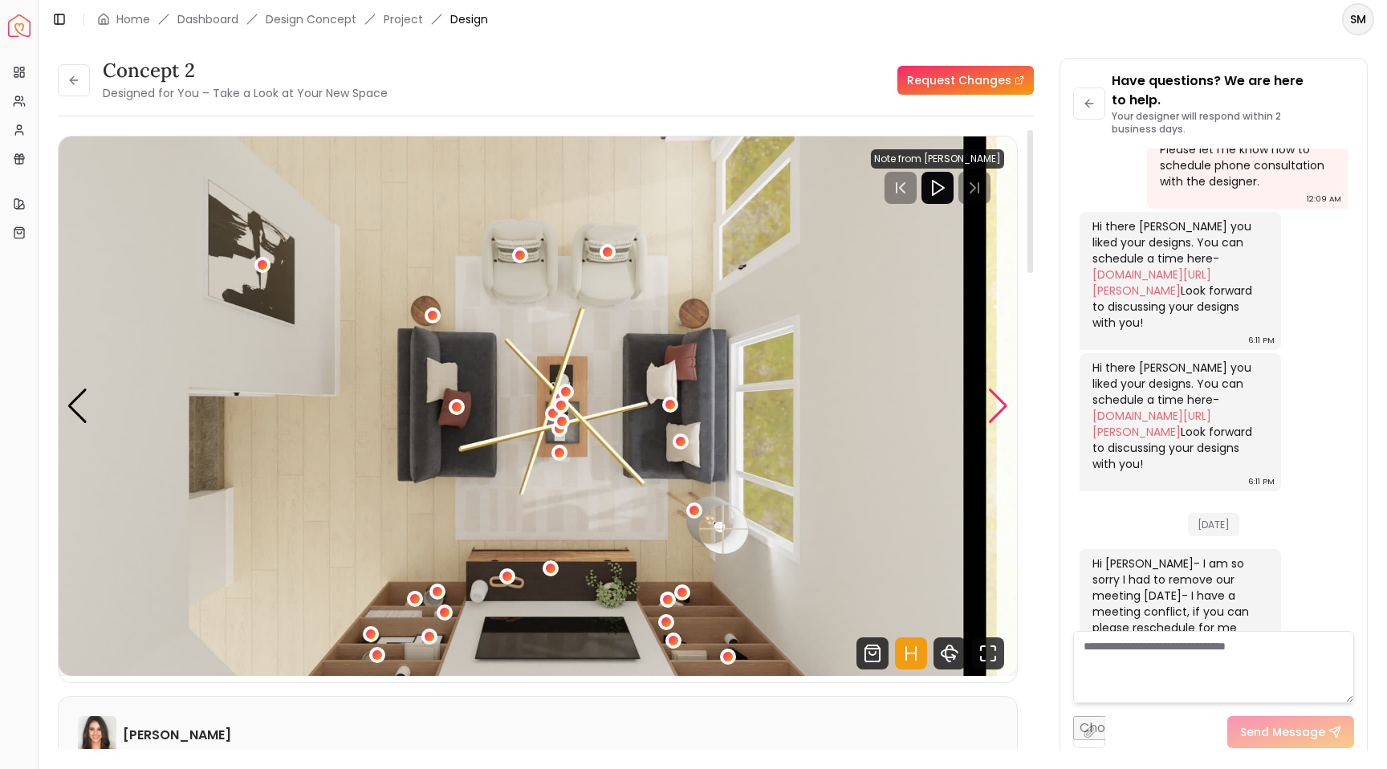
click at [997, 405] on div "Next slide" at bounding box center [998, 406] width 22 height 35
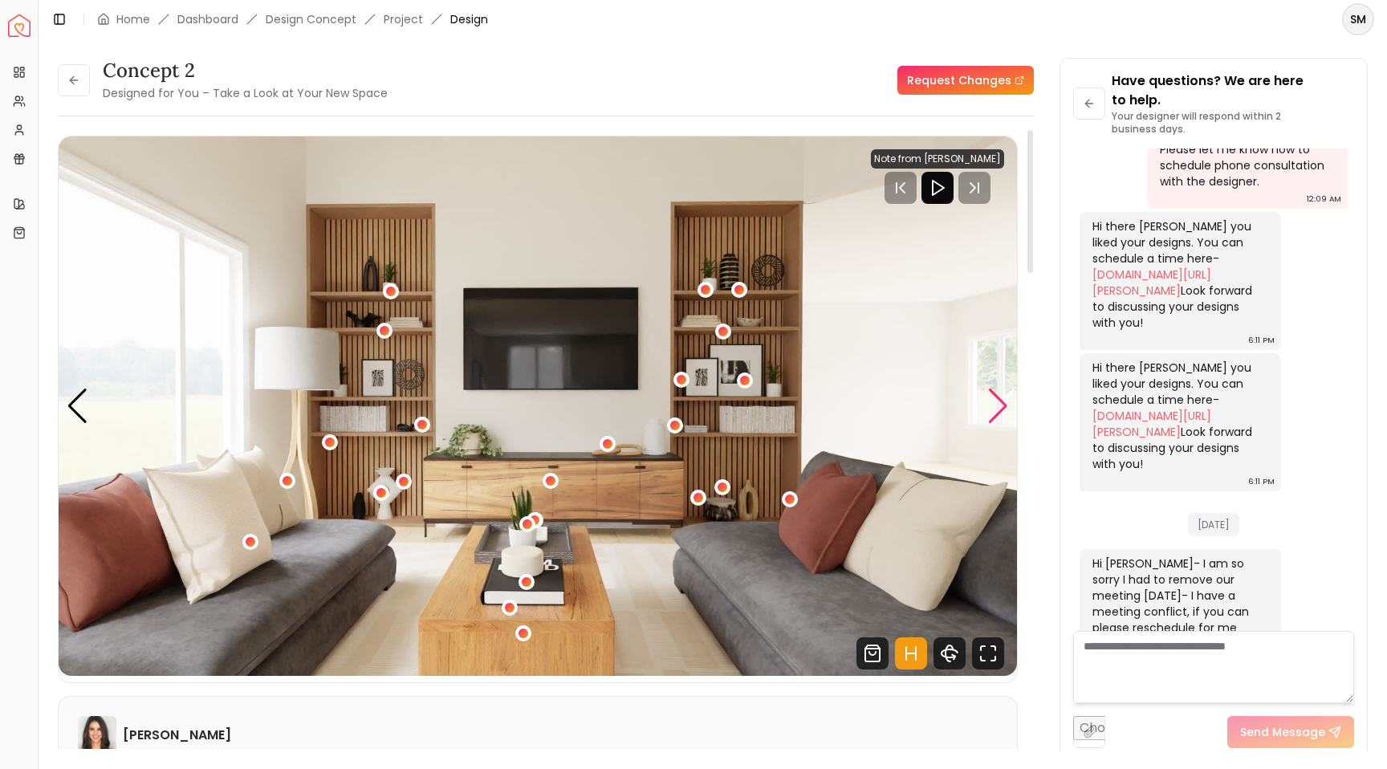
click at [997, 405] on div "Next slide" at bounding box center [998, 406] width 22 height 35
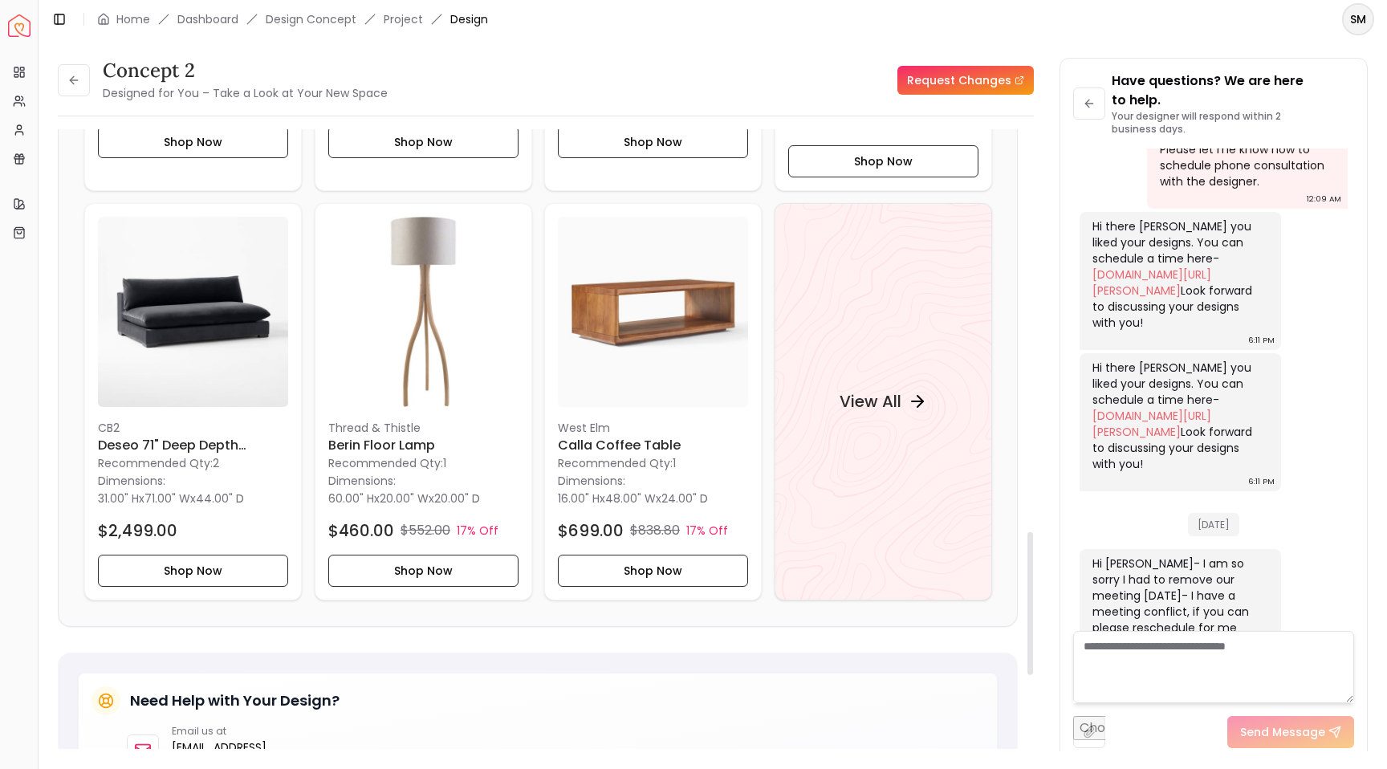
scroll to position [1760, 0]
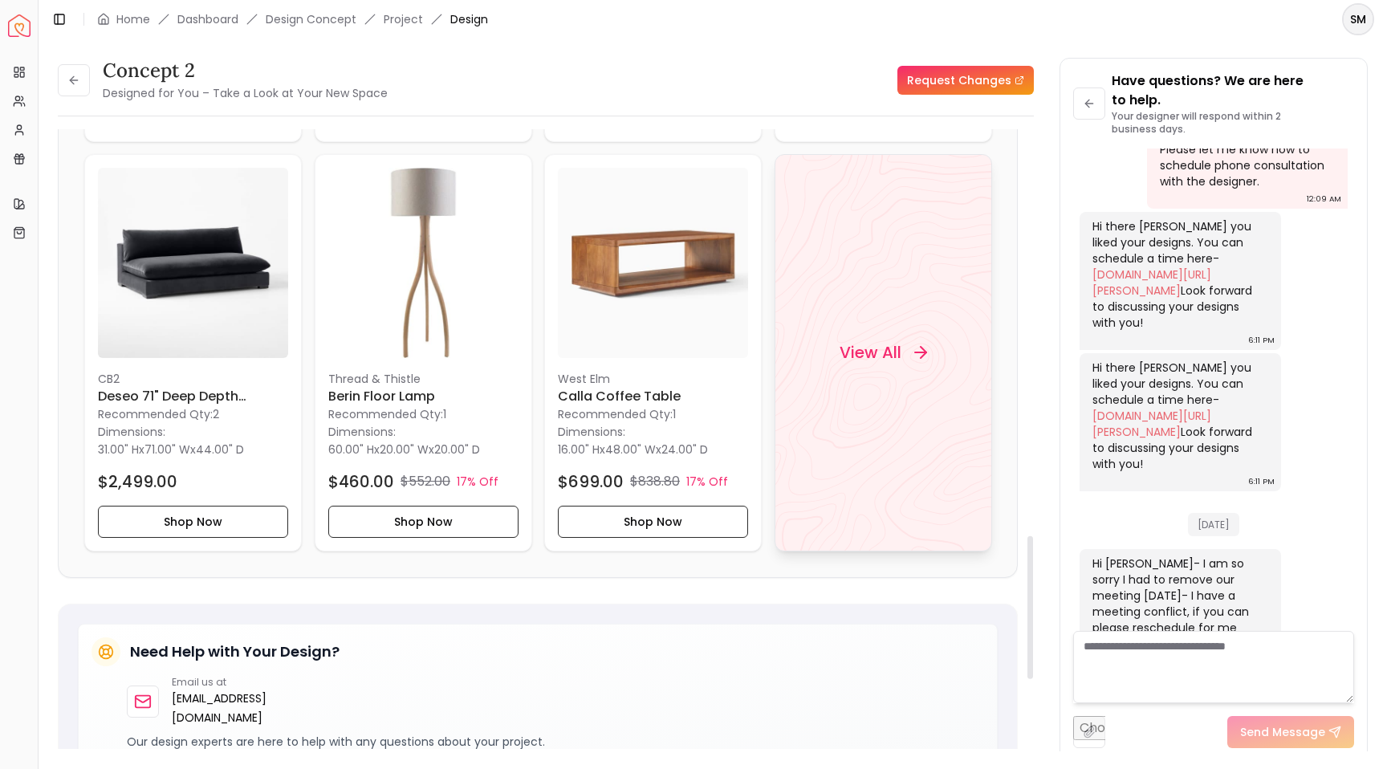
click at [862, 341] on h4 "View All" at bounding box center [870, 352] width 62 height 22
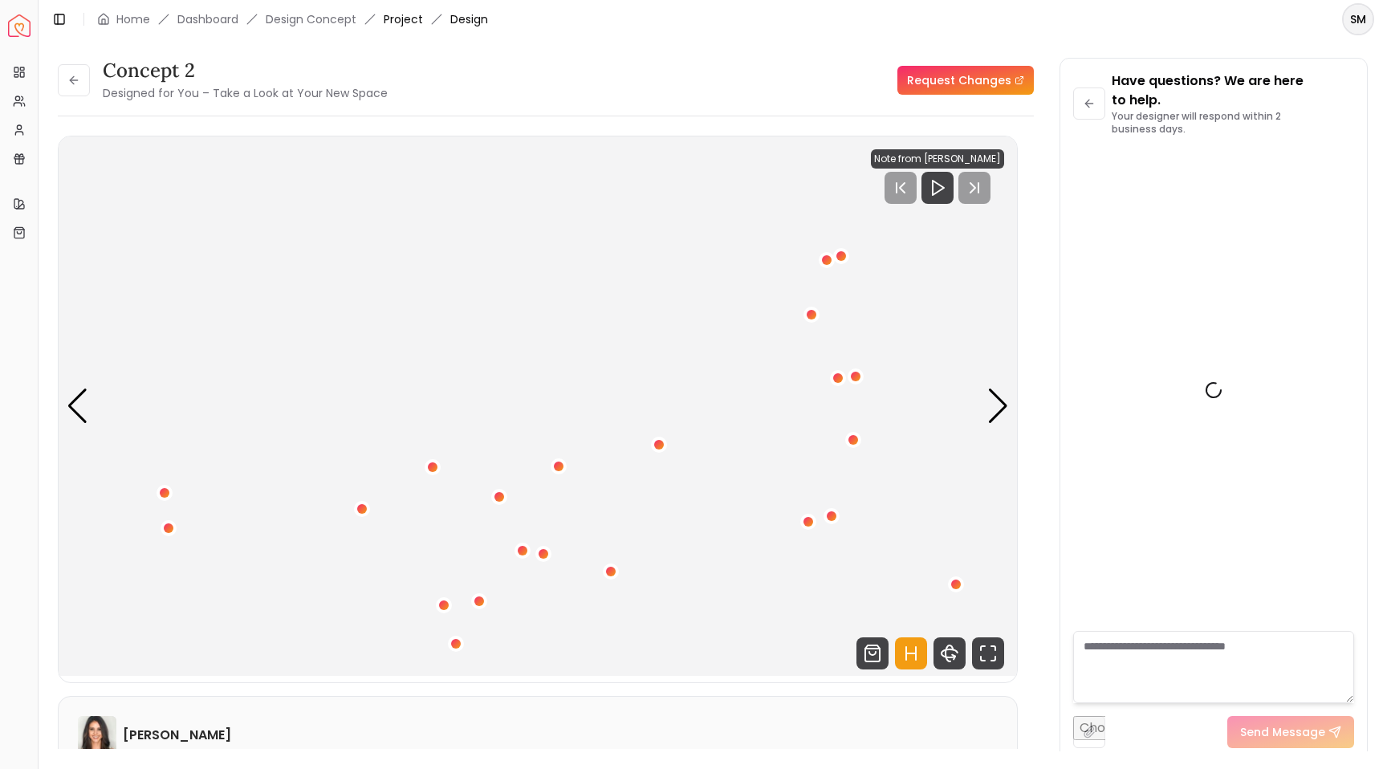
scroll to position [866, 0]
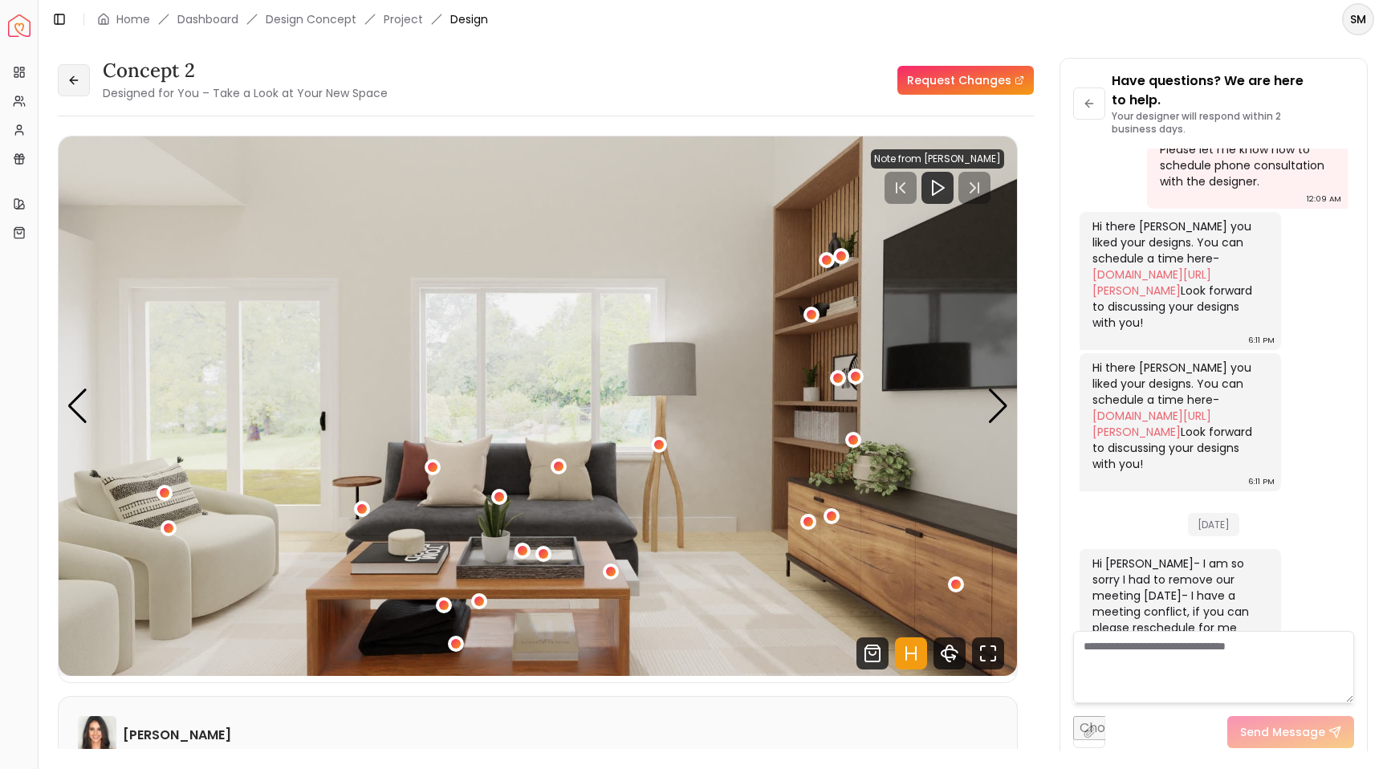
click at [70, 74] on icon at bounding box center [73, 80] width 13 height 13
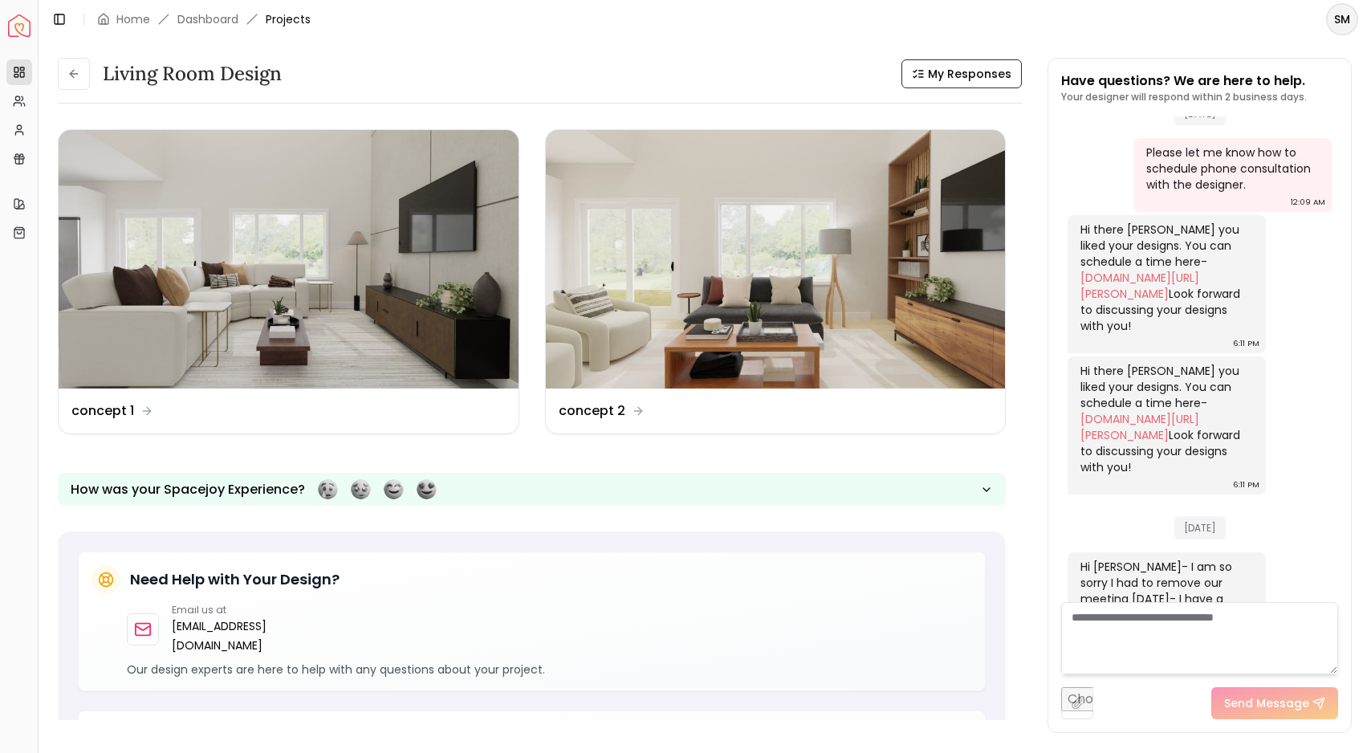
scroll to position [895, 0]
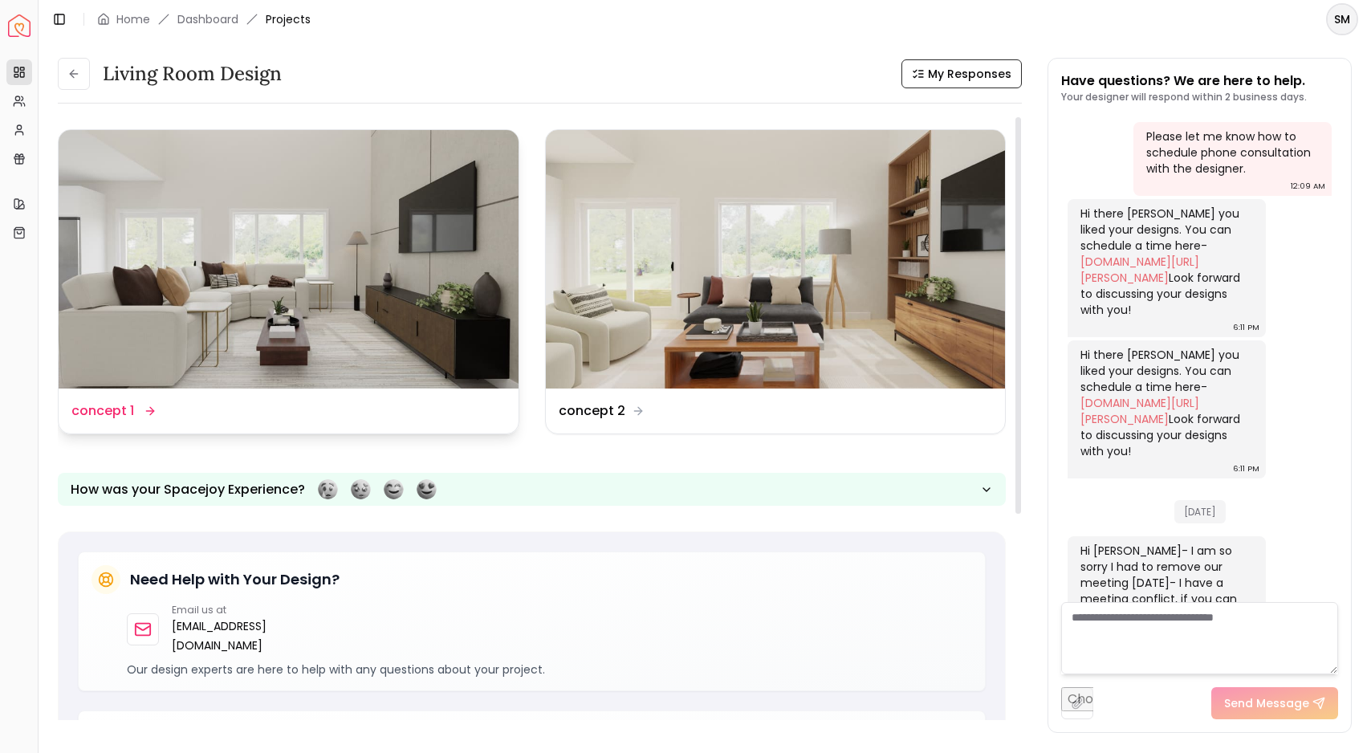
click at [323, 234] on img at bounding box center [289, 259] width 460 height 258
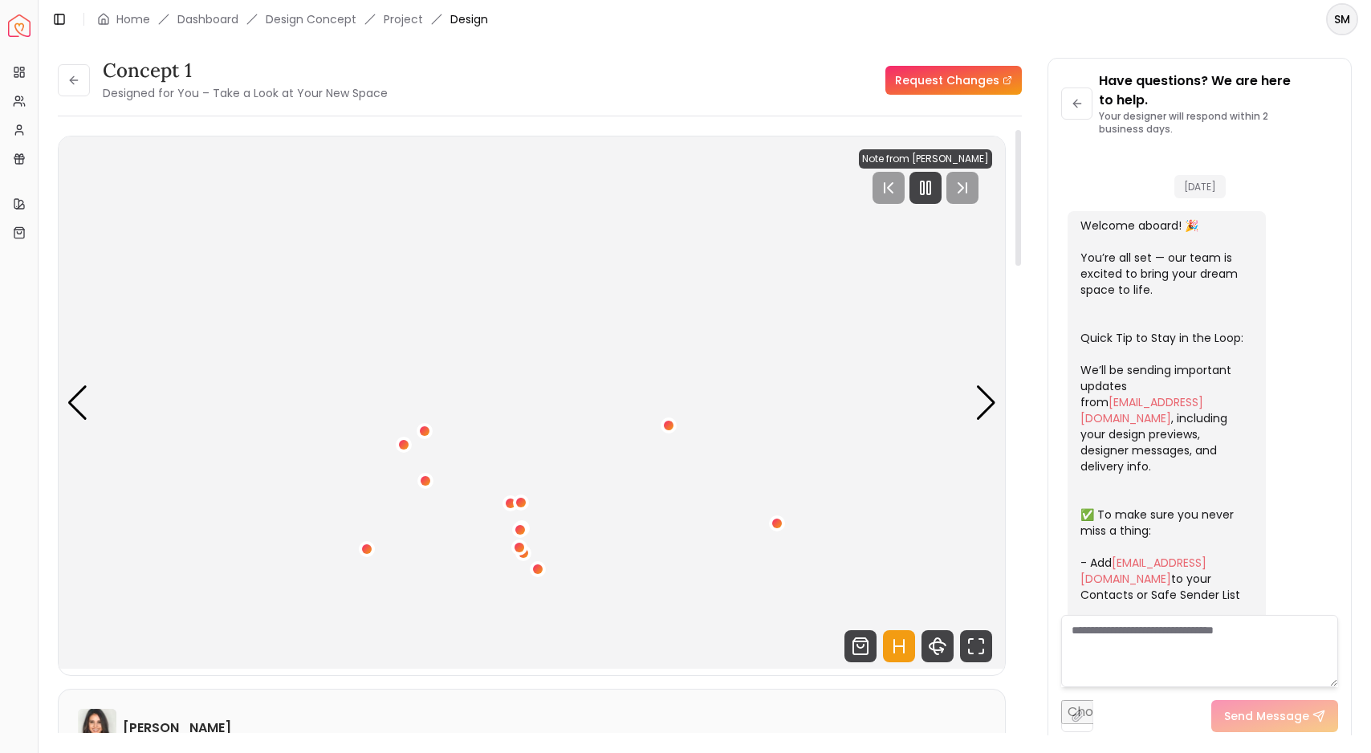
scroll to position [930, 0]
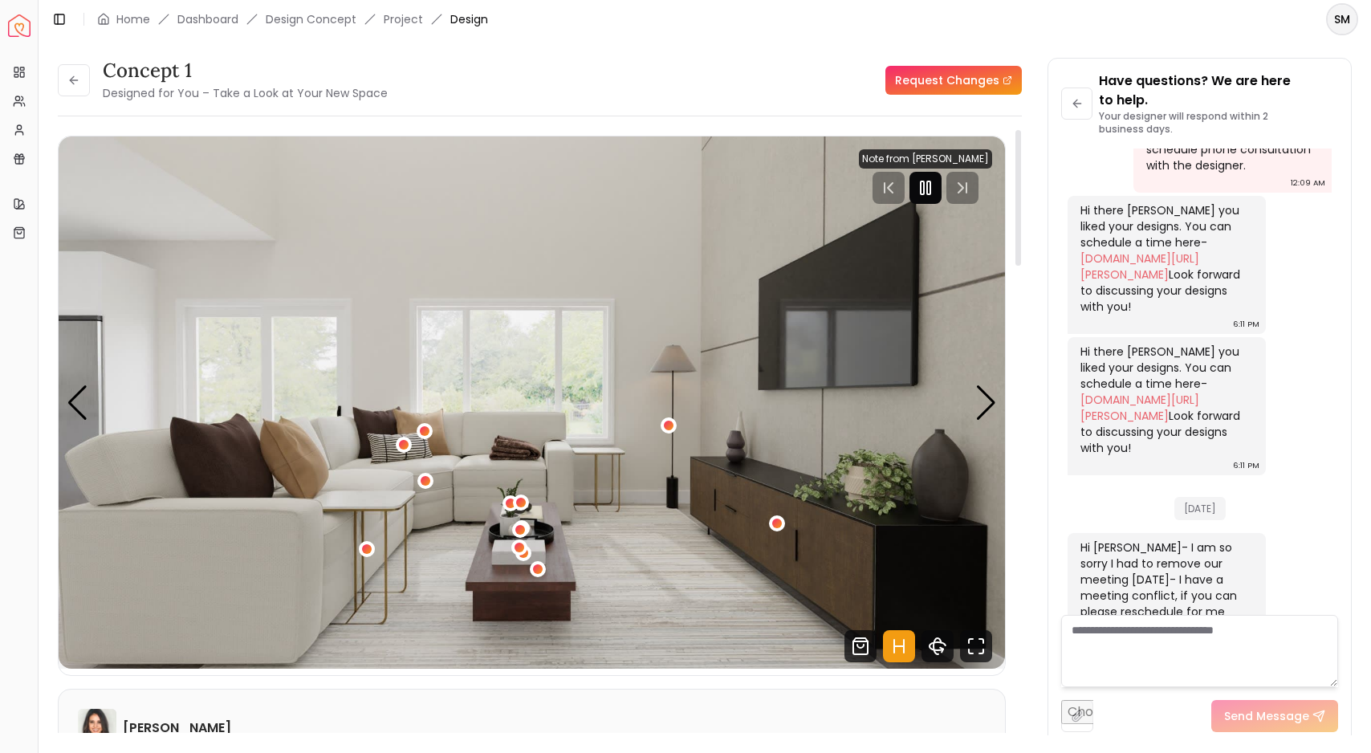
click at [928, 193] on icon "Pause" at bounding box center [925, 187] width 19 height 19
click at [987, 402] on div "Next slide" at bounding box center [986, 402] width 22 height 35
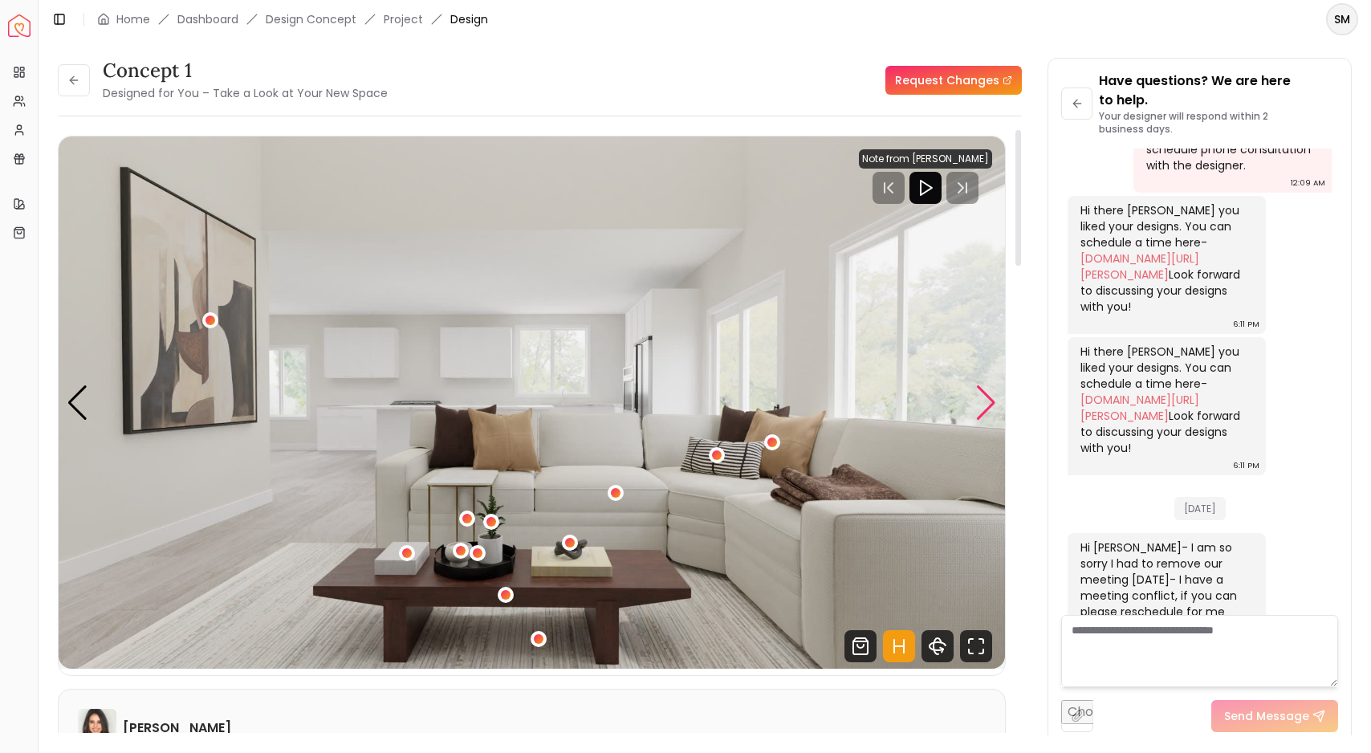
click at [987, 403] on div "Next slide" at bounding box center [986, 402] width 22 height 35
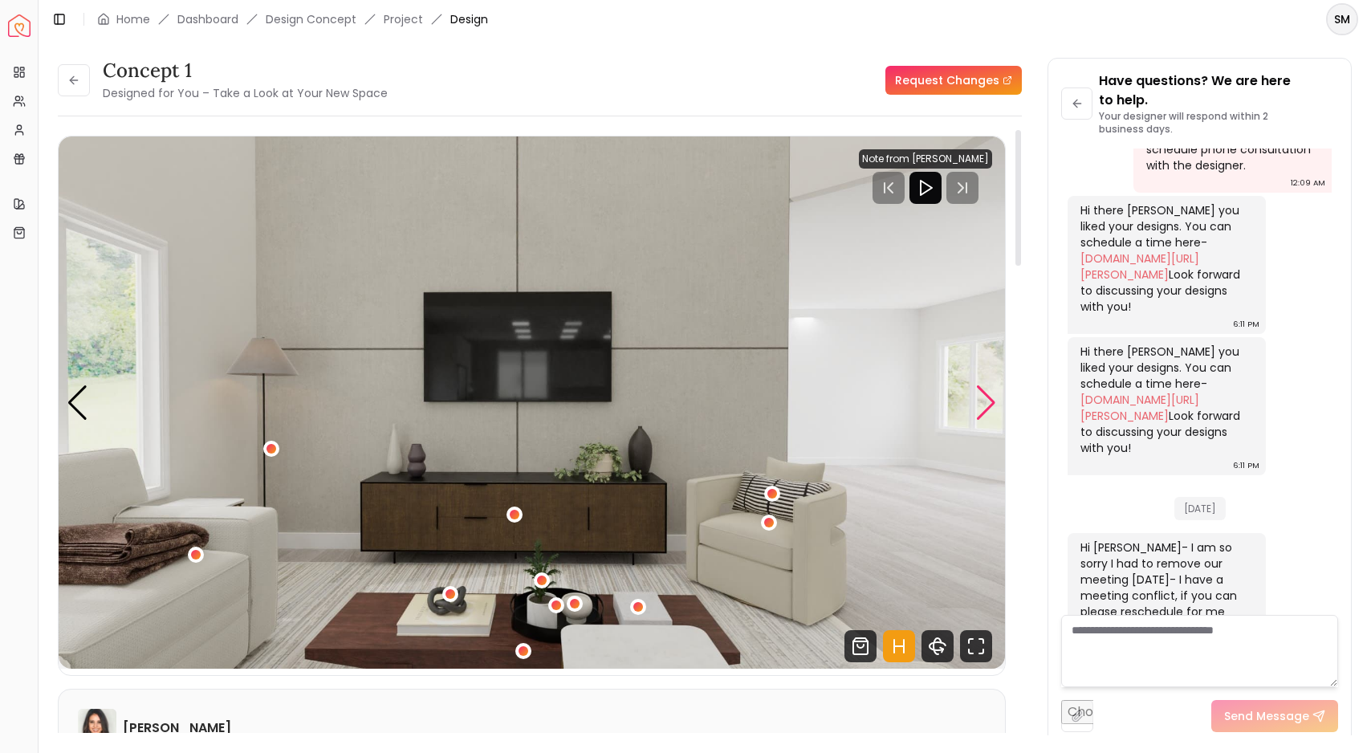
click at [987, 403] on div "Next slide" at bounding box center [986, 402] width 22 height 35
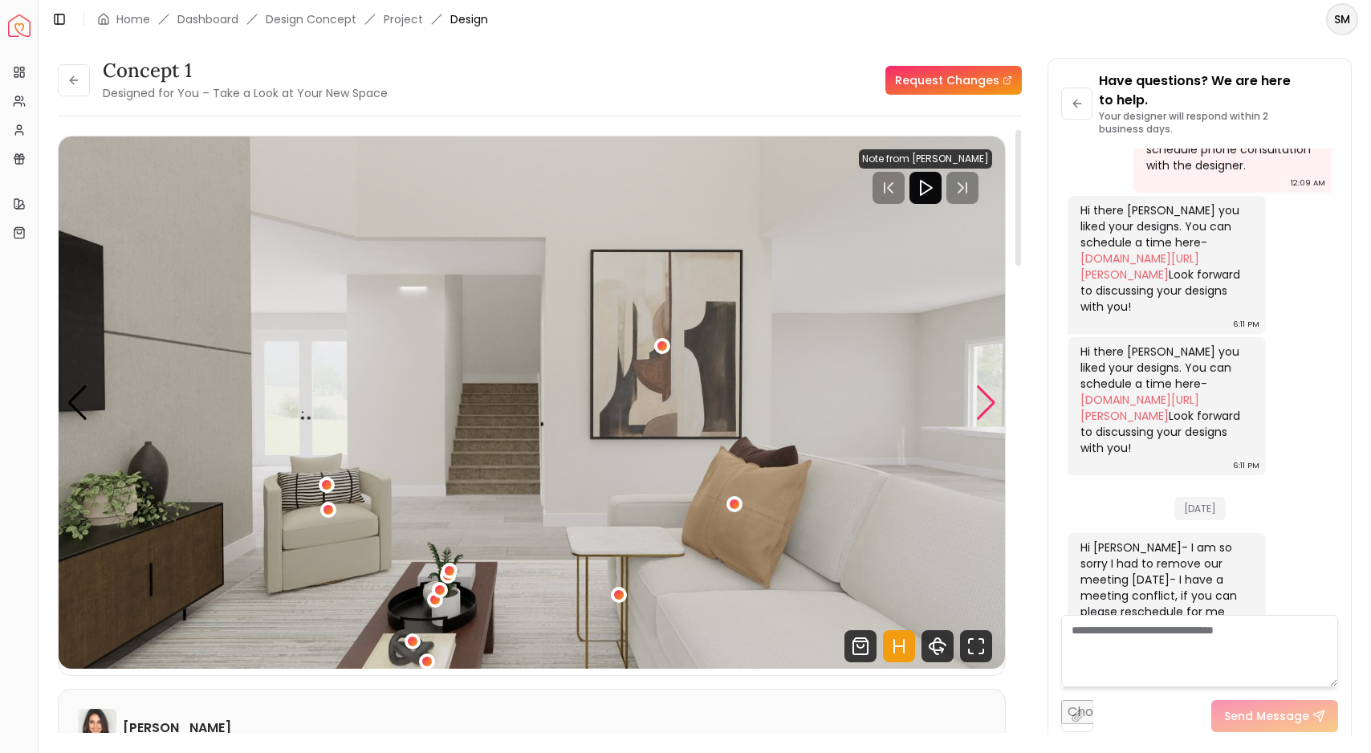
click at [987, 403] on div "Next slide" at bounding box center [986, 402] width 22 height 35
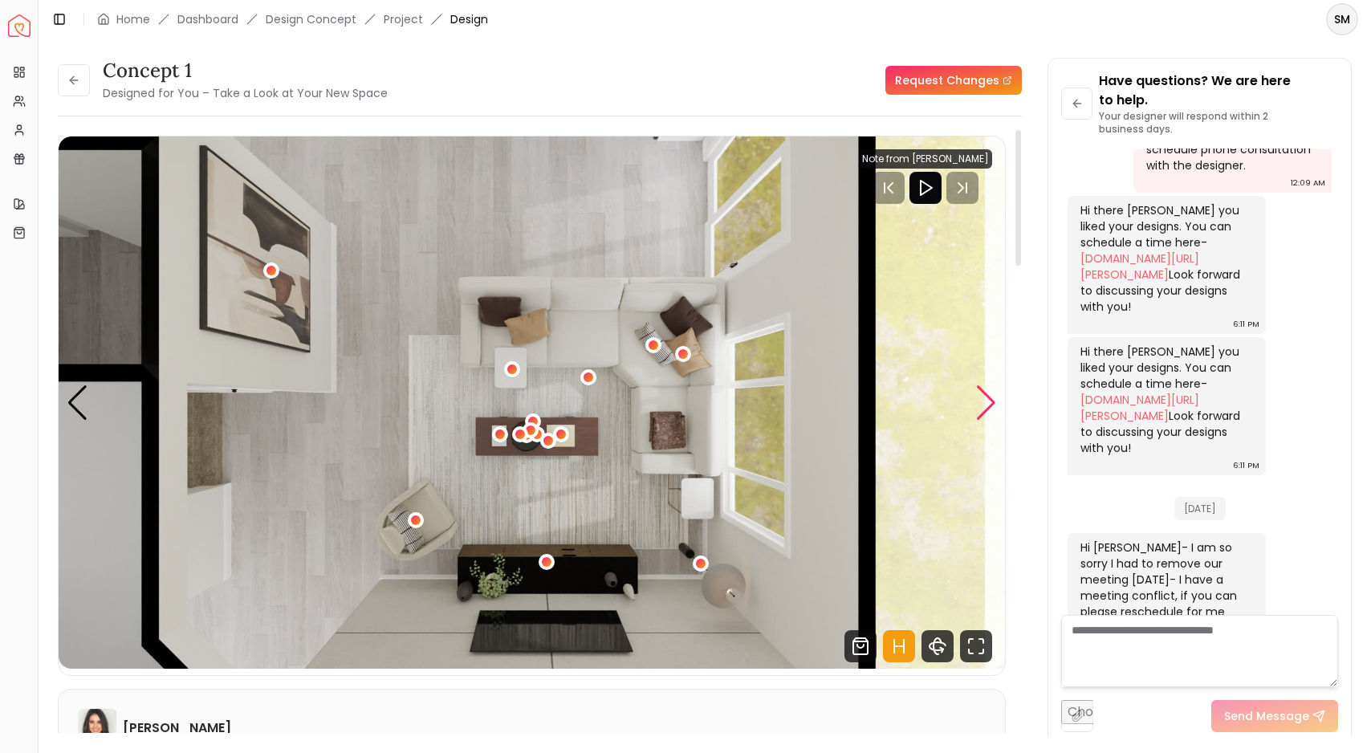
click at [990, 399] on div "Next slide" at bounding box center [986, 402] width 22 height 35
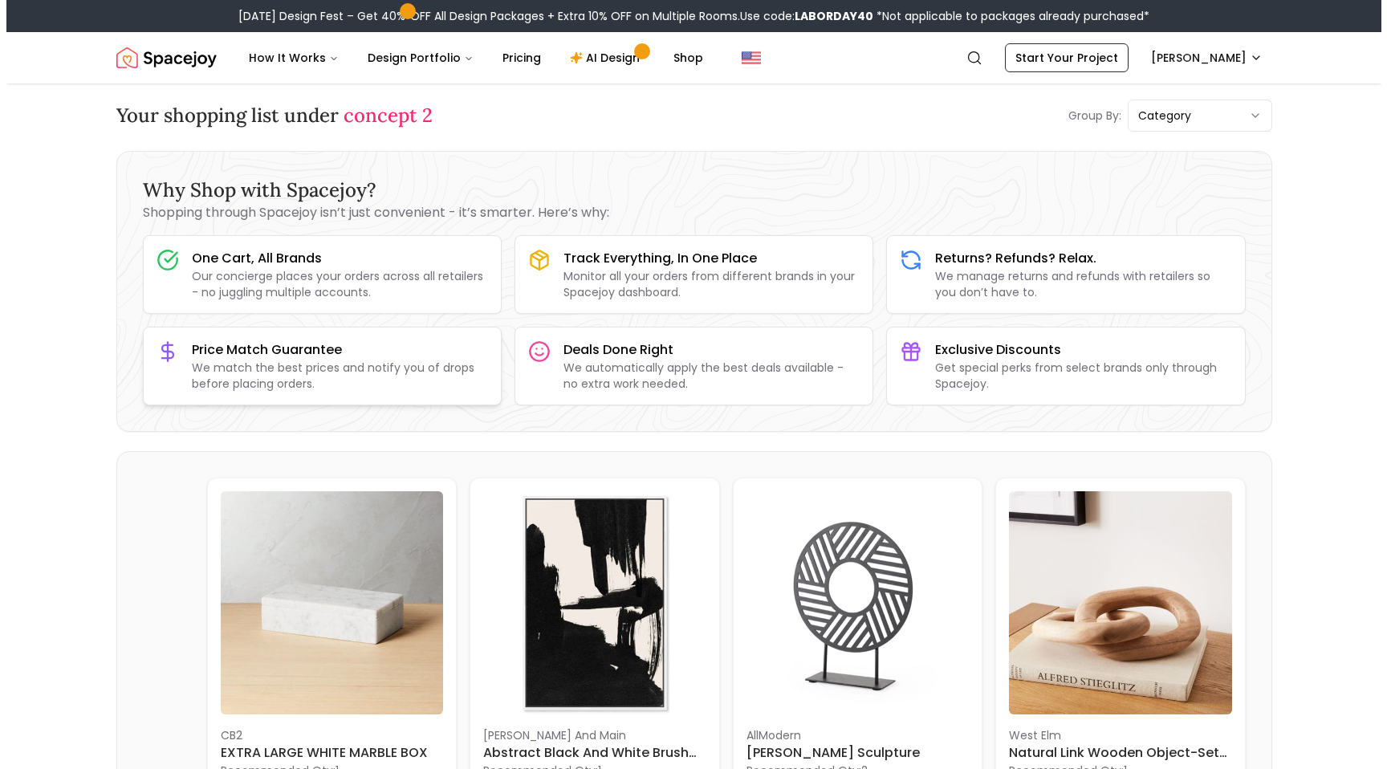
scroll to position [13, 0]
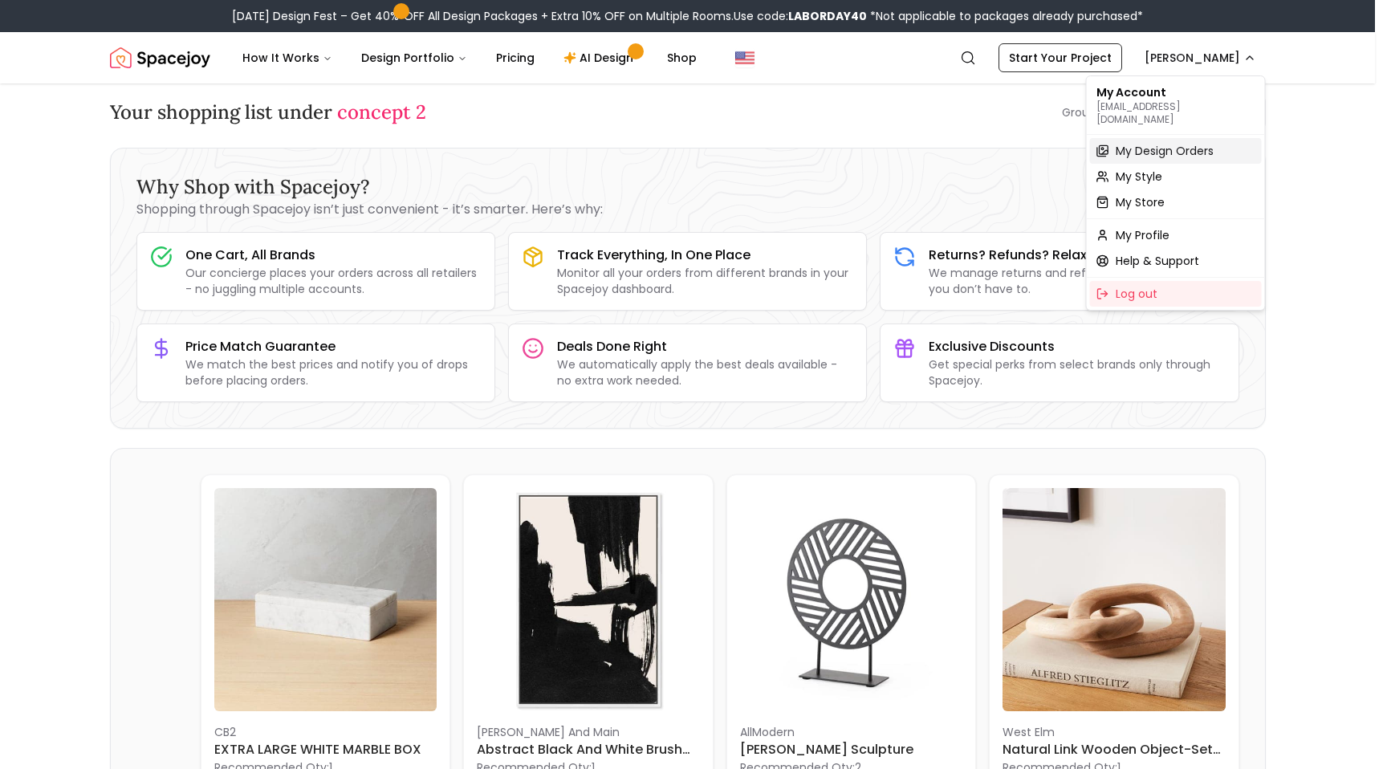
click at [1140, 143] on span "My Design Orders" at bounding box center [1165, 151] width 98 height 16
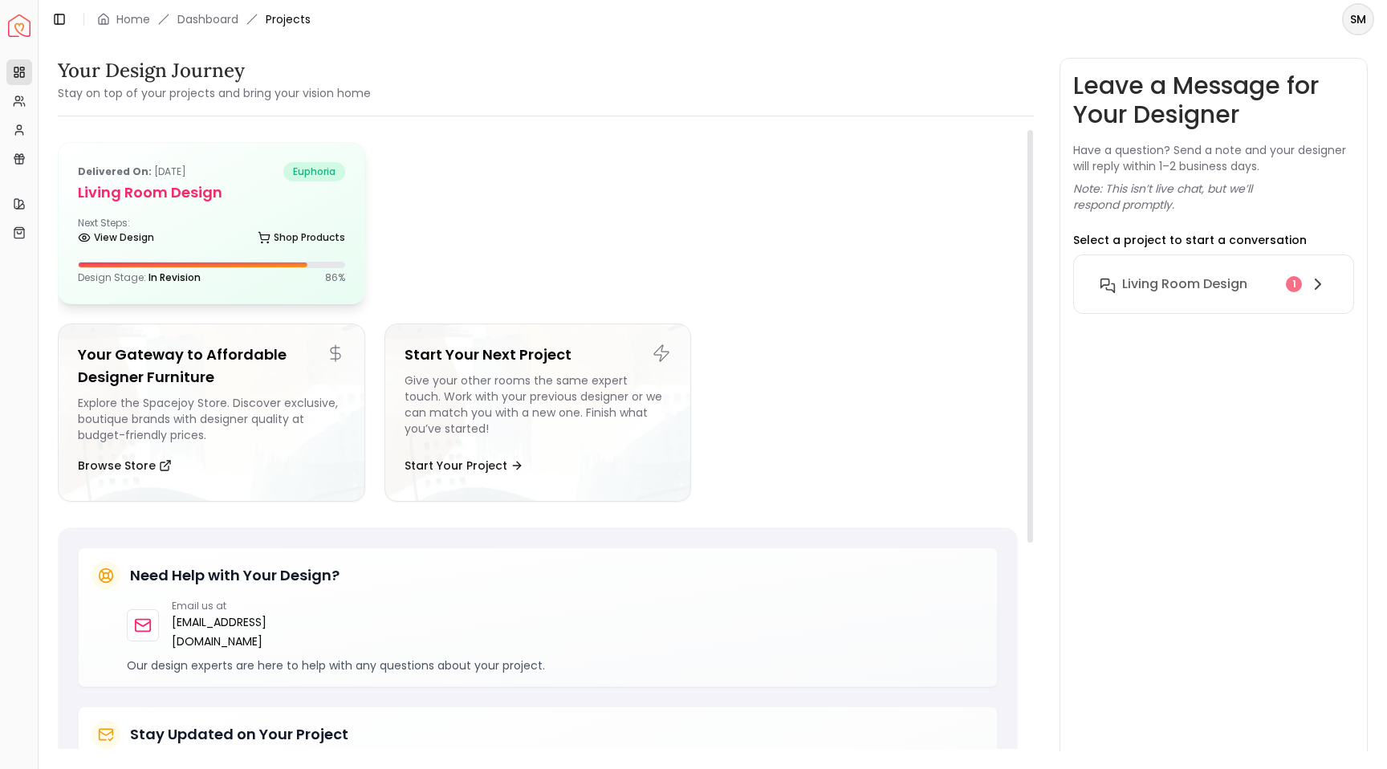
click at [161, 284] on div "Delivered on: Aug 16, 2025 euphoria Living Room design Next Steps: View Design …" at bounding box center [212, 223] width 306 height 161
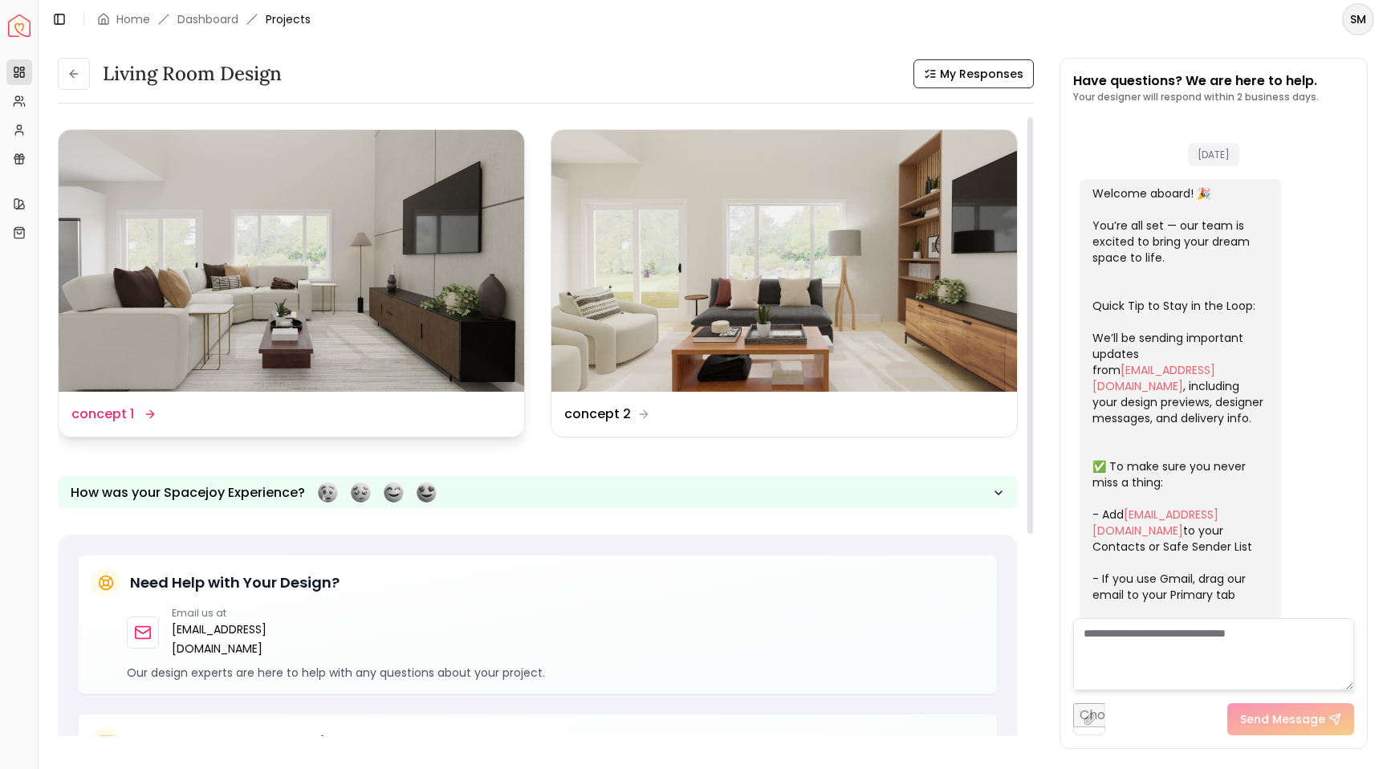
scroll to position [879, 0]
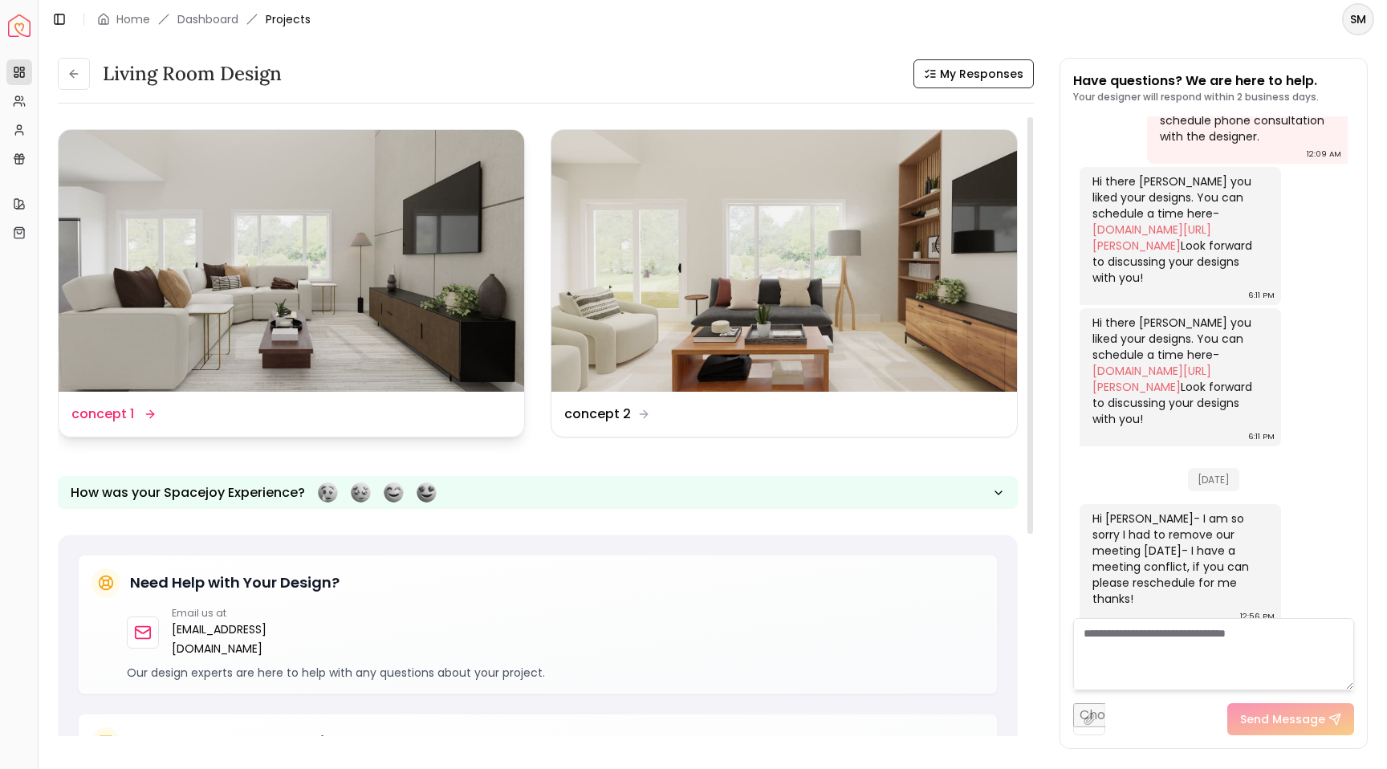
click at [240, 291] on img at bounding box center [292, 261] width 466 height 262
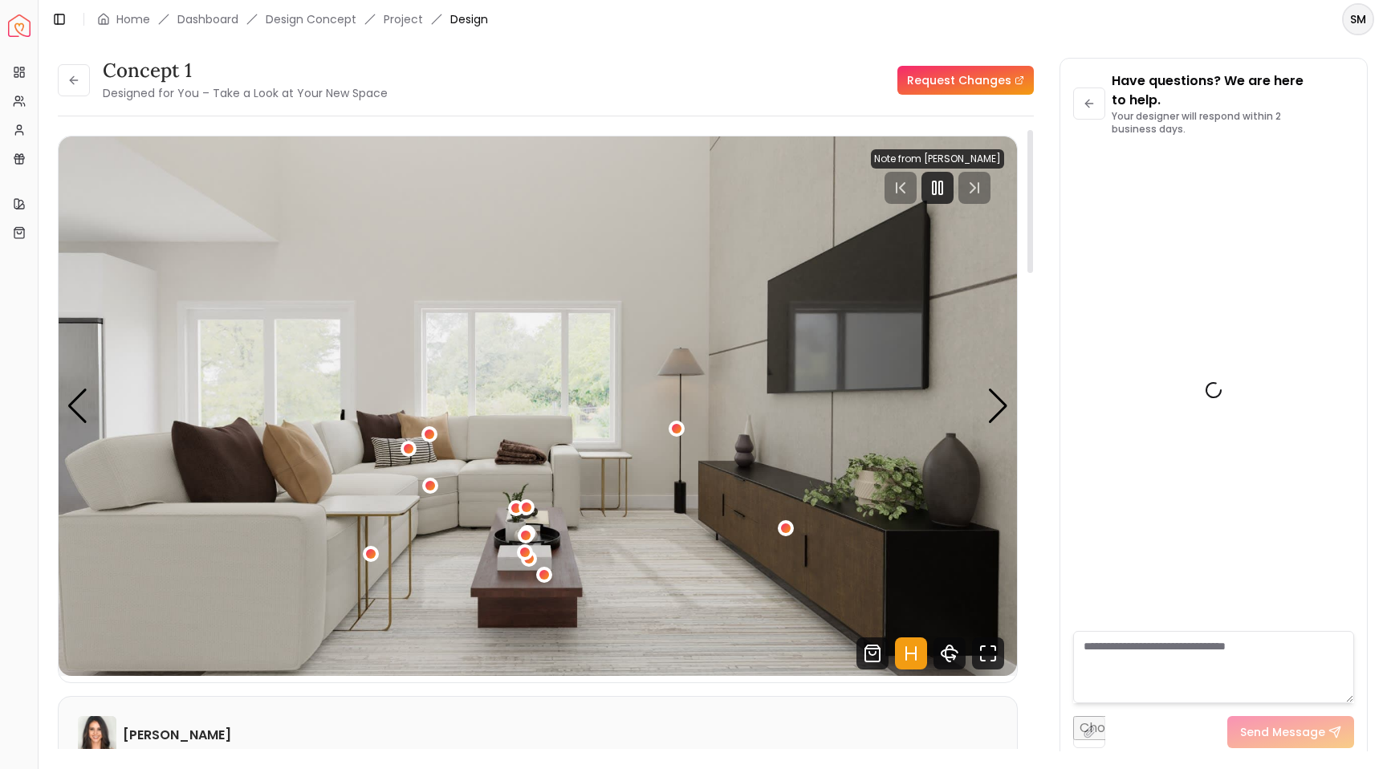
scroll to position [866, 0]
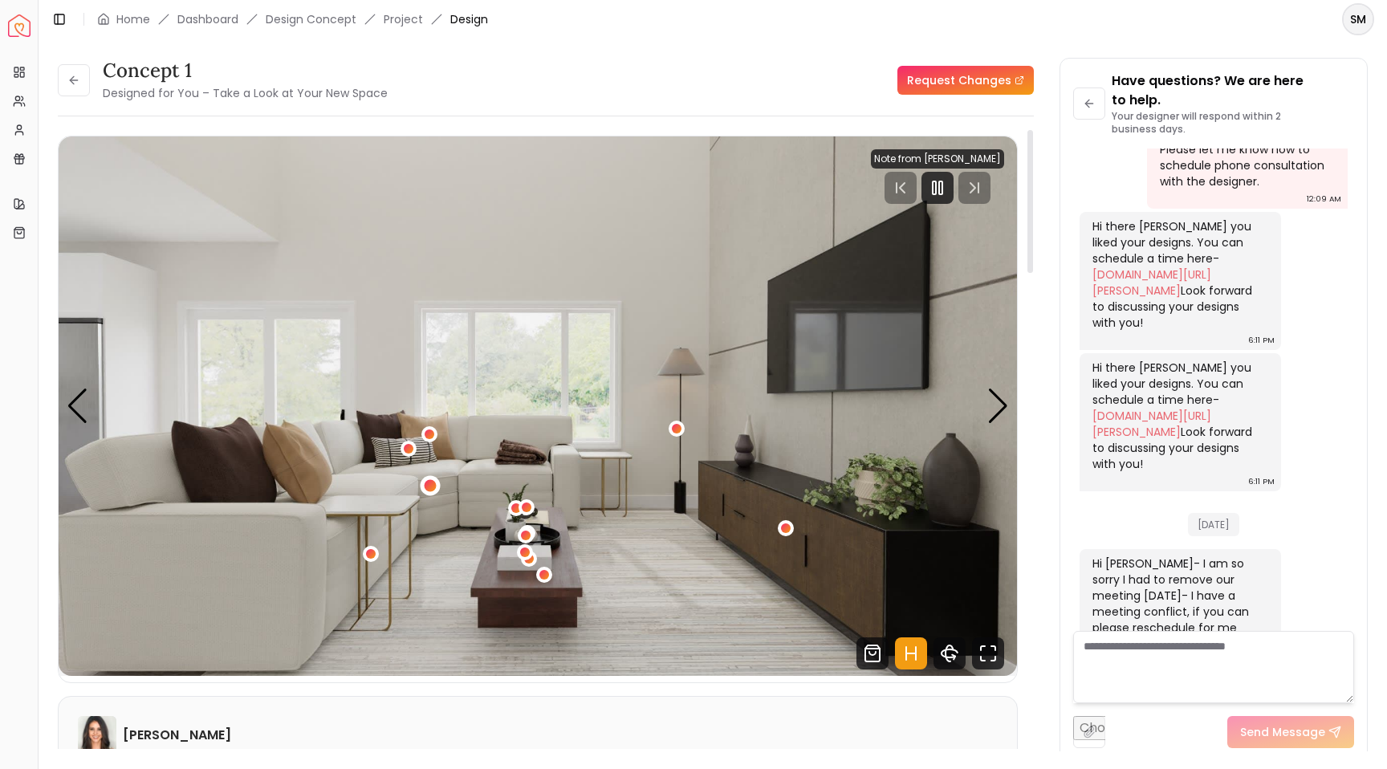
click at [433, 486] on div "1 / 5" at bounding box center [431, 485] width 12 height 12
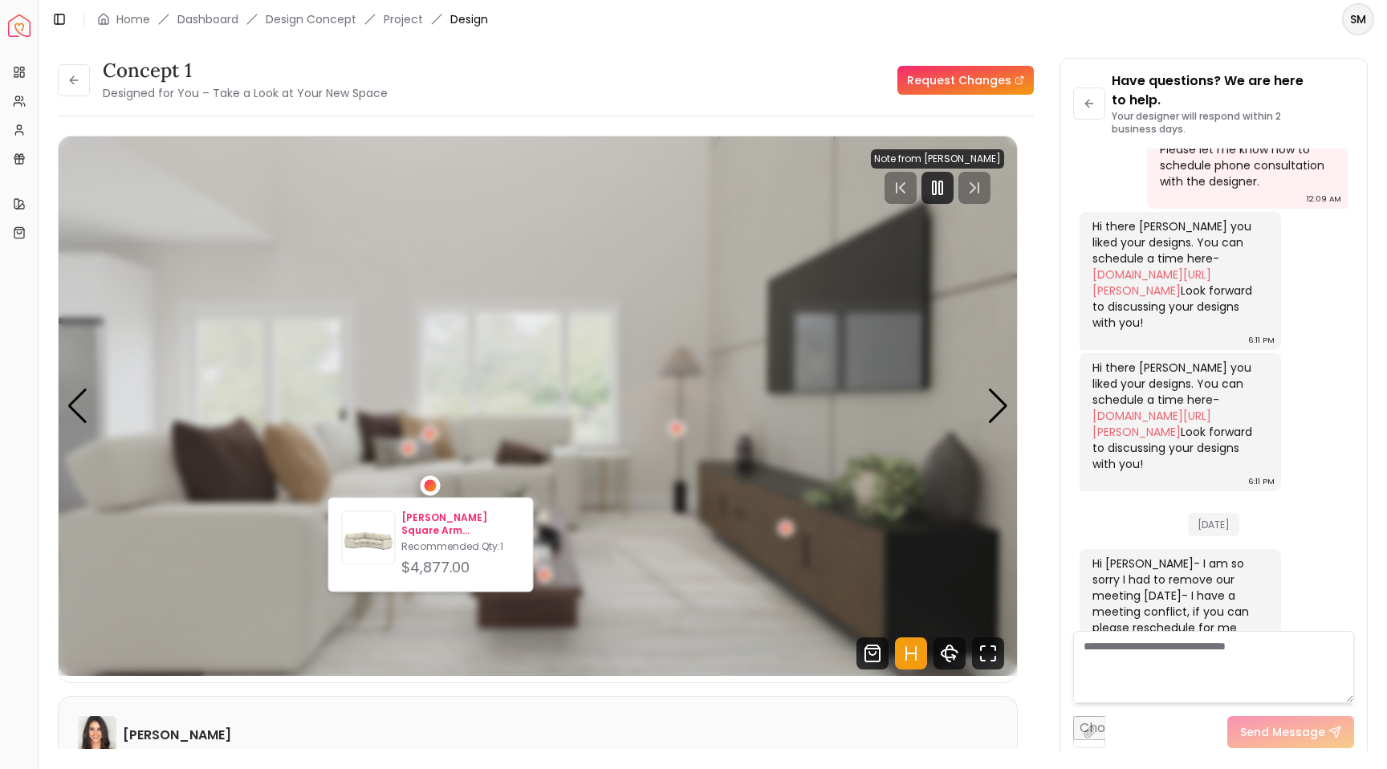
click at [441, 527] on p "Pearce Square Arm Upholstered Right Arm 3-PC Wedge Sleeper SCT - DB CSH - PRF H…" at bounding box center [460, 524] width 118 height 26
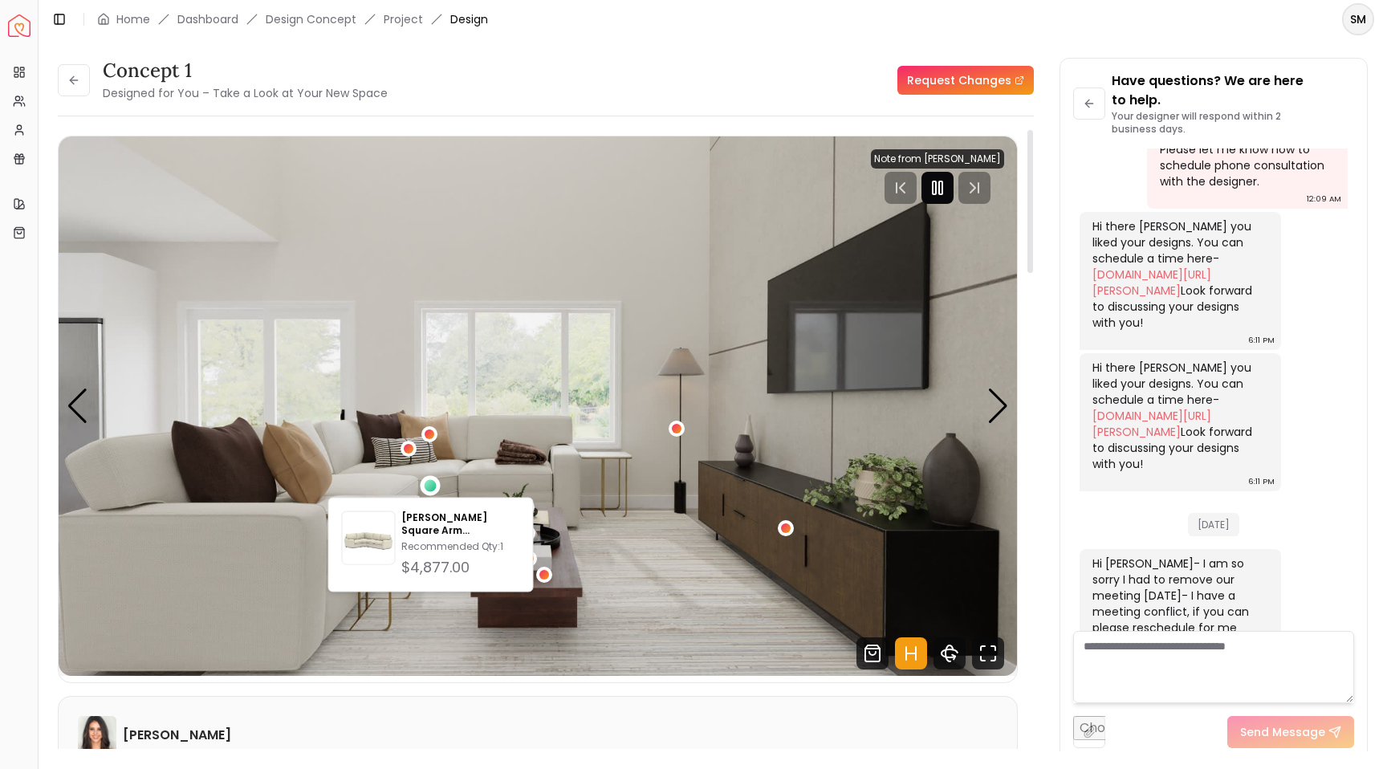
click at [942, 188] on rect "Pause" at bounding box center [940, 187] width 3 height 13
